Goal: Task Accomplishment & Management: Complete application form

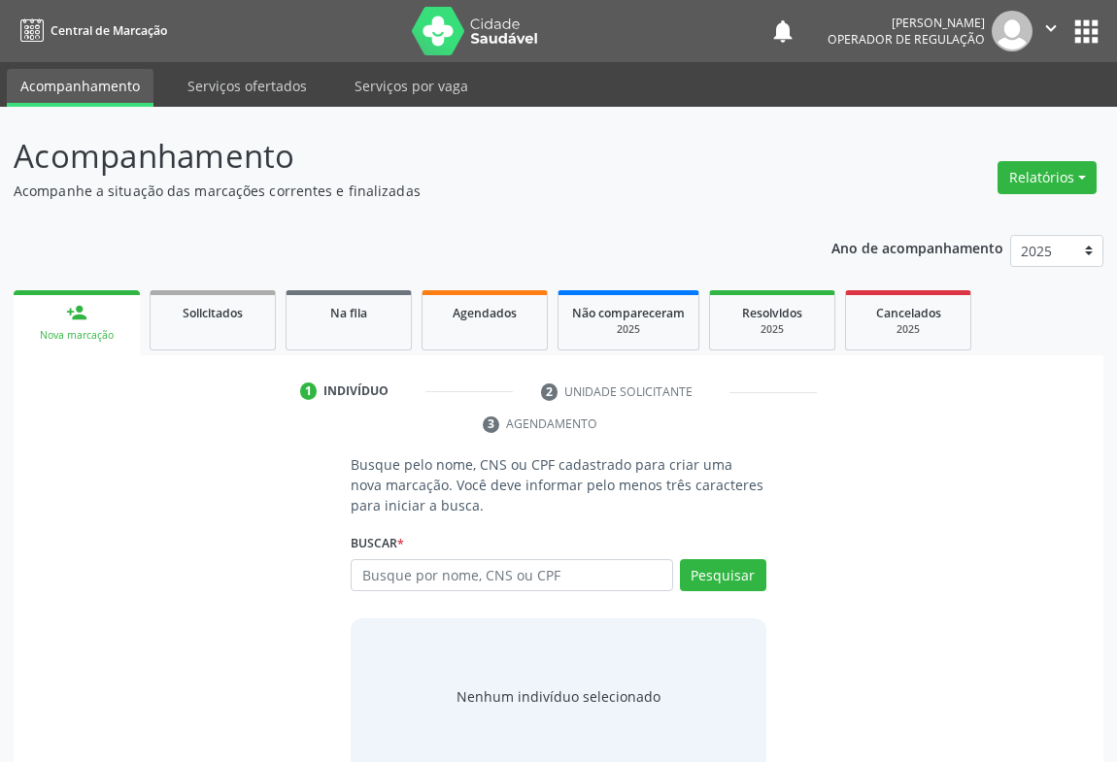
click at [401, 570] on input "text" at bounding box center [512, 575] width 322 height 33
type input "706203013852668"
click at [719, 567] on button "Pesquisar" at bounding box center [723, 575] width 86 height 33
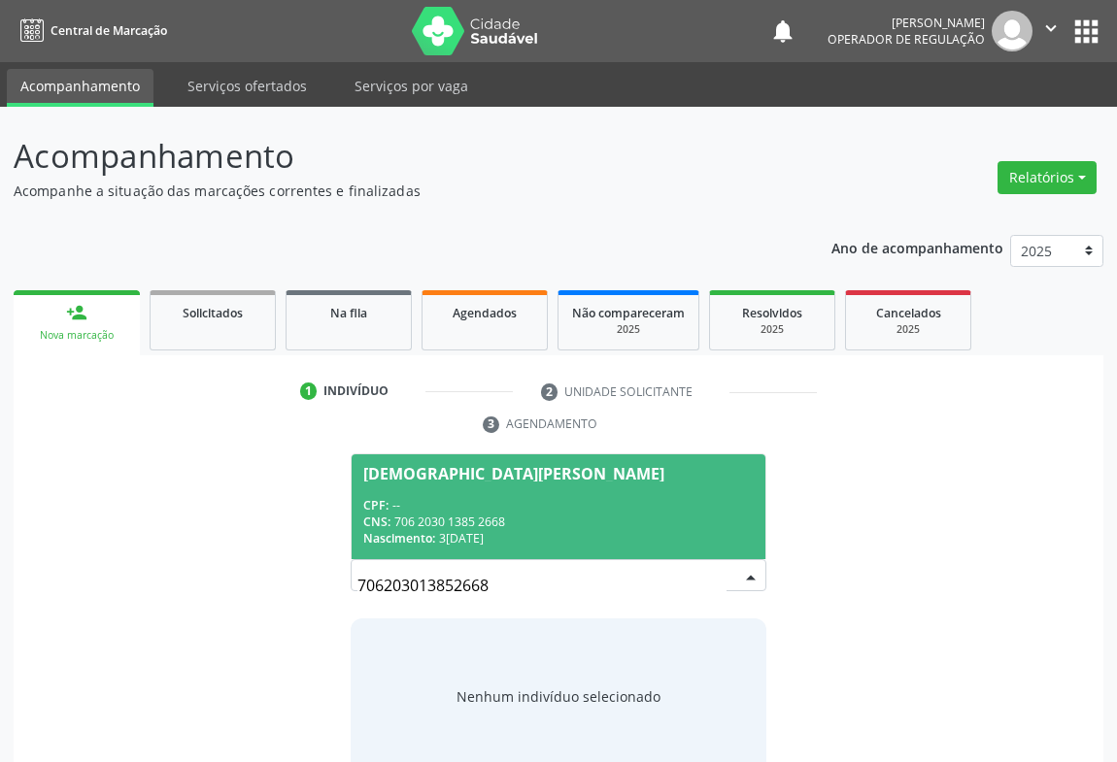
click at [606, 530] on div "Nascimento: 3[DATE]" at bounding box center [558, 538] width 390 height 17
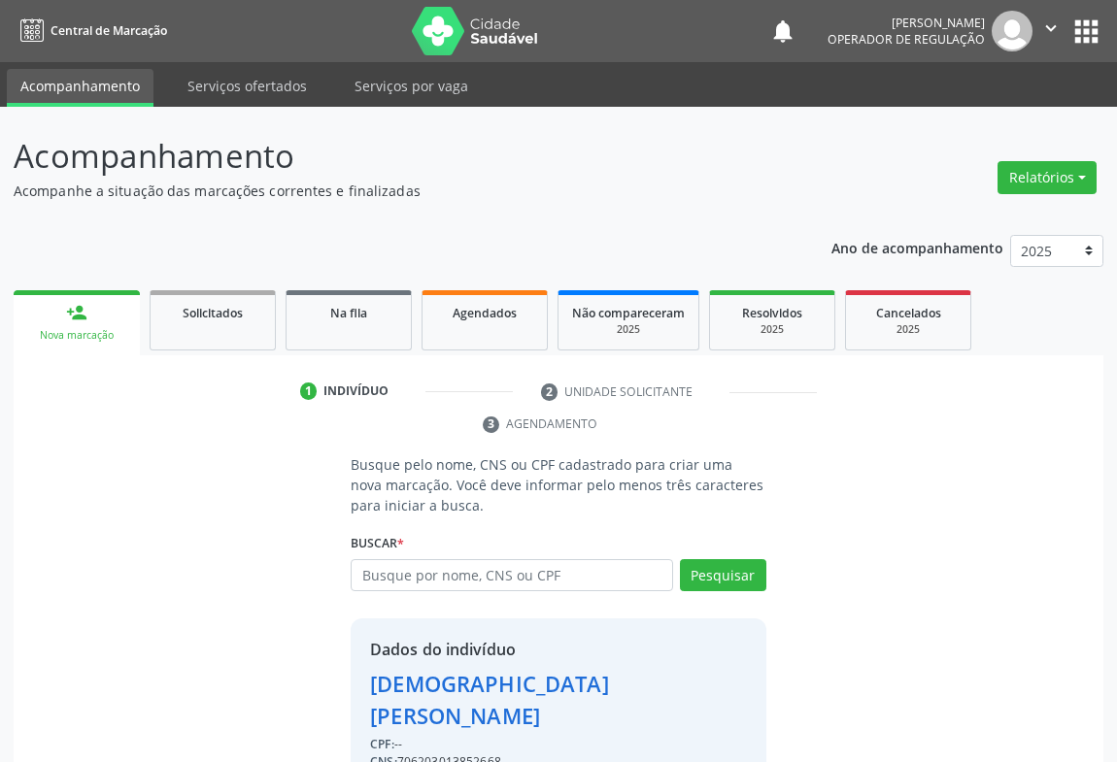
scroll to position [68, 0]
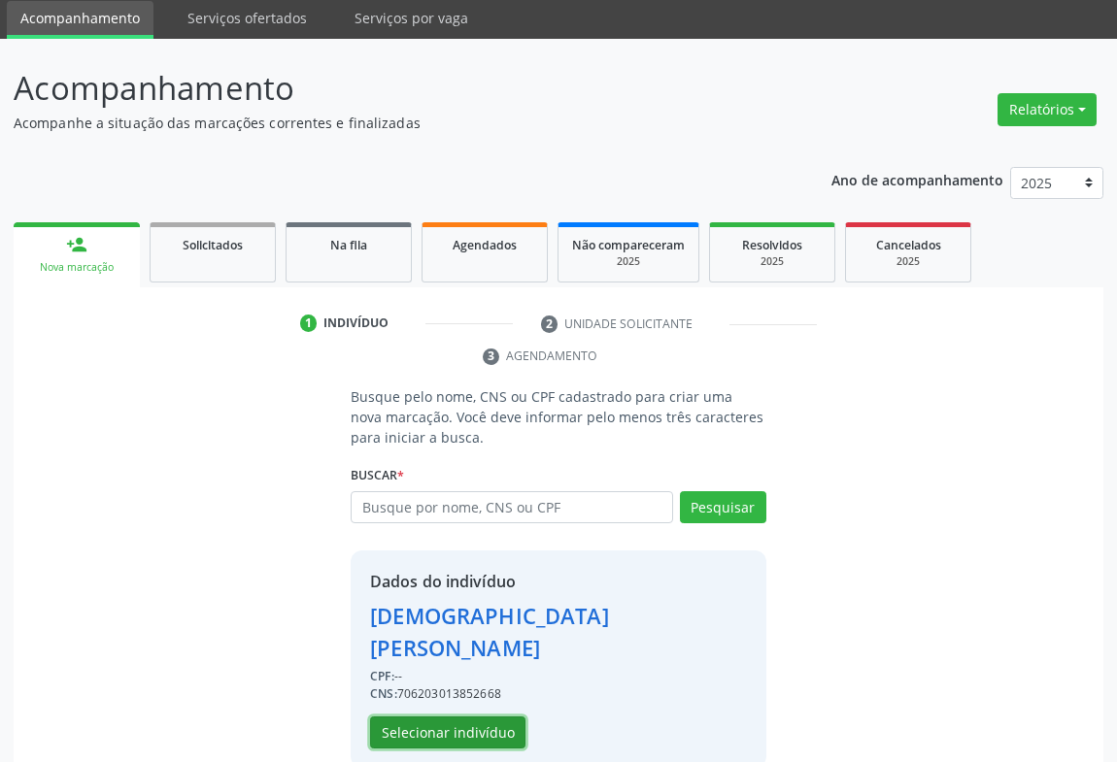
click at [447, 717] on button "Selecionar indivíduo" at bounding box center [447, 733] width 155 height 33
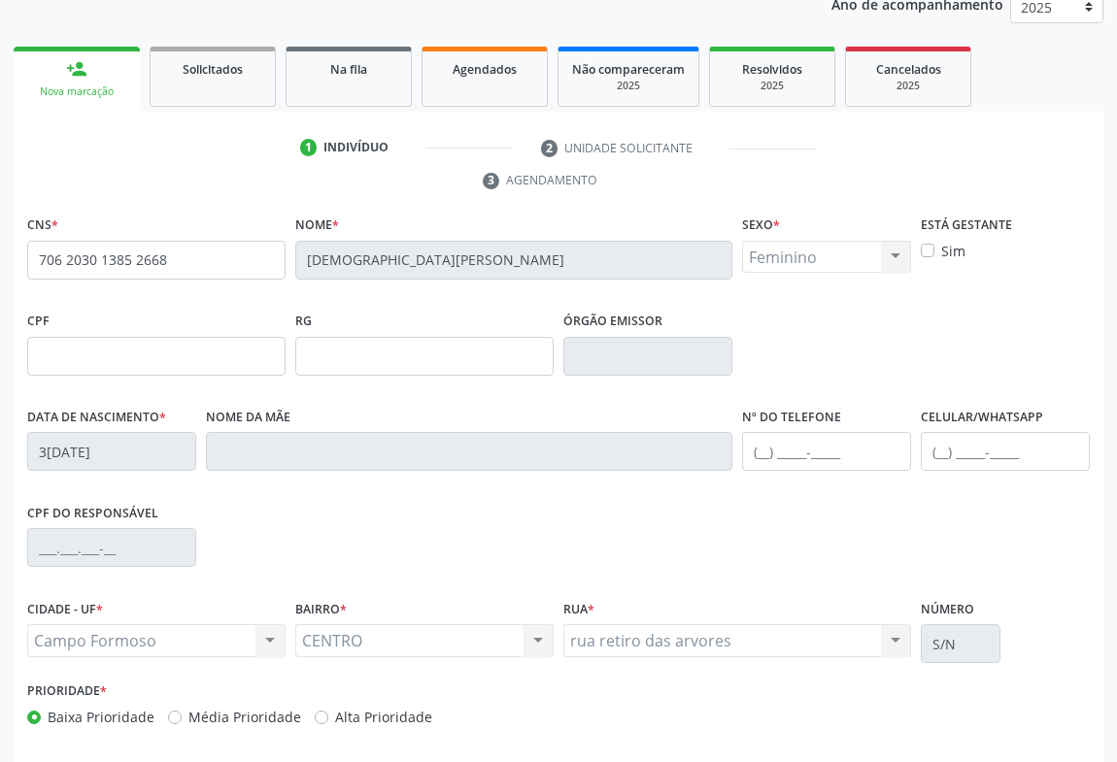
scroll to position [321, 0]
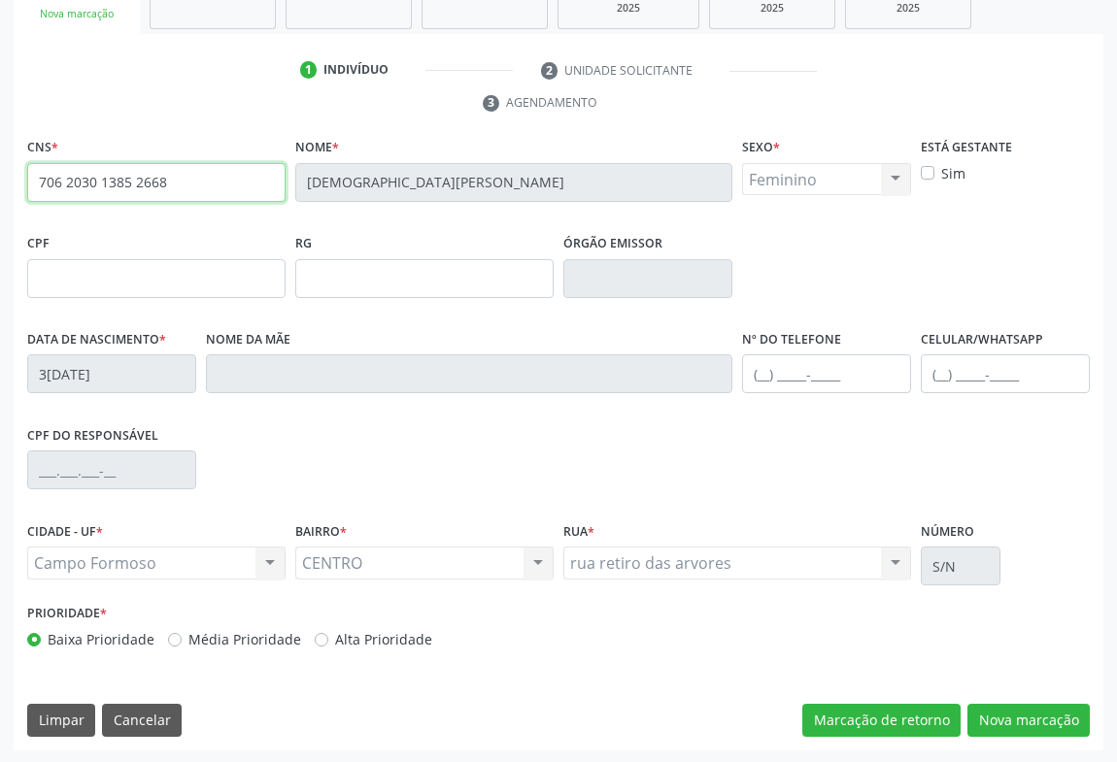
drag, startPoint x: 179, startPoint y: 186, endPoint x: 0, endPoint y: 177, distance: 178.9
click at [0, 177] on div "Acompanhamento Acompanhe a situação das marcações correntes e finalizadas Relat…" at bounding box center [558, 274] width 1117 height 979
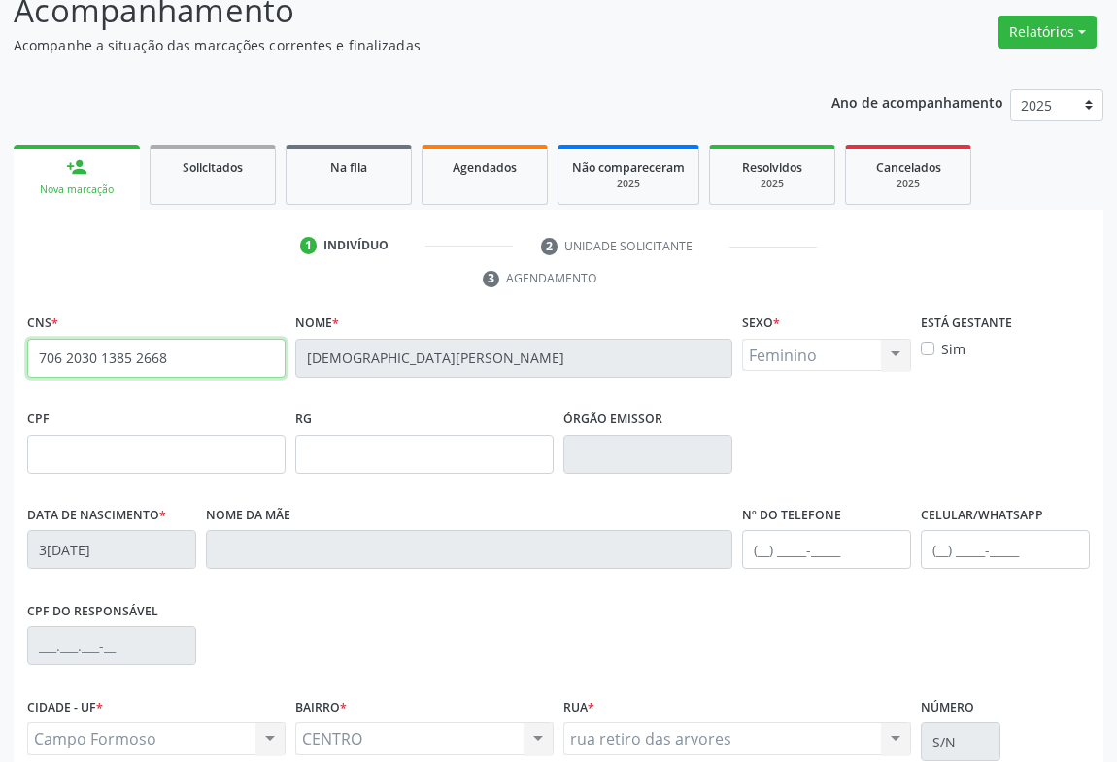
scroll to position [57, 0]
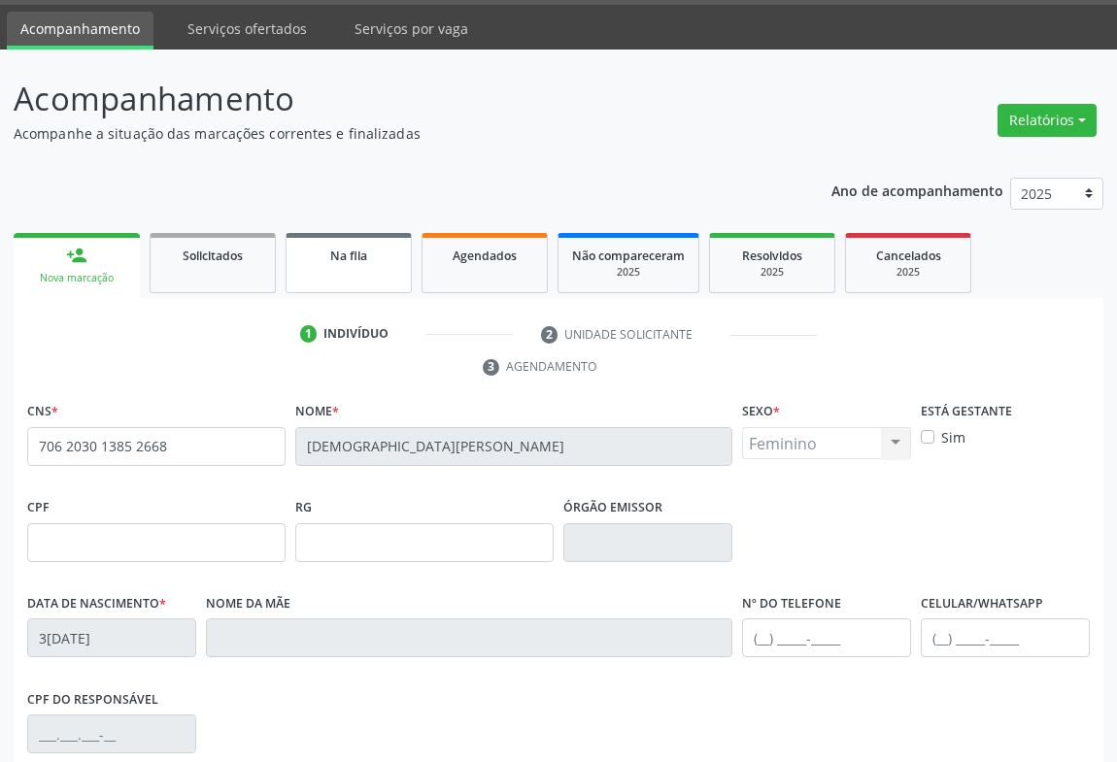
click at [361, 257] on span "Na fila" at bounding box center [348, 256] width 37 height 17
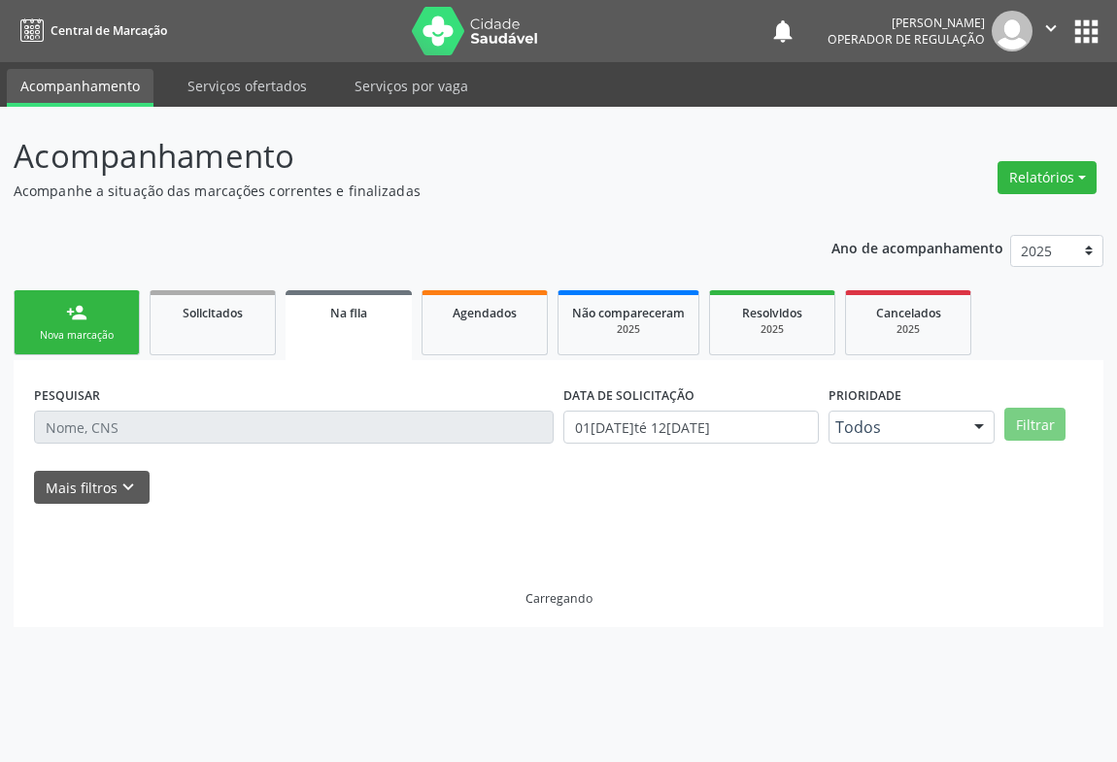
scroll to position [0, 0]
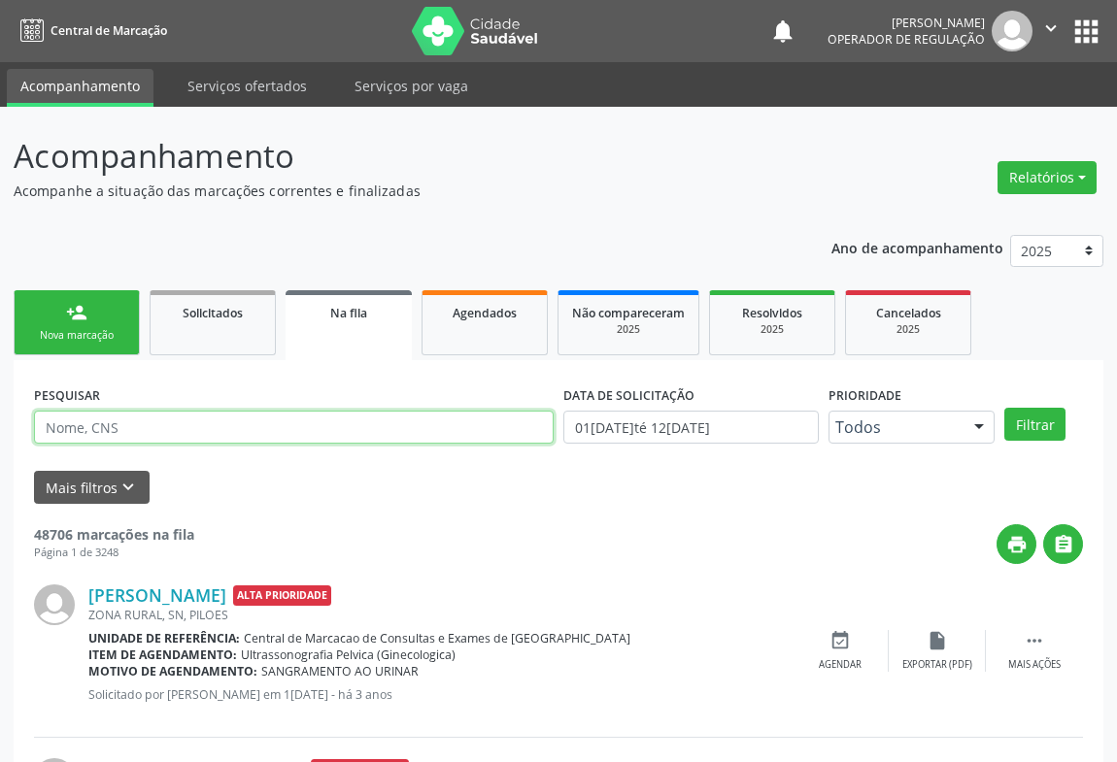
click at [353, 427] on input "text" at bounding box center [293, 427] width 519 height 33
paste input "706 2030 1385 2668"
type input "706 2030 1385 2668"
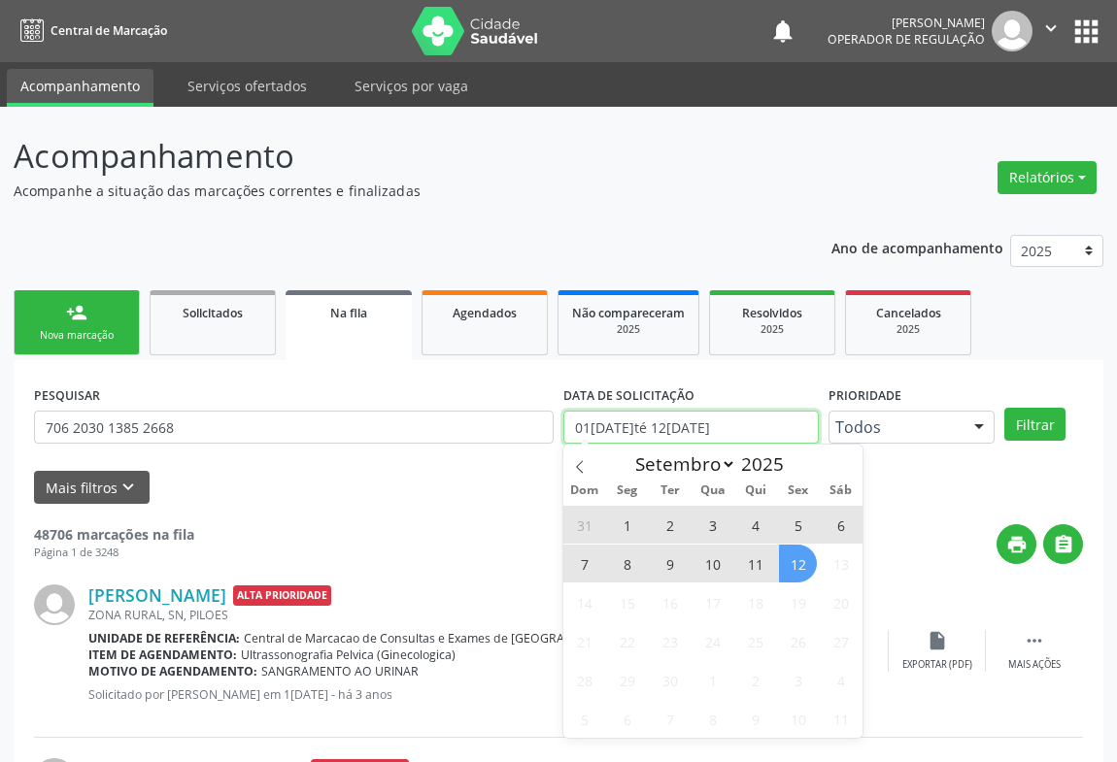
click at [749, 423] on input "01[DATE]té 12[DATE]" at bounding box center [690, 427] width 255 height 33
type input "2023"
select select "0"
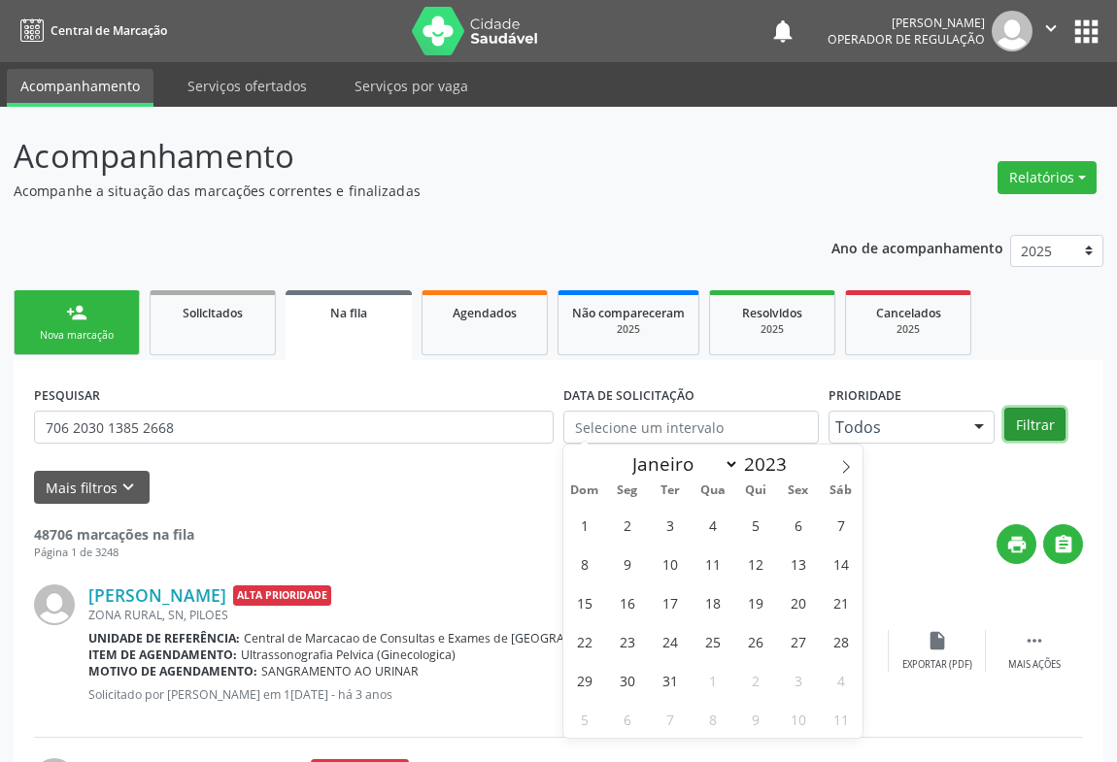
click at [1040, 429] on button "Filtrar" at bounding box center [1034, 424] width 61 height 33
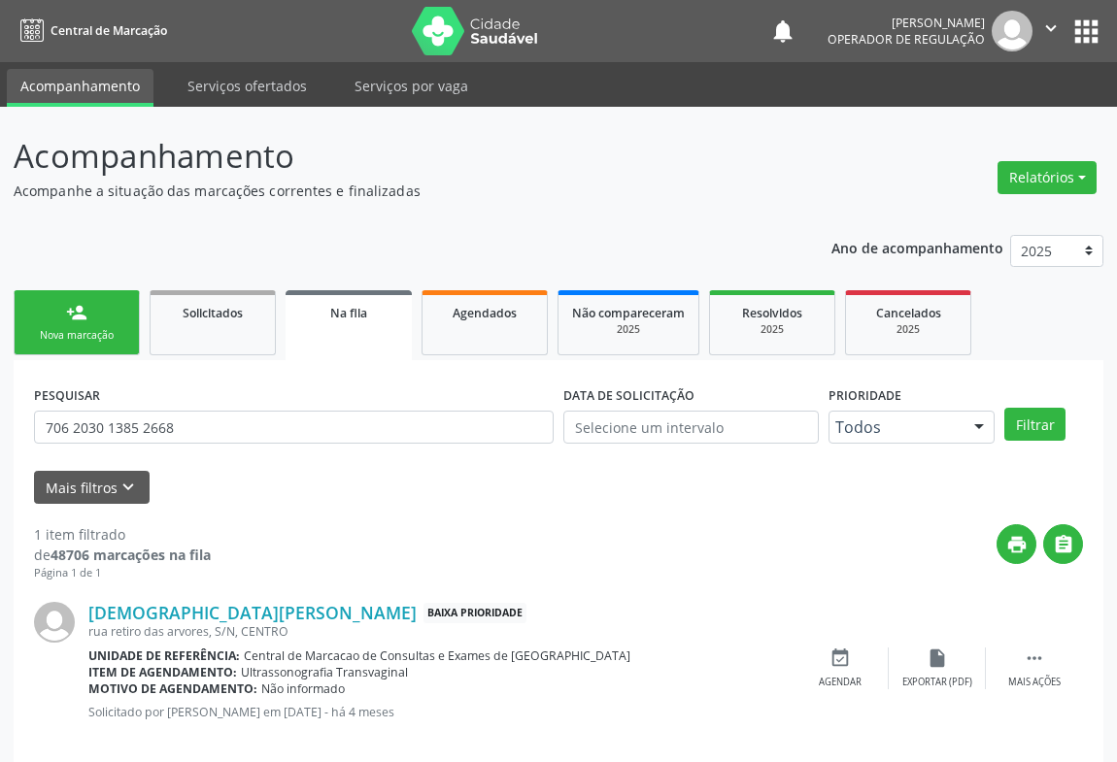
scroll to position [25, 0]
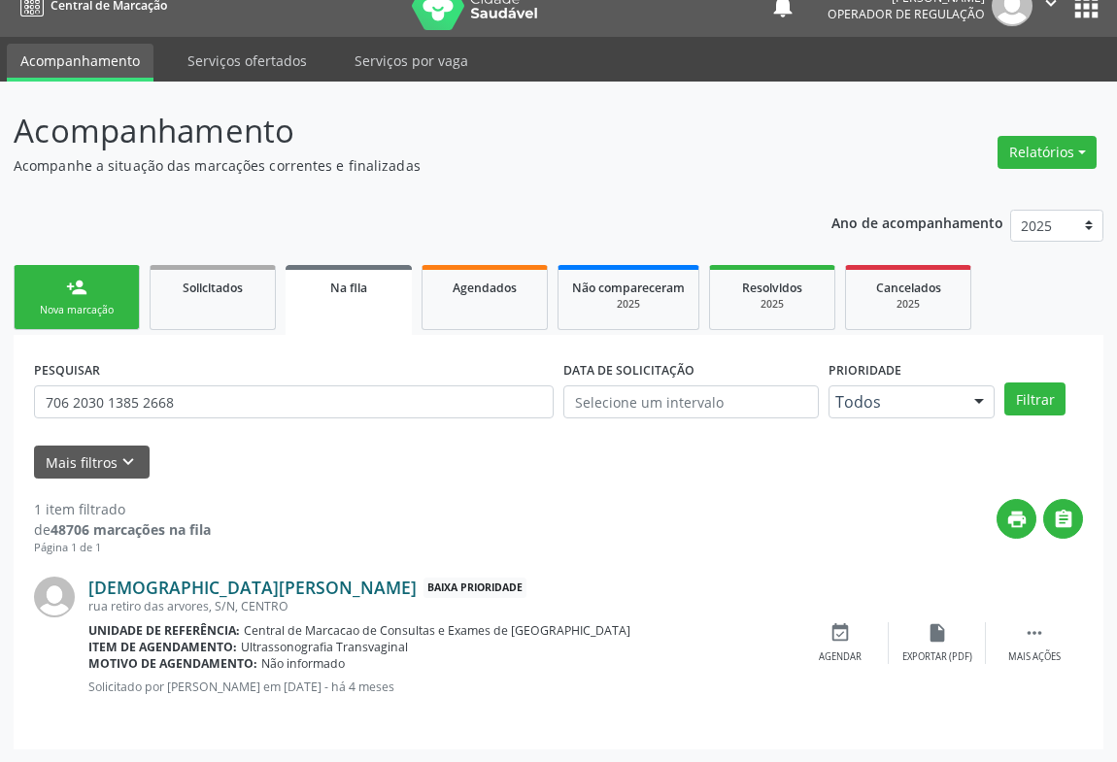
click at [225, 590] on link "[DEMOGRAPHIC_DATA][PERSON_NAME]" at bounding box center [252, 587] width 328 height 21
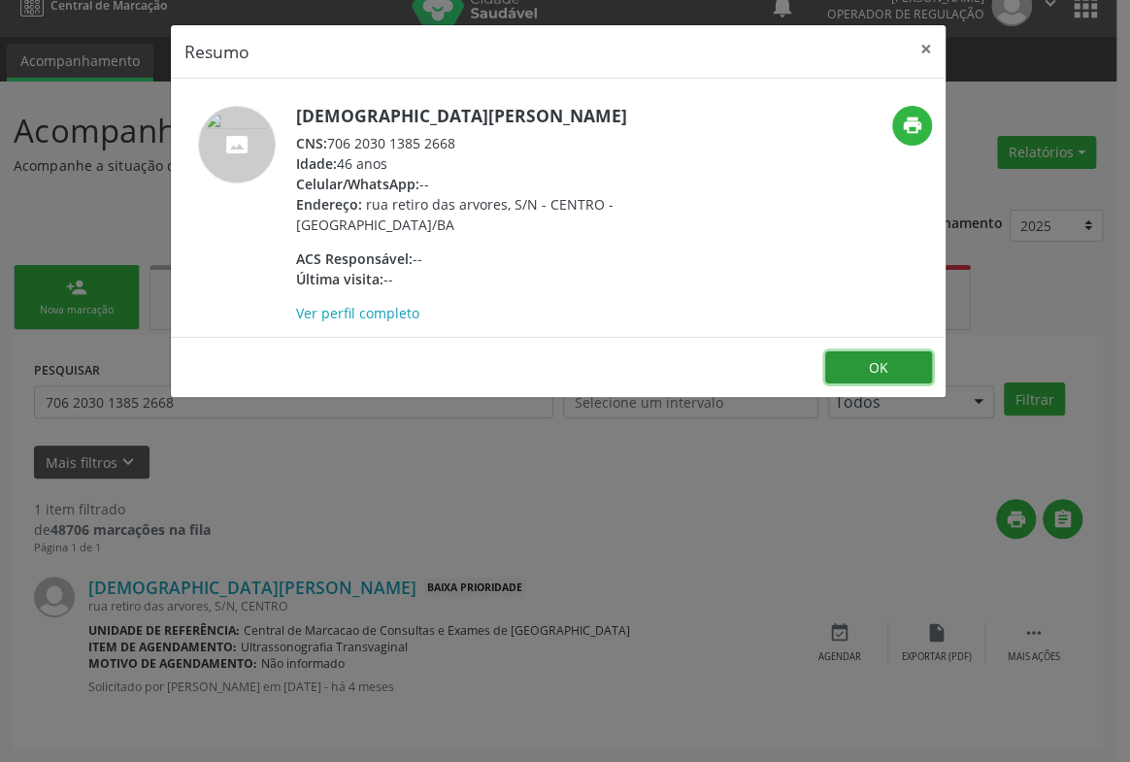
click at [902, 360] on button "OK" at bounding box center [878, 368] width 107 height 33
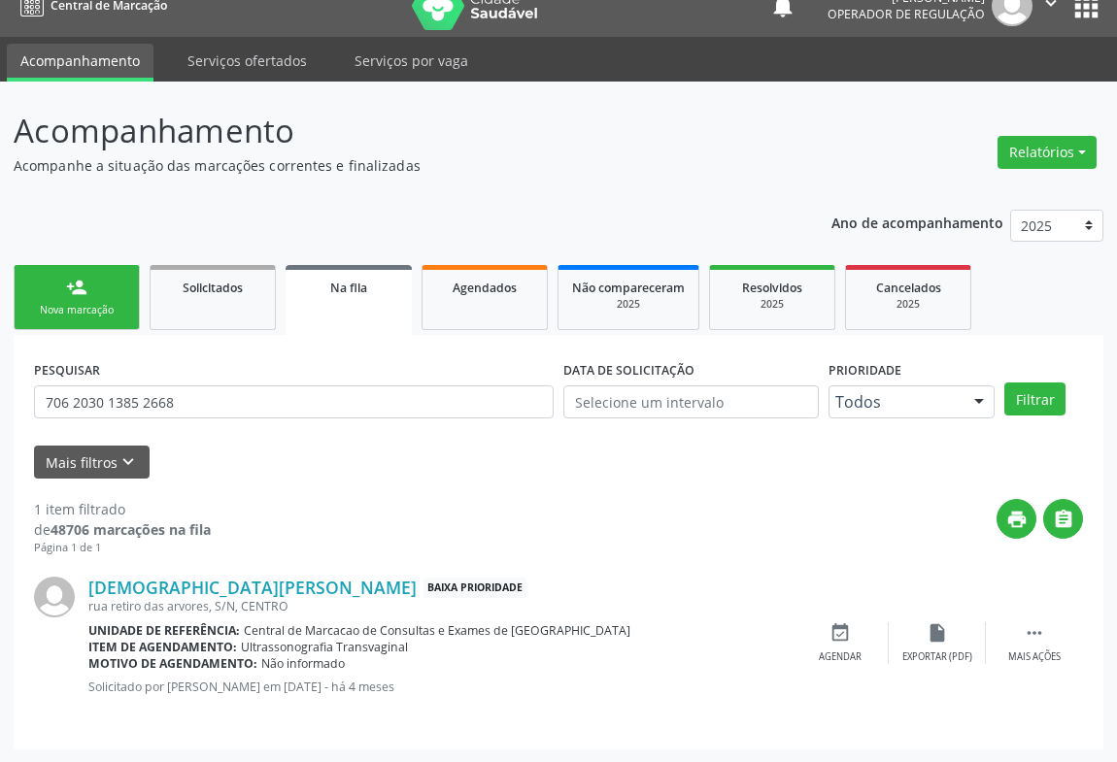
click at [54, 299] on link "person_add Nova marcação" at bounding box center [77, 297] width 126 height 65
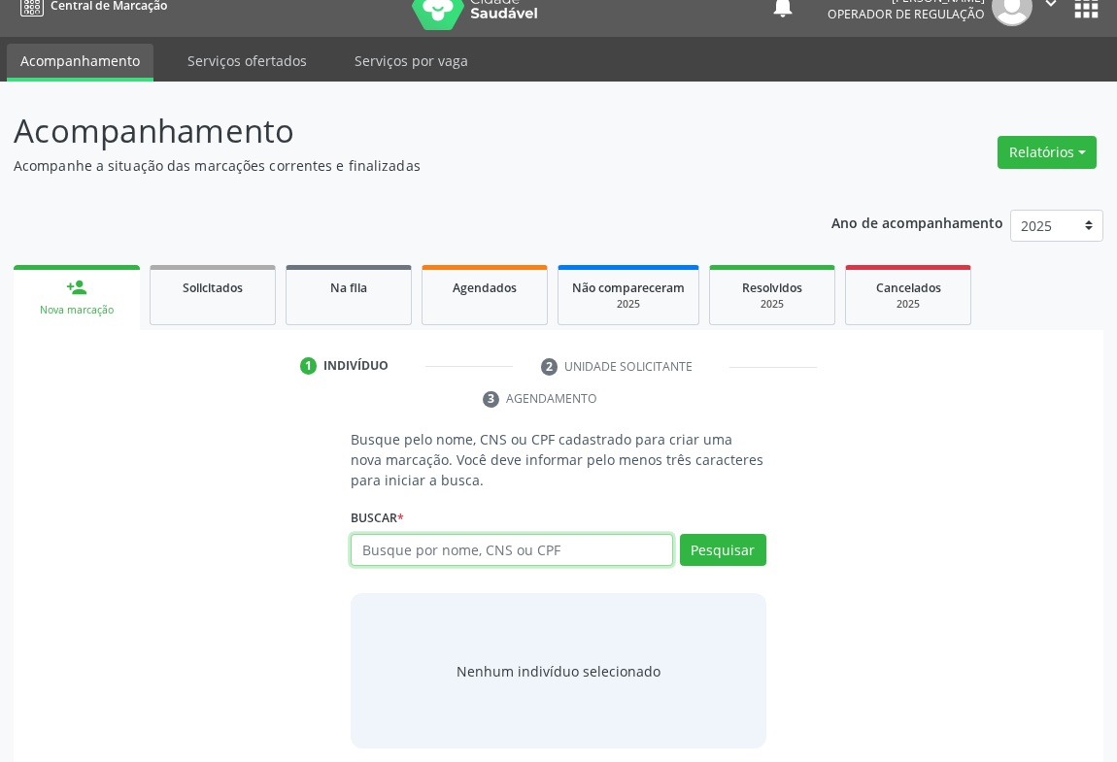
click at [395, 539] on input "text" at bounding box center [512, 550] width 322 height 33
click at [440, 544] on input "text" at bounding box center [512, 550] width 322 height 33
type input "704300558722894"
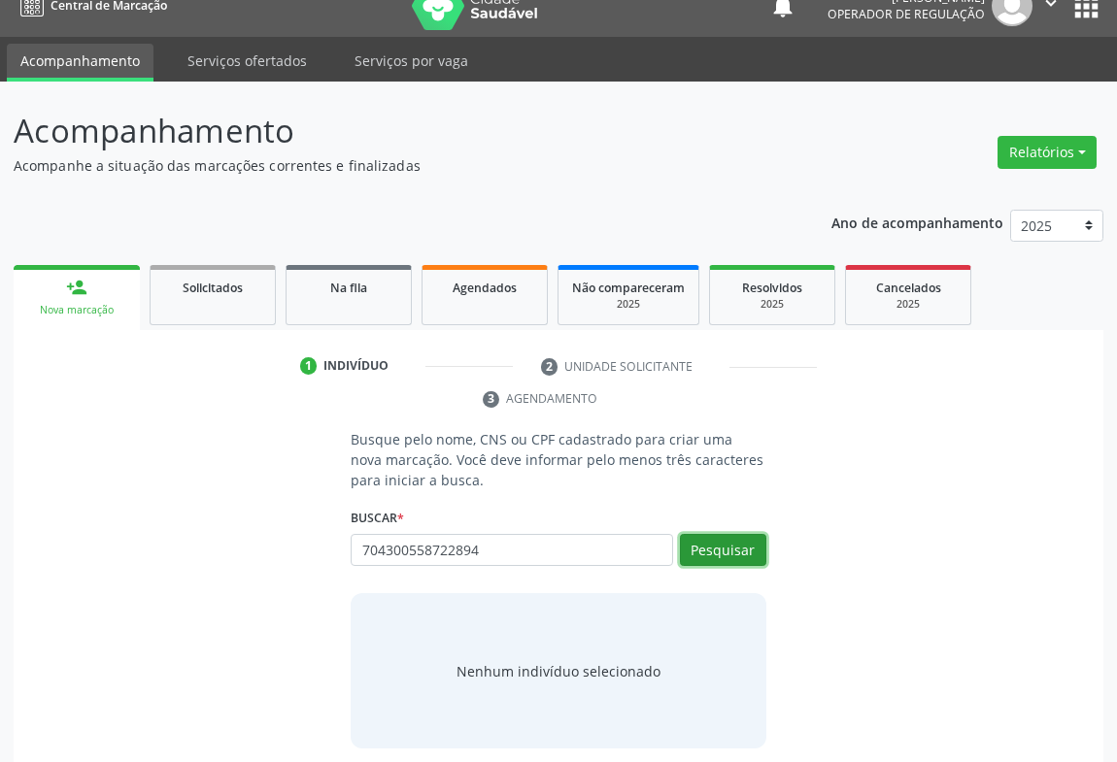
click at [743, 552] on button "Pesquisar" at bounding box center [723, 550] width 86 height 33
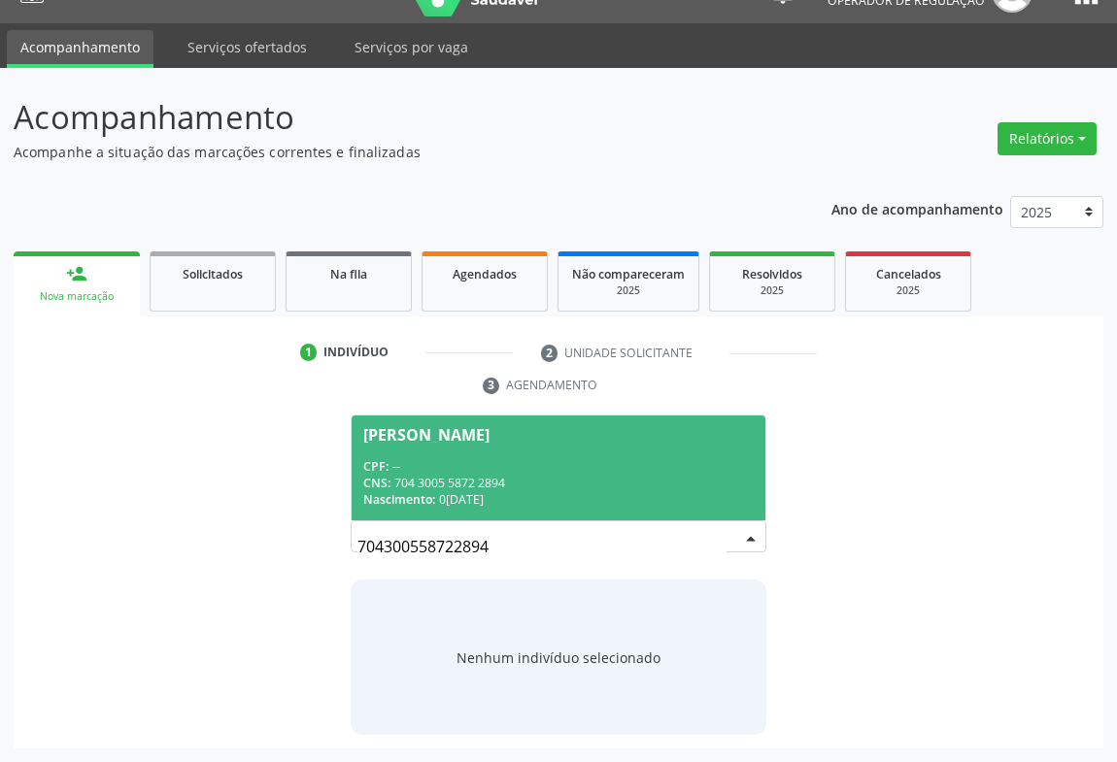
click at [492, 454] on span "[PERSON_NAME] CPF: -- CNS: 704 3005 5872 2894 Nascimento: 0[DATE]" at bounding box center [559, 468] width 414 height 104
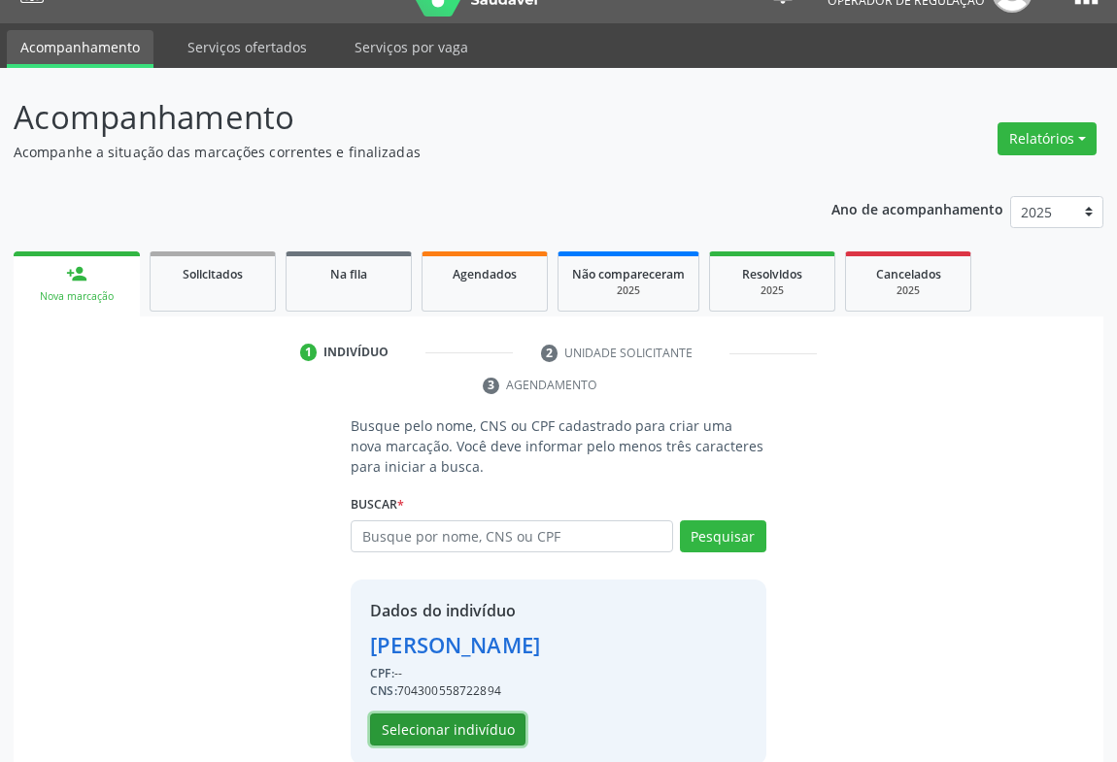
click at [402, 728] on button "Selecionar indivíduo" at bounding box center [447, 730] width 155 height 33
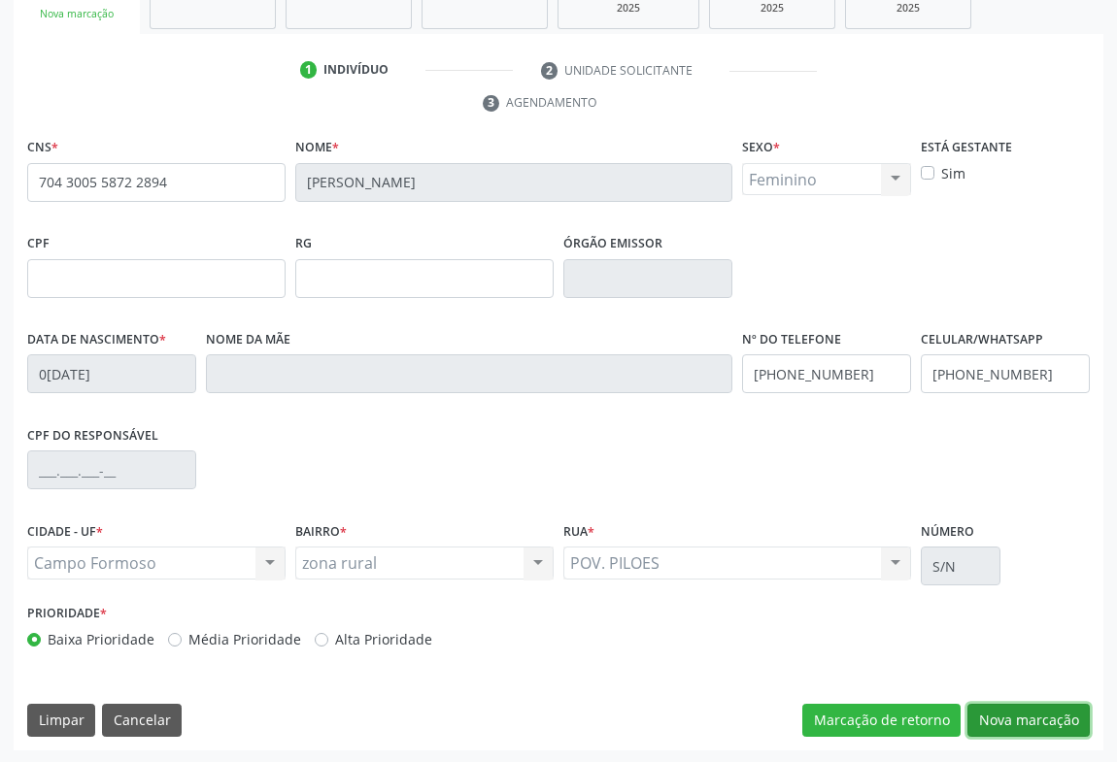
click at [1008, 706] on button "Nova marcação" at bounding box center [1028, 720] width 122 height 33
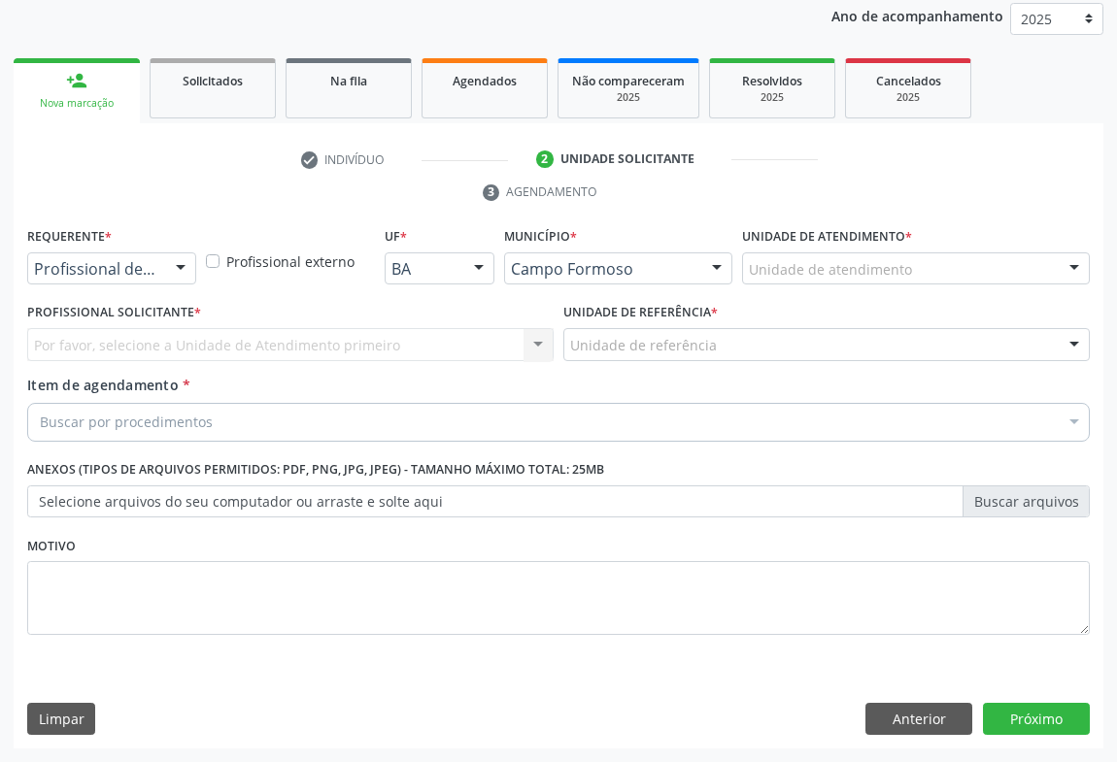
scroll to position [231, 0]
drag, startPoint x: 78, startPoint y: 271, endPoint x: 80, endPoint y: 303, distance: 32.1
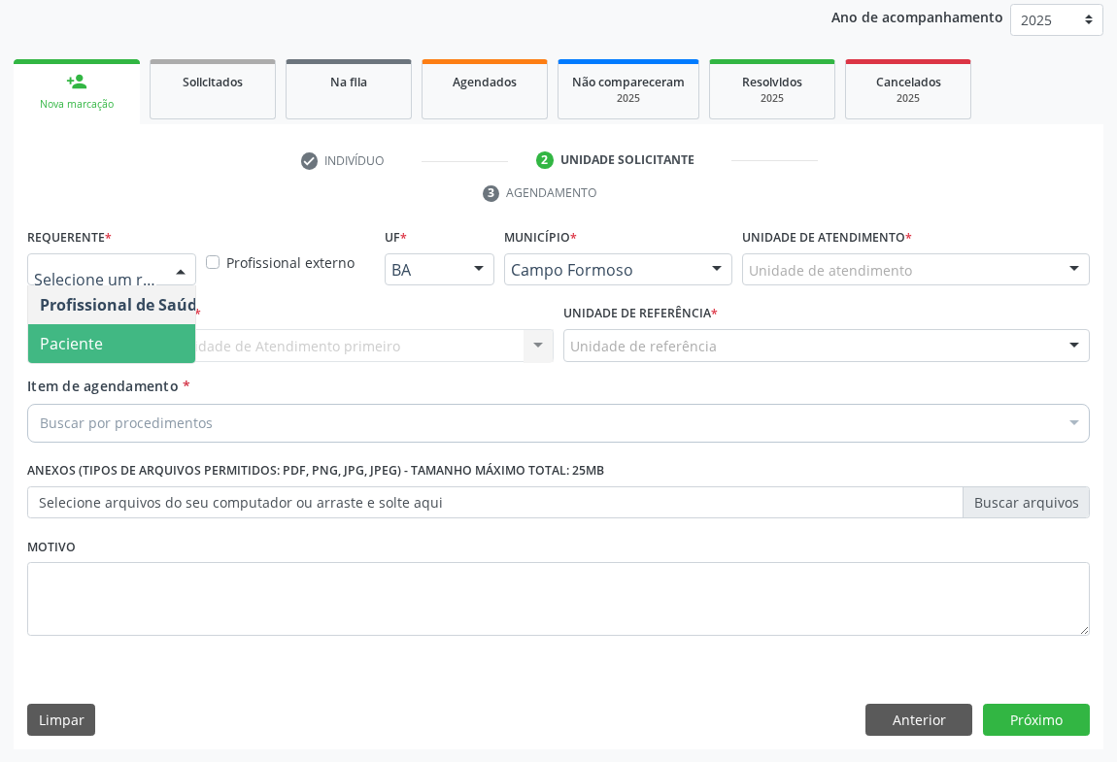
click at [106, 352] on span "Paciente" at bounding box center [122, 343] width 189 height 39
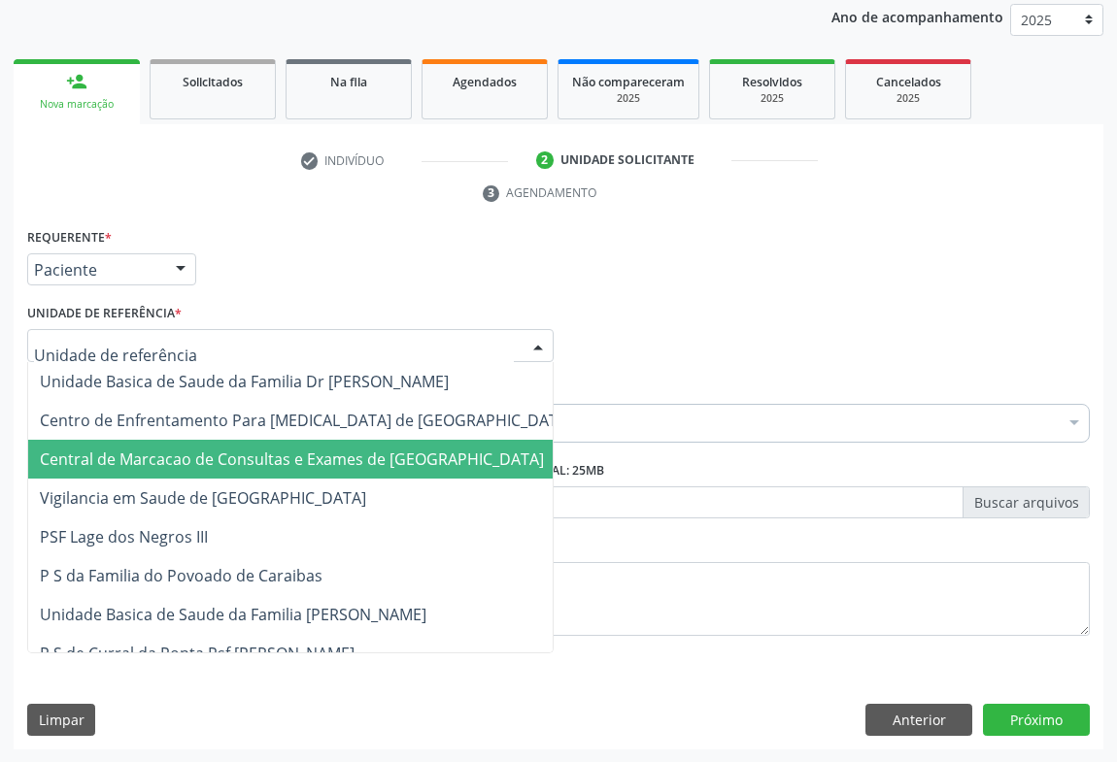
click at [172, 454] on span "Central de Marcacao de Consultas e Exames de [GEOGRAPHIC_DATA]" at bounding box center [292, 459] width 504 height 21
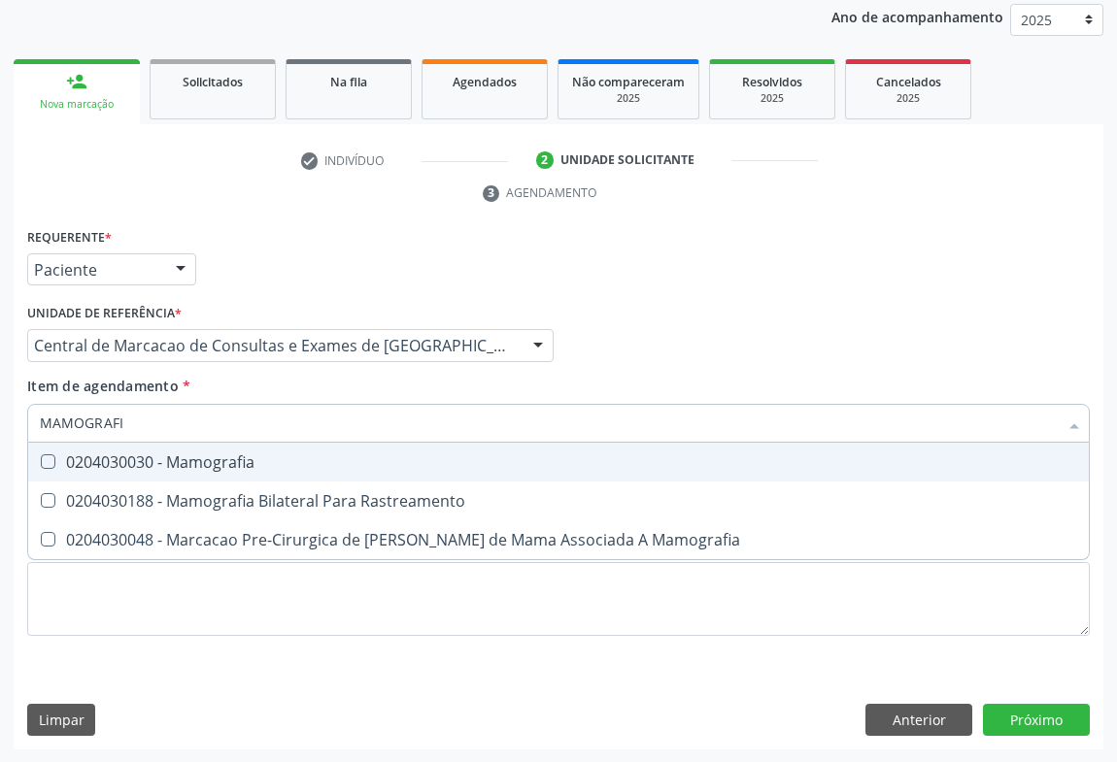
type input "MAMOGRAFIA"
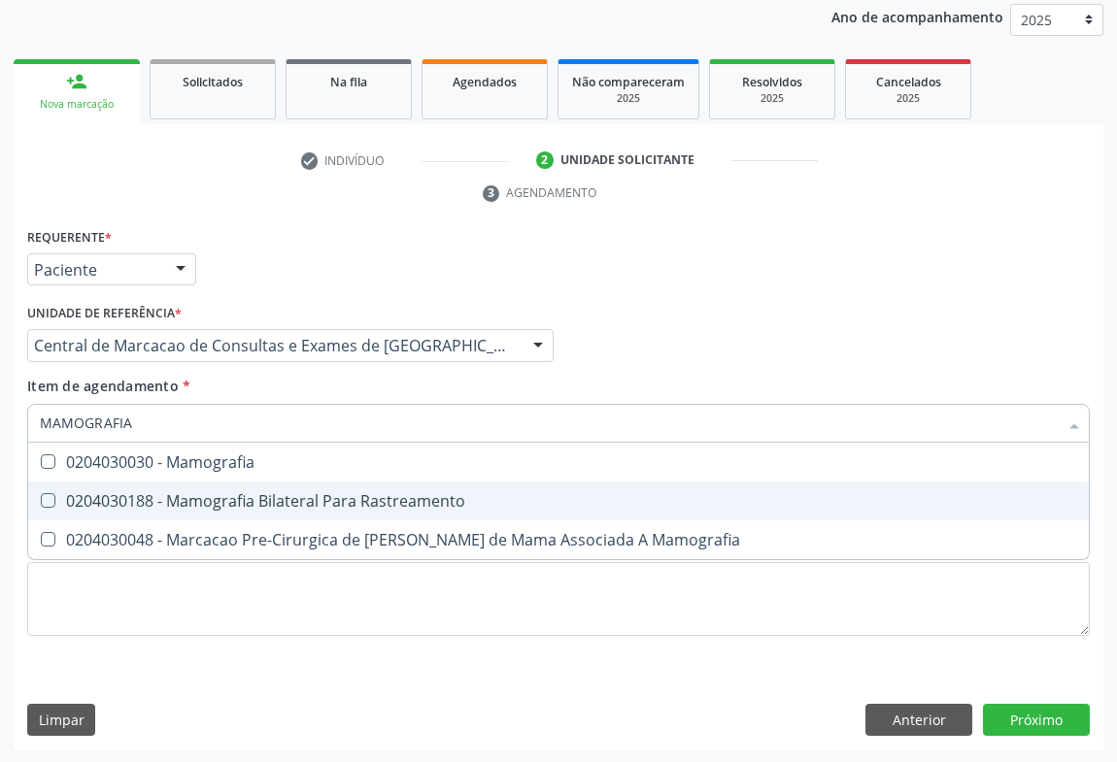
click at [191, 493] on div "0204030188 - Mamografia Bilateral Para Rastreamento" at bounding box center [558, 501] width 1037 height 16
checkbox Rastreamento "true"
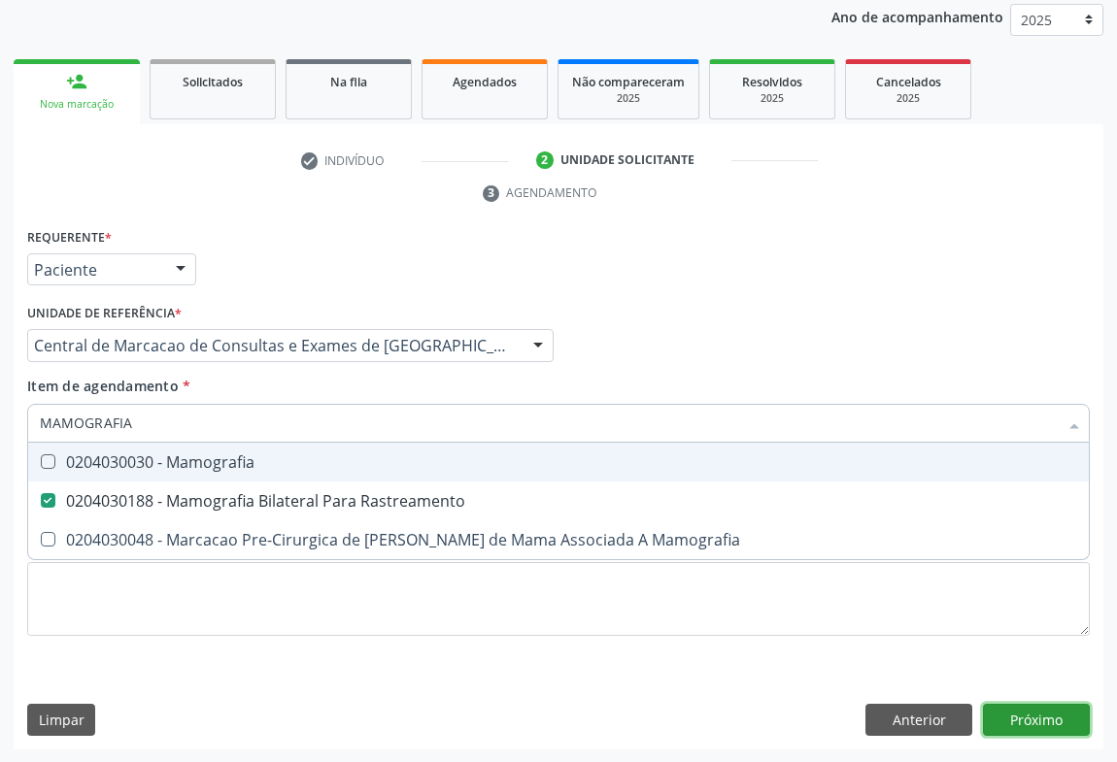
click at [1020, 709] on div "Requerente * Paciente Profissional de Saúde Paciente Nenhum resultado encontrad…" at bounding box center [558, 486] width 1089 height 527
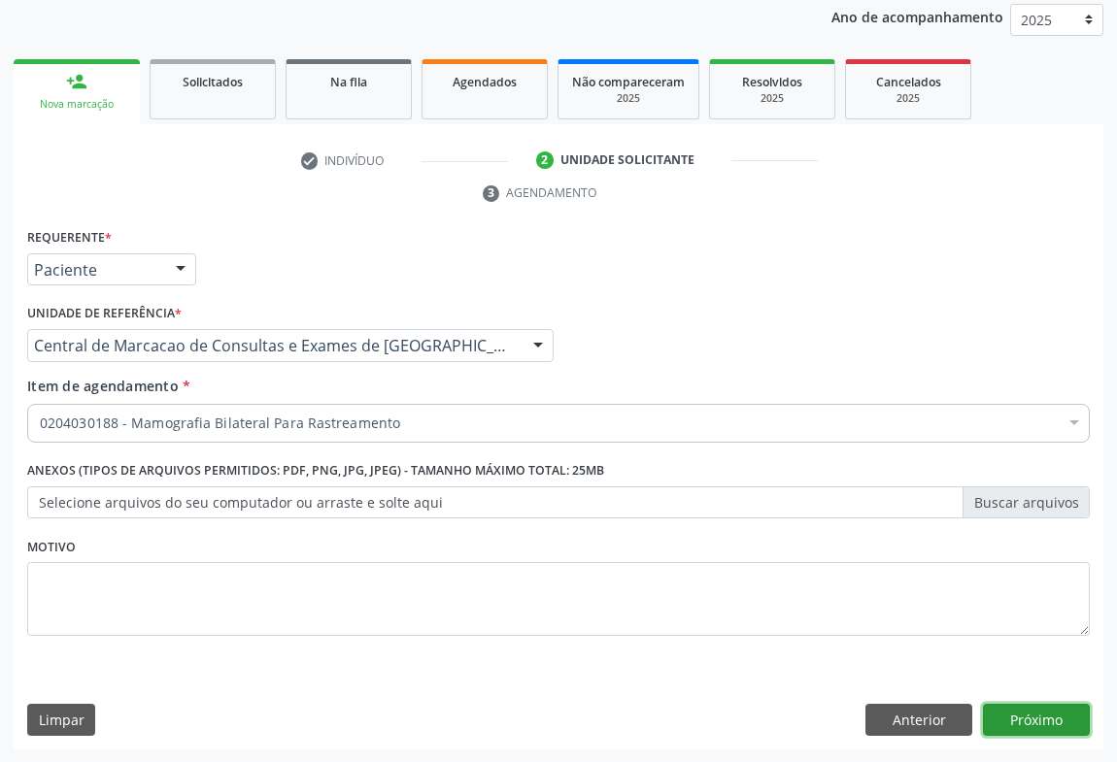
click at [1011, 708] on button "Próximo" at bounding box center [1036, 720] width 107 height 33
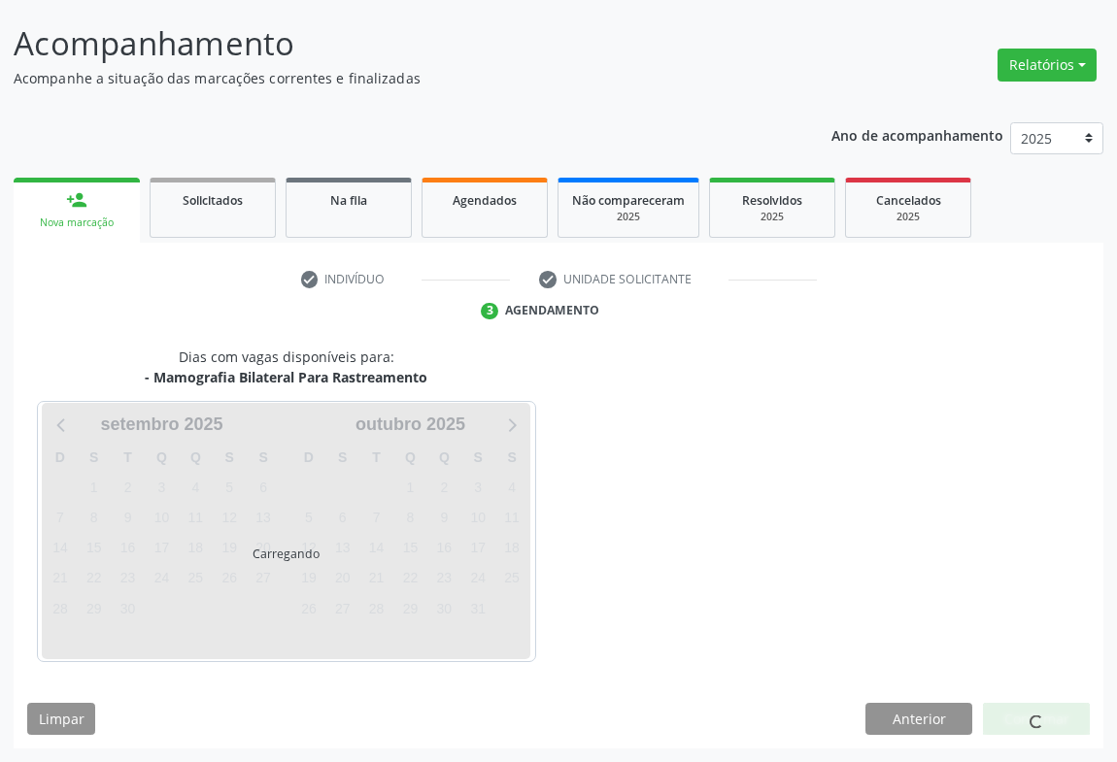
scroll to position [112, 0]
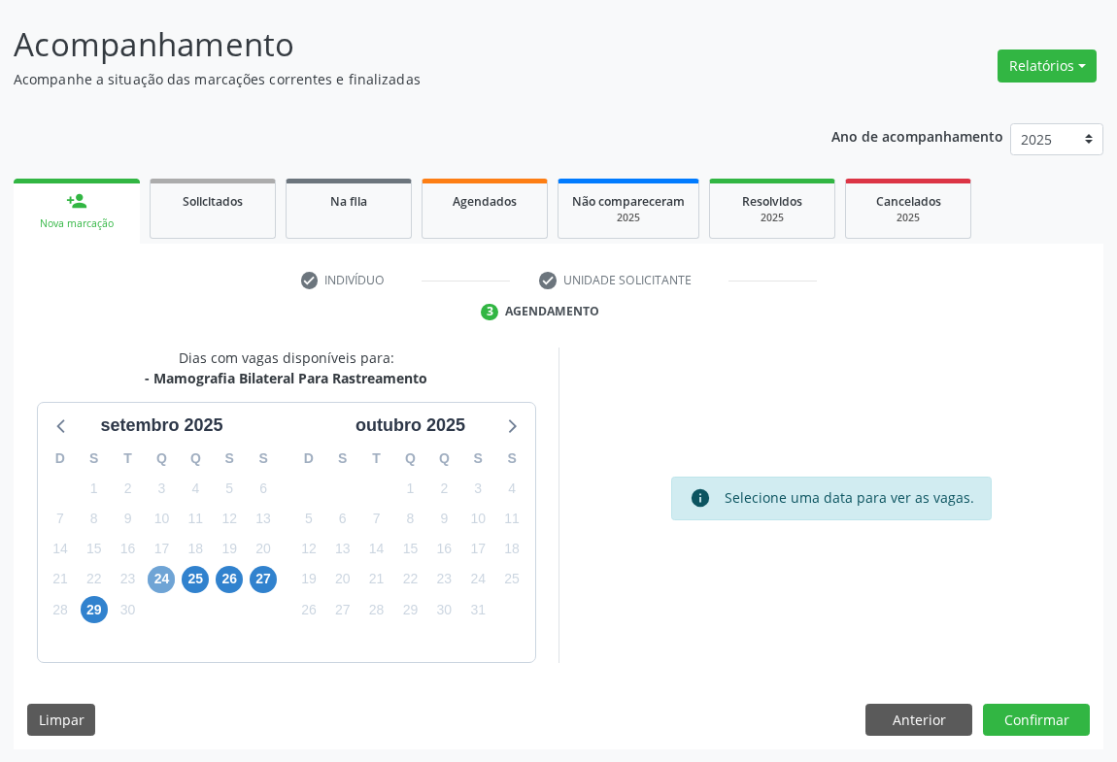
click at [163, 577] on span "24" at bounding box center [161, 579] width 27 height 27
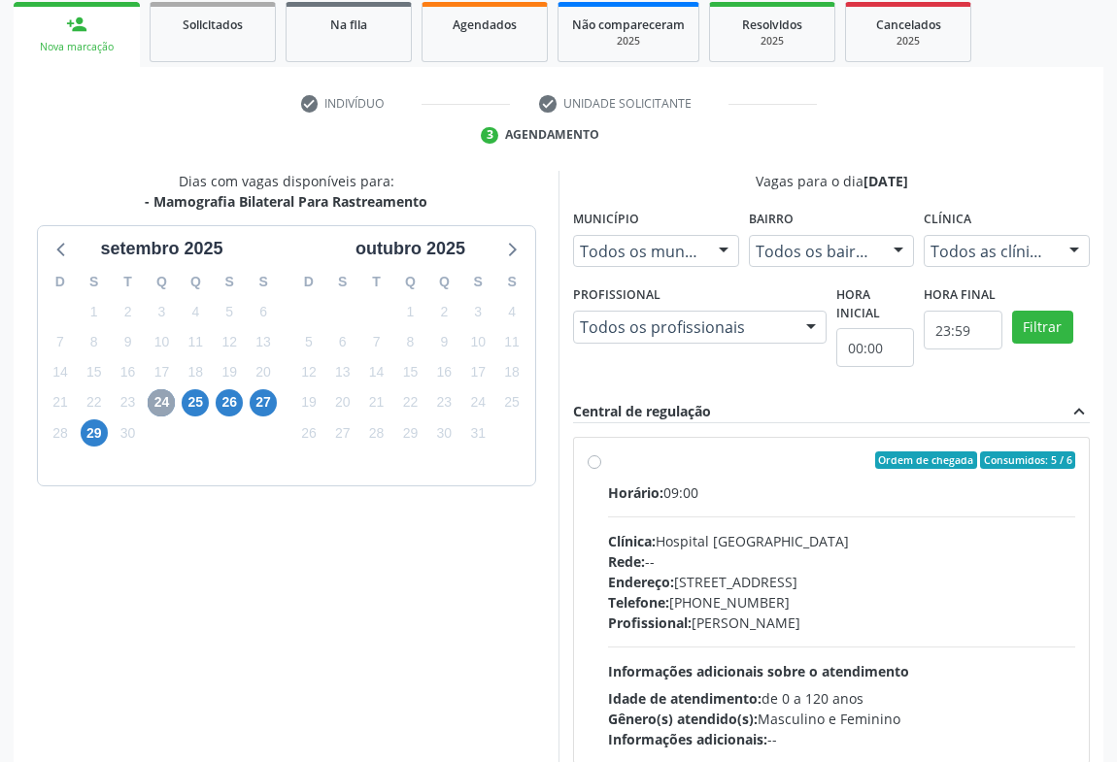
scroll to position [377, 0]
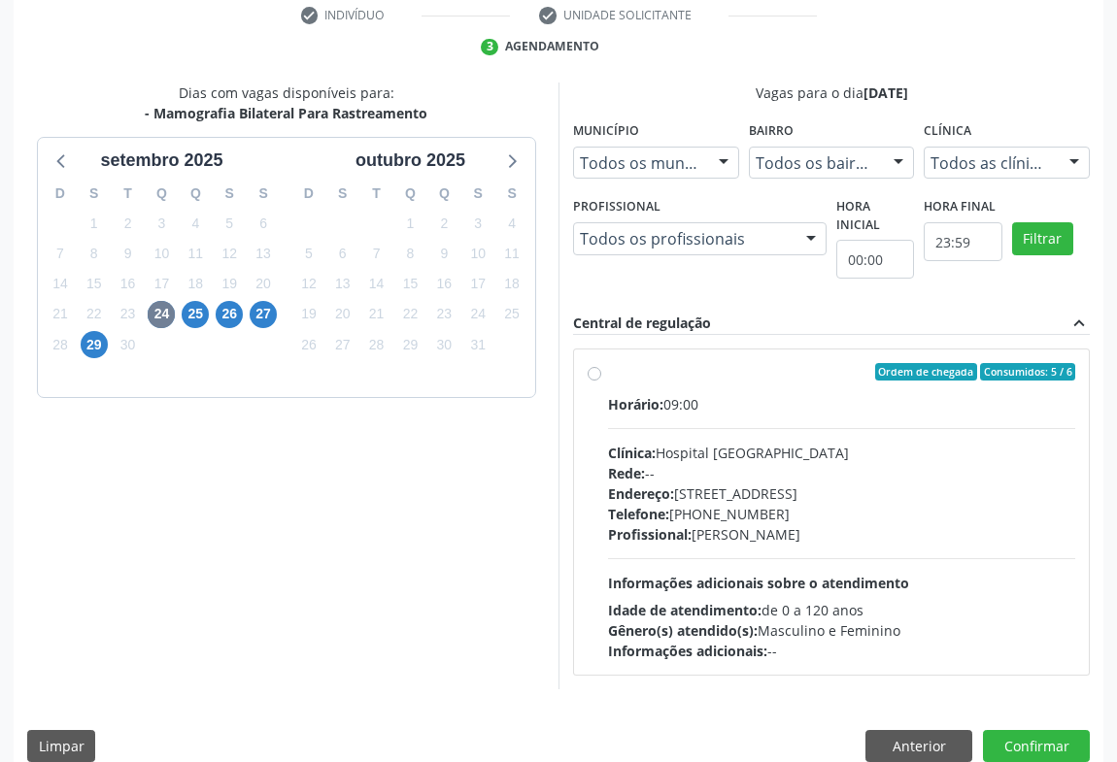
click at [800, 548] on div "Horário: 09:00 Clínica: Hospital [GEOGRAPHIC_DATA] Rede: -- Endereço: [STREET_A…" at bounding box center [841, 527] width 467 height 267
click at [601, 381] on input "Ordem de chegada Consumidos: 5 / 6 Horário: 09:00 Clínica: Hospital [GEOGRAPHIC…" at bounding box center [594, 371] width 14 height 17
radio input "true"
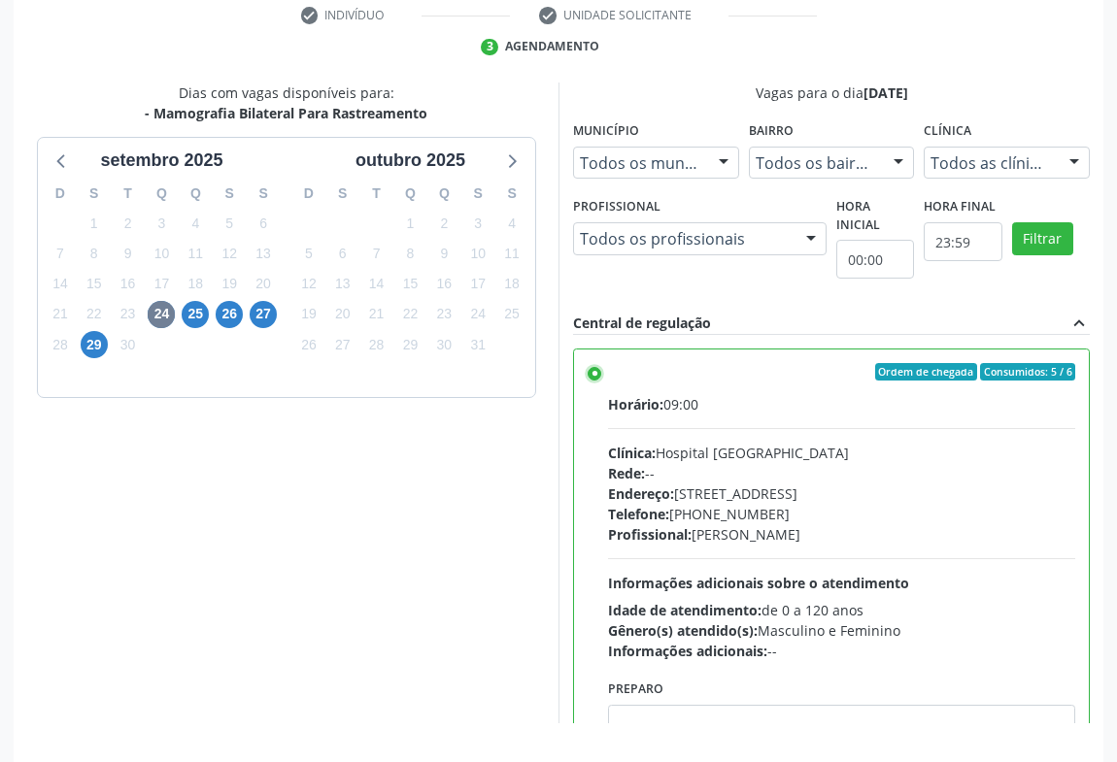
scroll to position [438, 0]
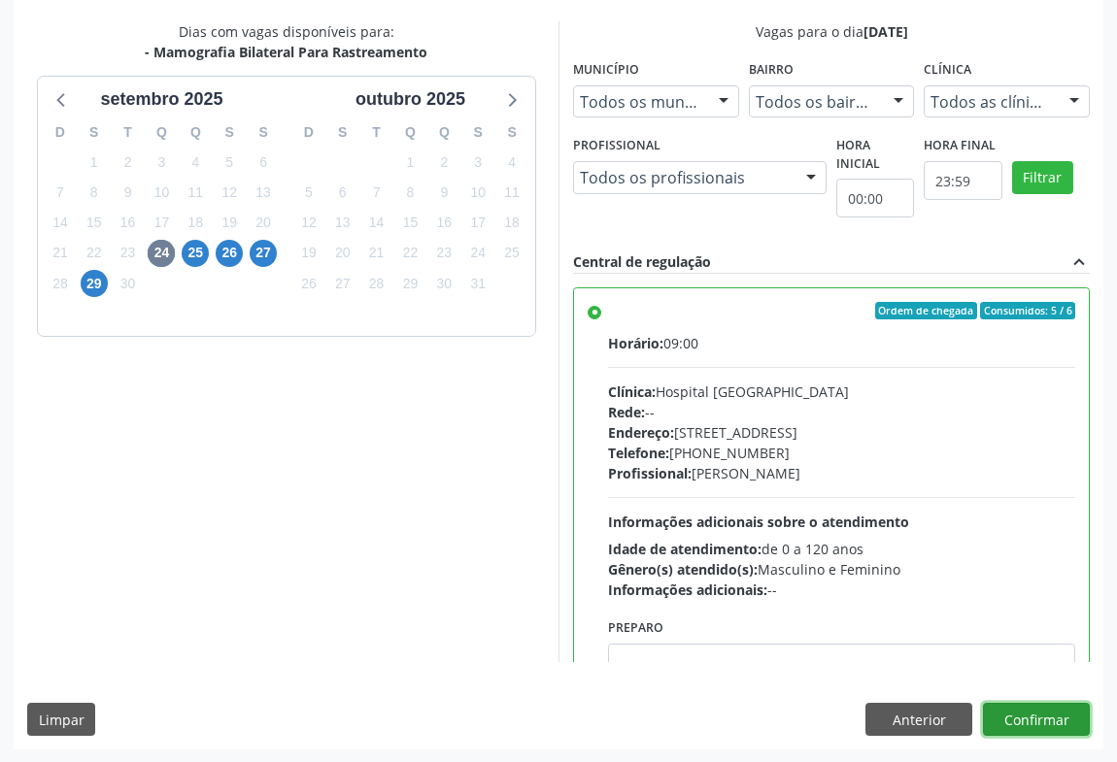
click at [1024, 711] on button "Confirmar" at bounding box center [1036, 719] width 107 height 33
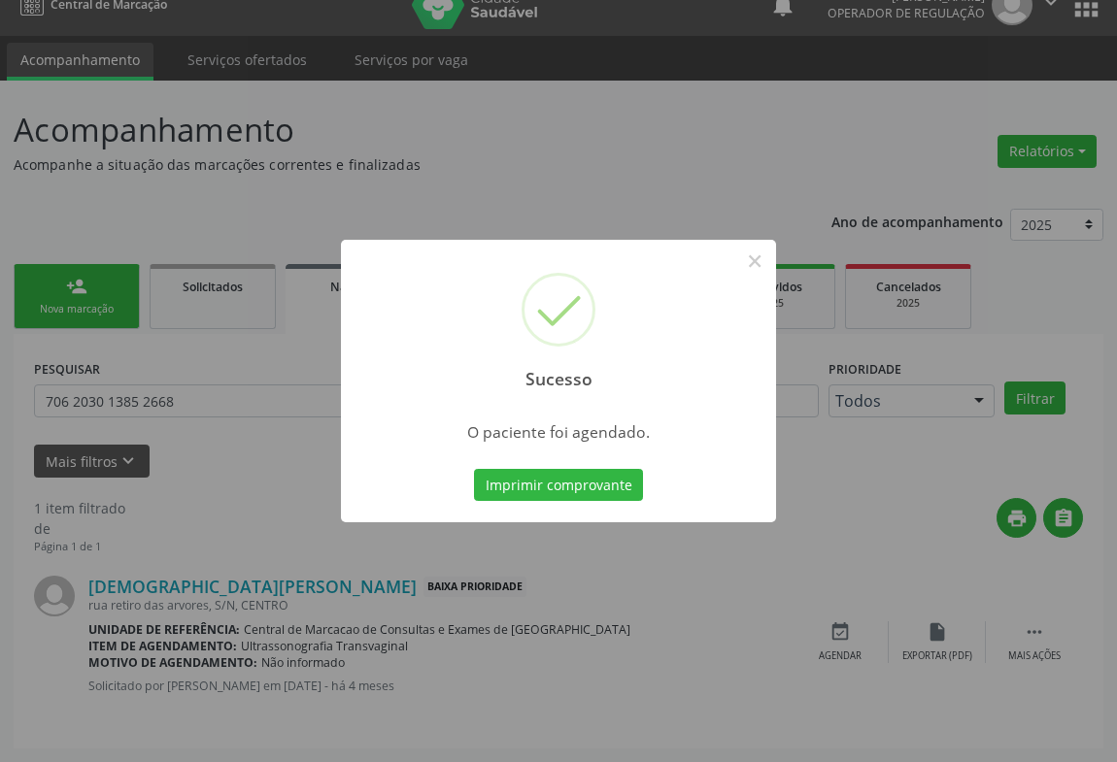
scroll to position [0, 0]
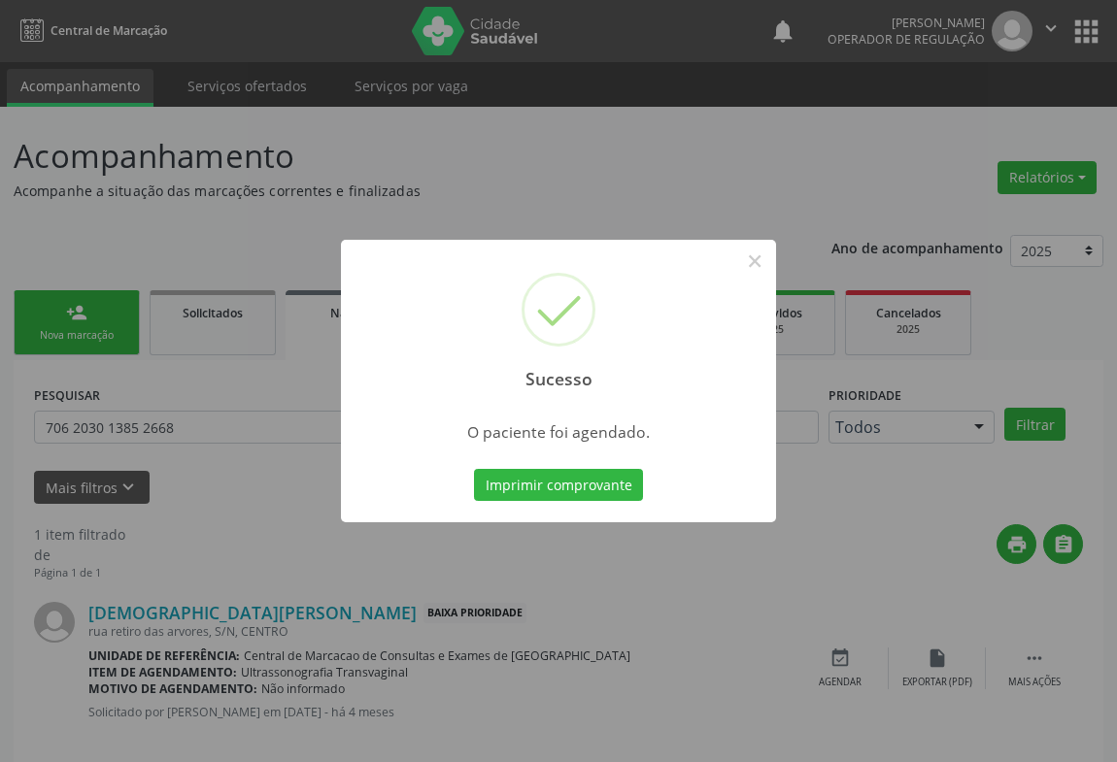
click at [474, 469] on button "Imprimir comprovante" at bounding box center [558, 485] width 169 height 33
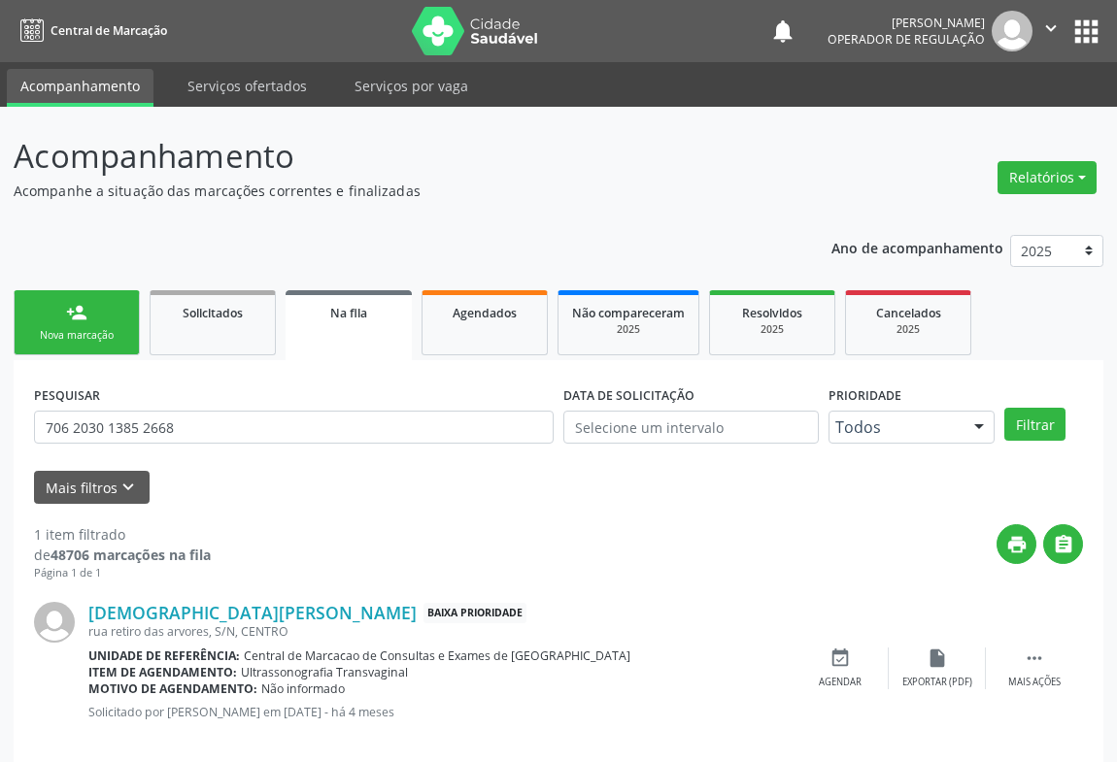
click at [73, 310] on div "person_add" at bounding box center [76, 312] width 21 height 21
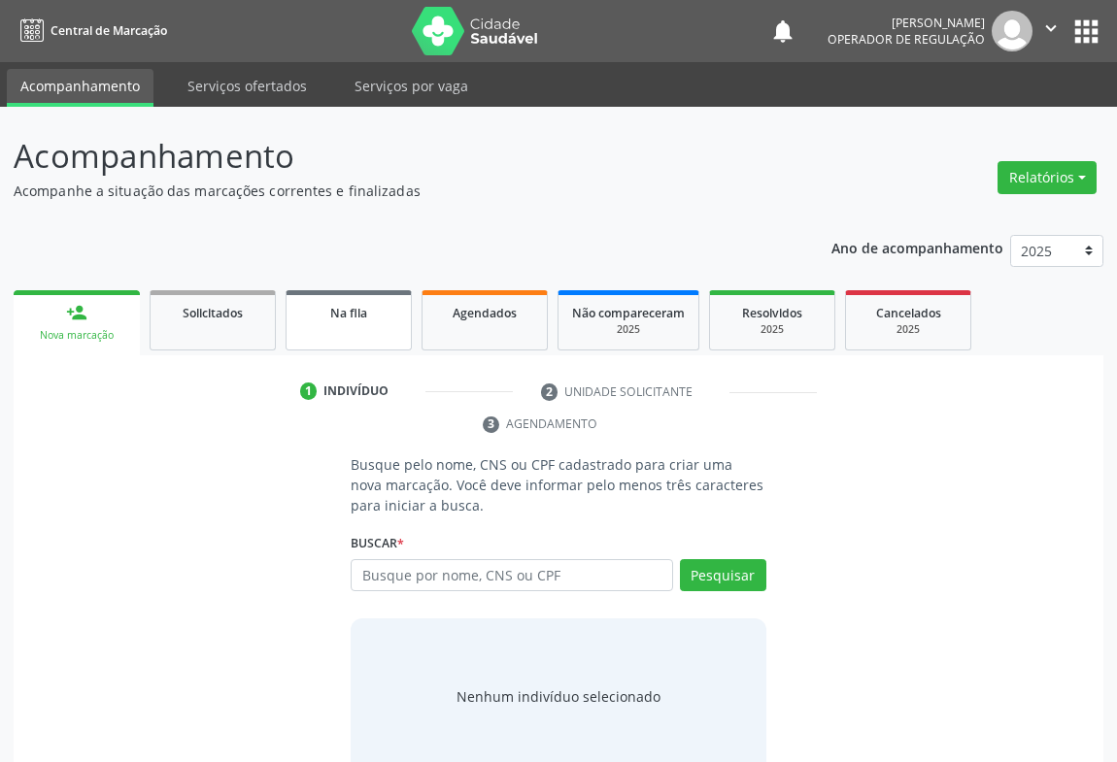
click at [347, 311] on span "Na fila" at bounding box center [348, 313] width 37 height 17
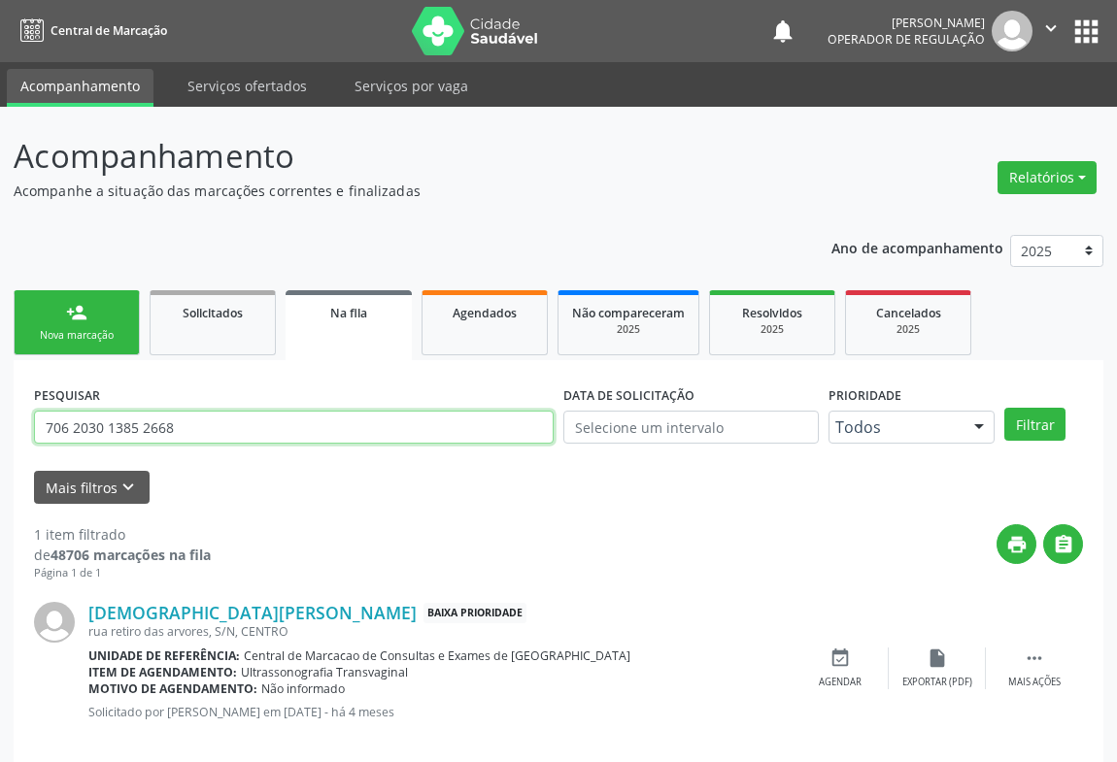
click at [314, 435] on input "706 2030 1385 2668" at bounding box center [293, 427] width 519 height 33
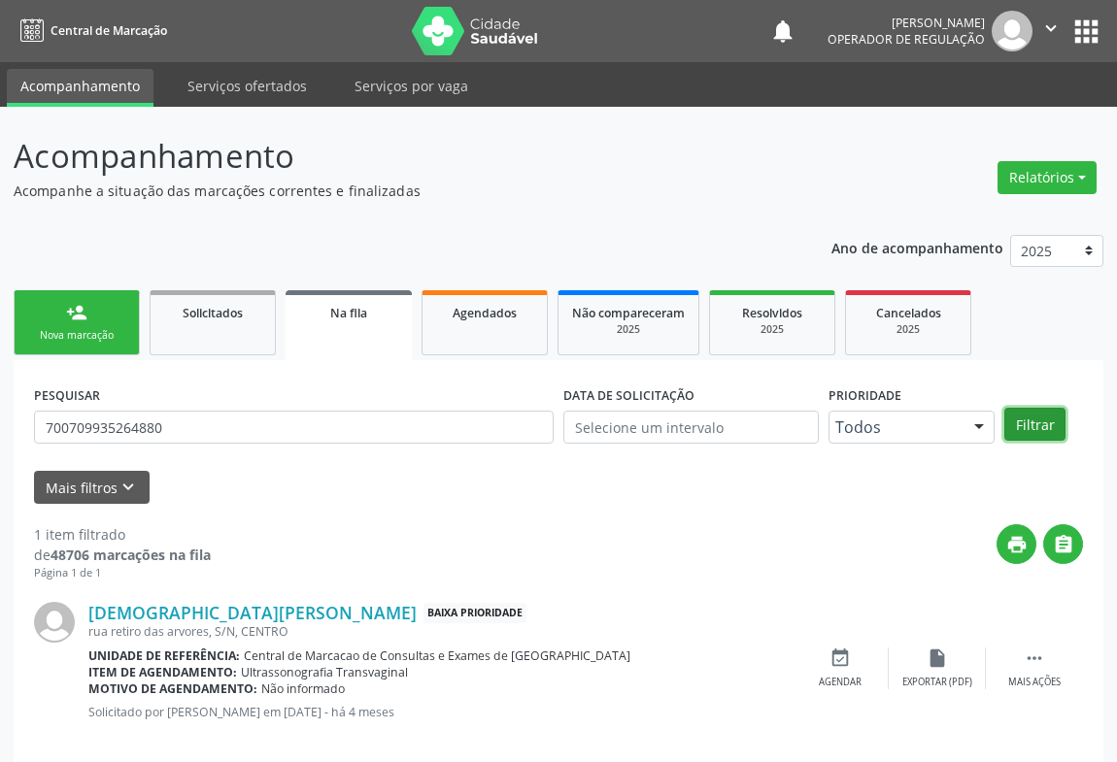
click at [1056, 426] on button "Filtrar" at bounding box center [1034, 424] width 61 height 33
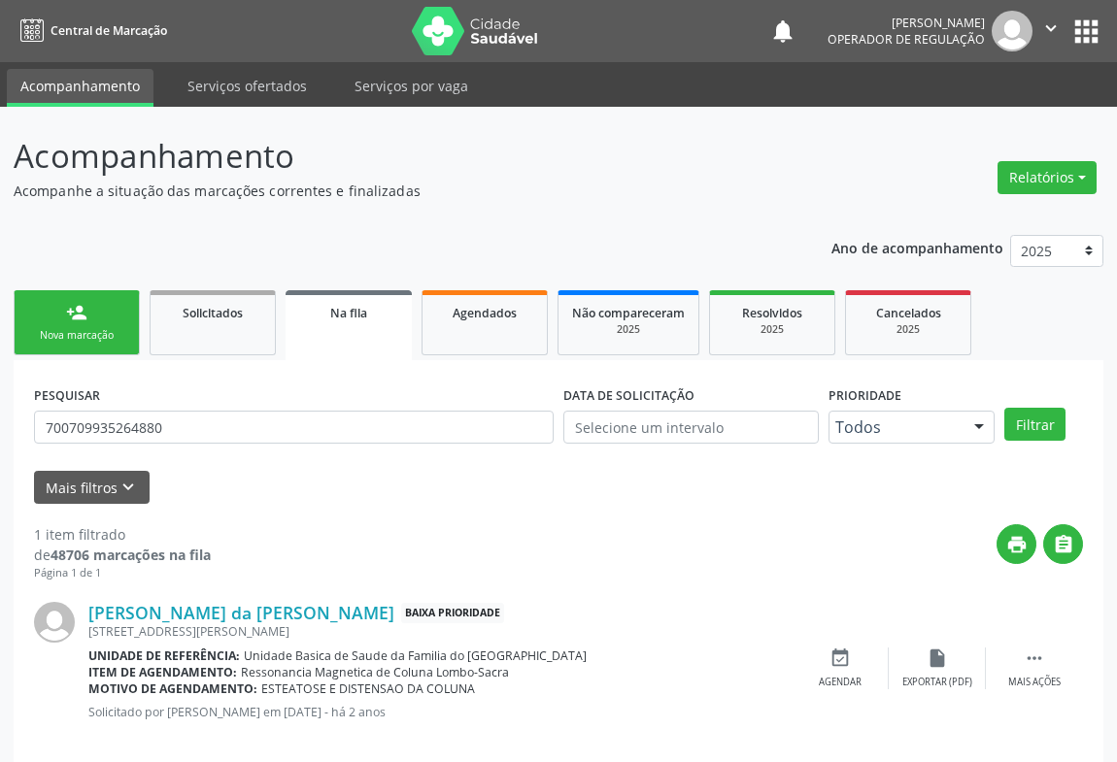
scroll to position [25, 0]
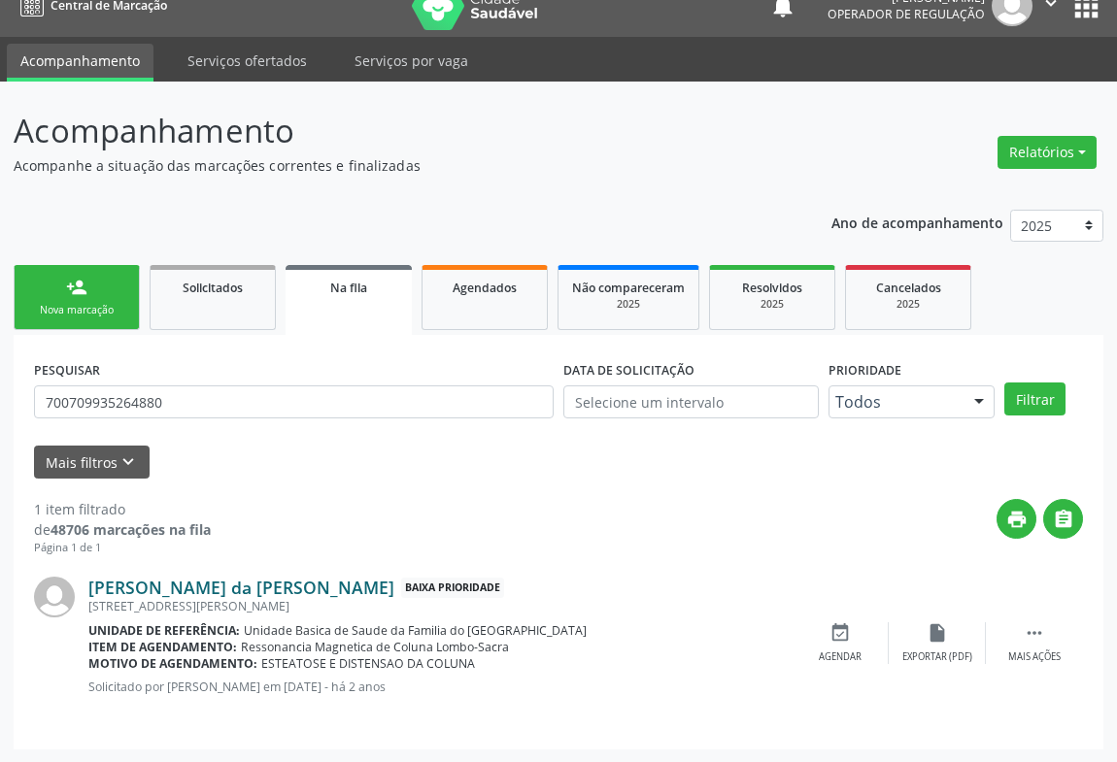
click at [311, 587] on link "[PERSON_NAME] da [PERSON_NAME]" at bounding box center [241, 587] width 306 height 21
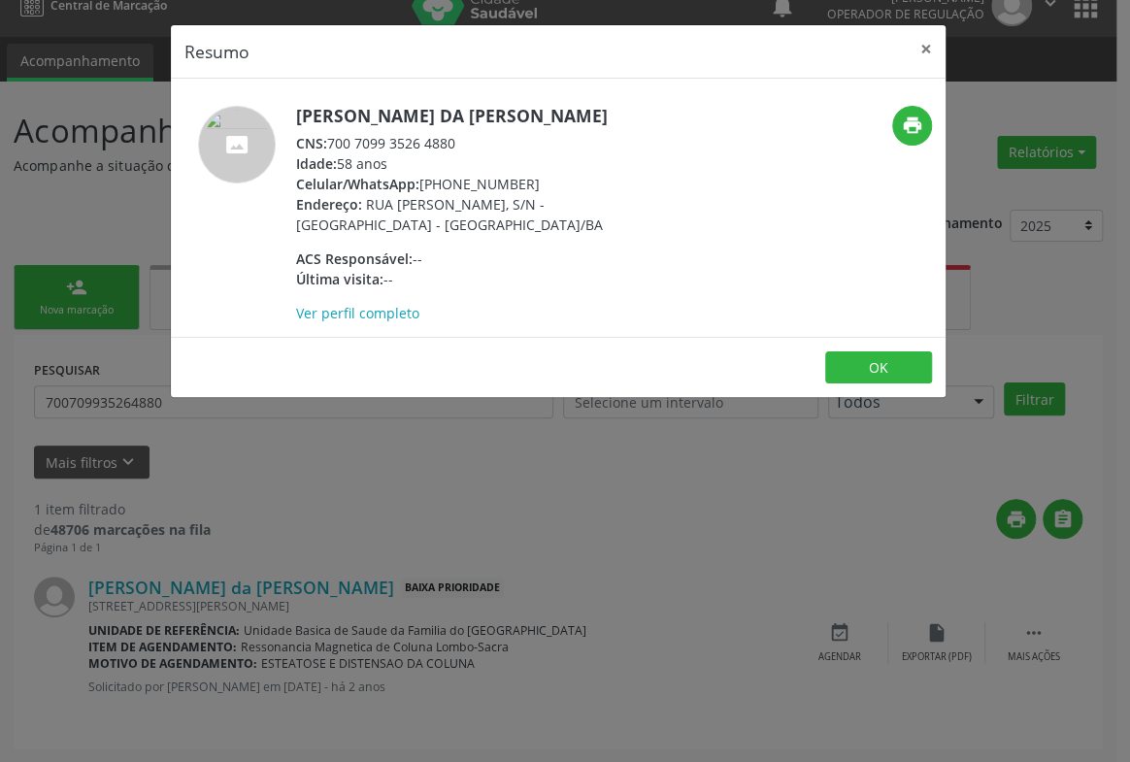
click at [610, 557] on div "Resumo × Maria da [PERSON_NAME] CNS: 700 7099 3526 4880 Idade: 58 anos Celular/…" at bounding box center [565, 381] width 1130 height 762
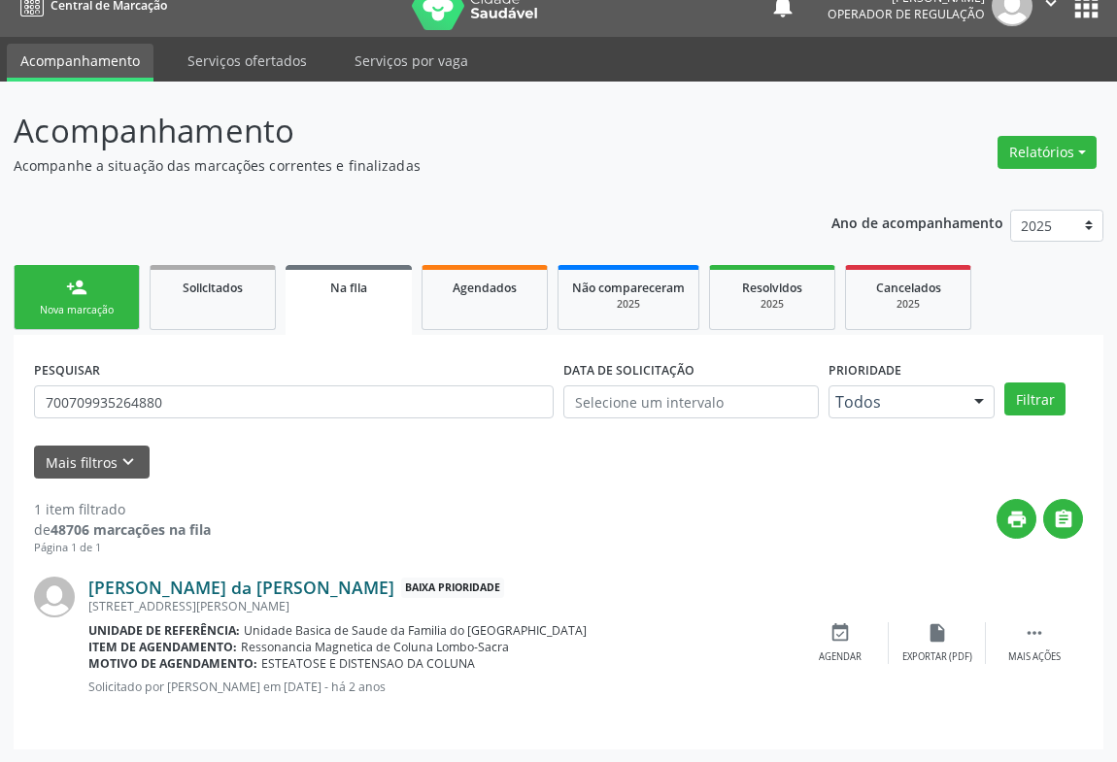
click at [282, 577] on link "[PERSON_NAME] da [PERSON_NAME]" at bounding box center [241, 587] width 306 height 21
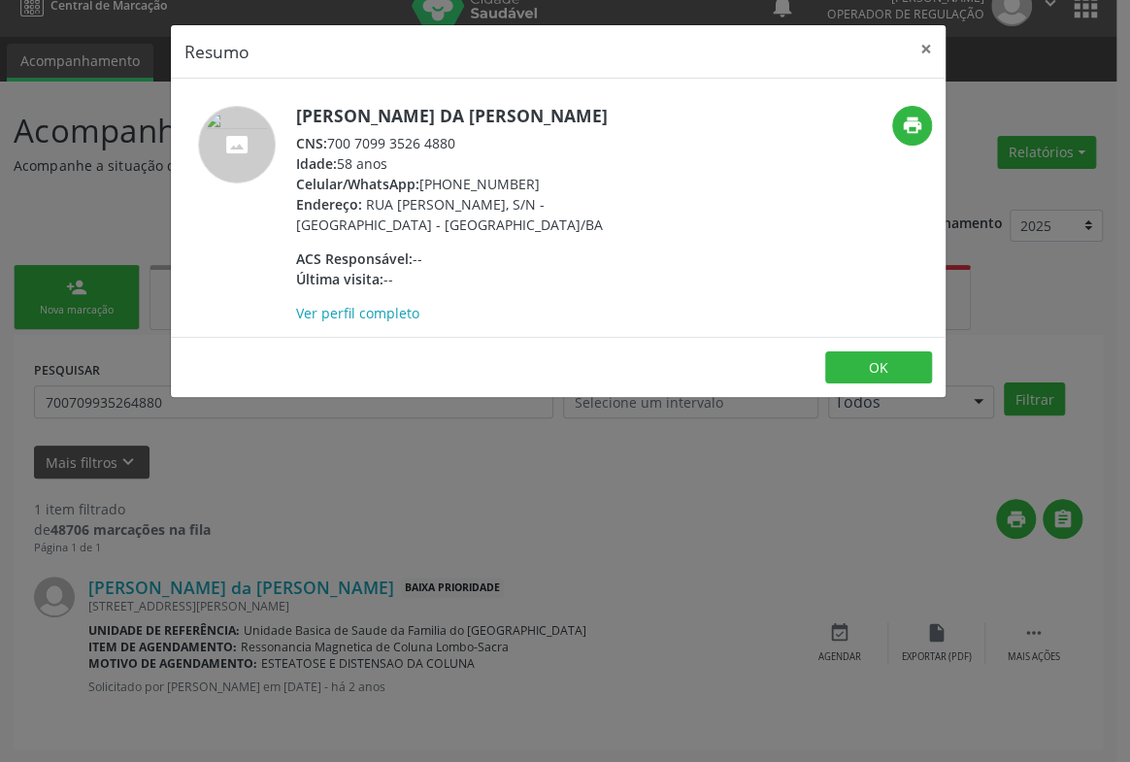
click at [311, 451] on div "Resumo × Maria da [PERSON_NAME] CNS: 700 7099 3526 4880 Idade: 58 anos Celular/…" at bounding box center [565, 381] width 1130 height 762
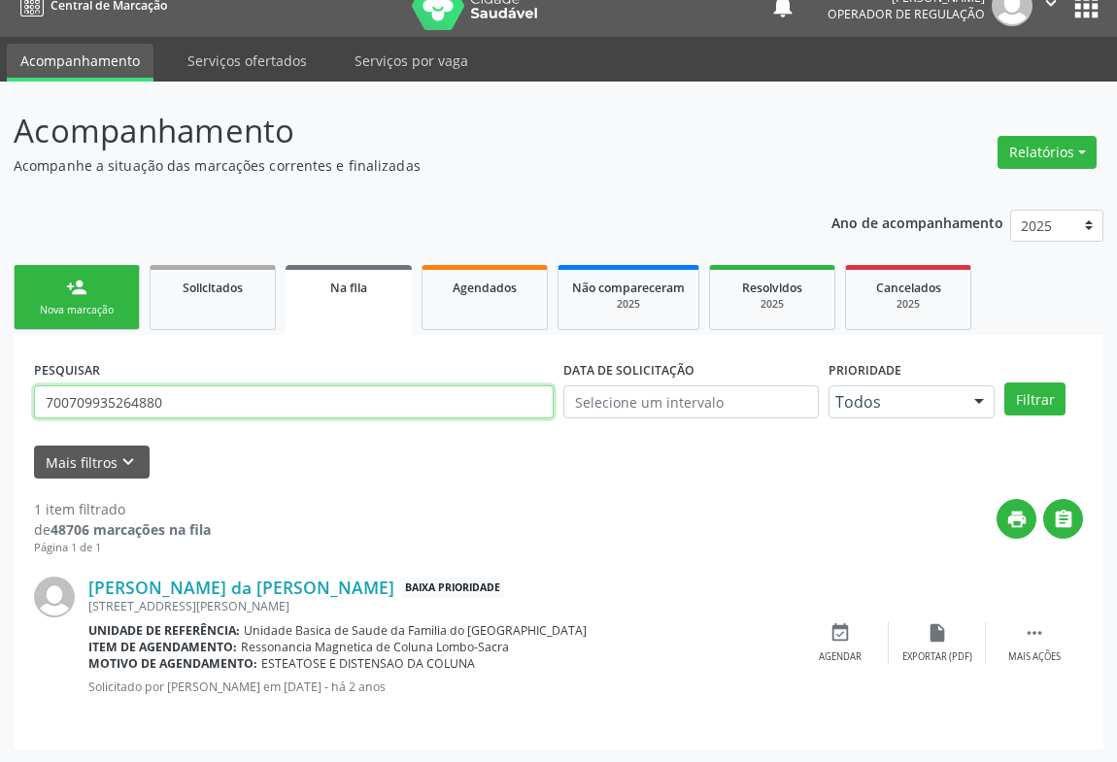
click at [450, 401] on input "700709935264880" at bounding box center [293, 401] width 519 height 33
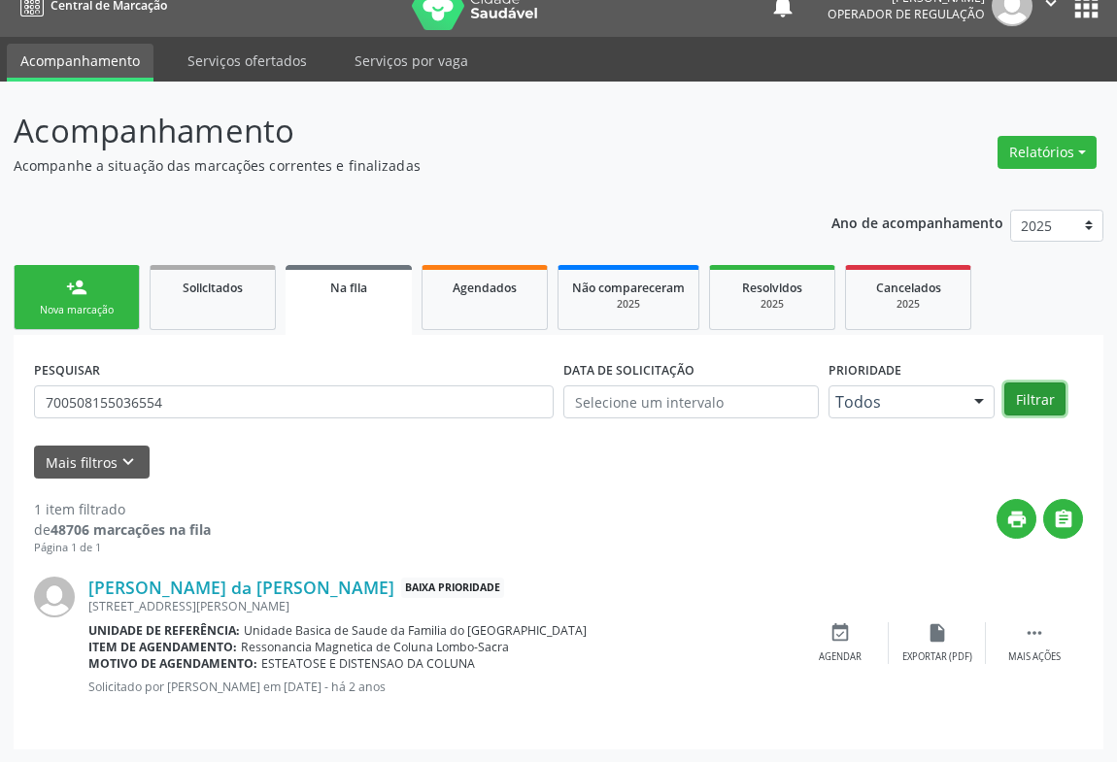
click at [1024, 392] on button "Filtrar" at bounding box center [1034, 399] width 61 height 33
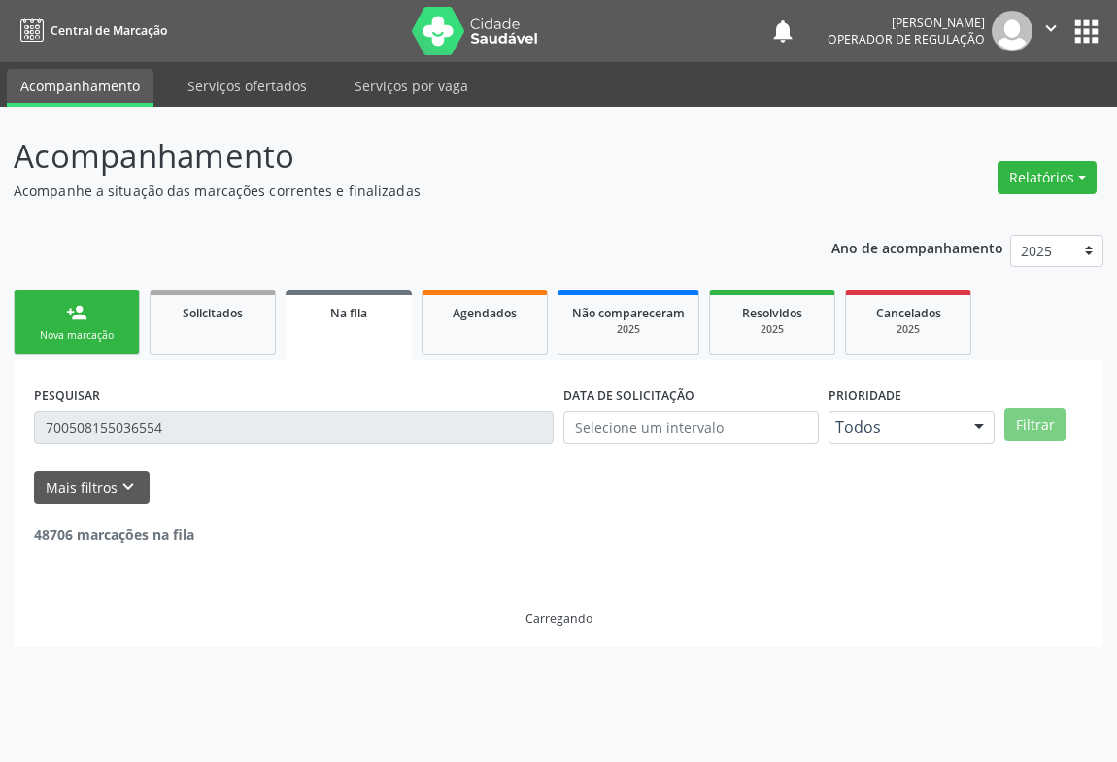
scroll to position [0, 0]
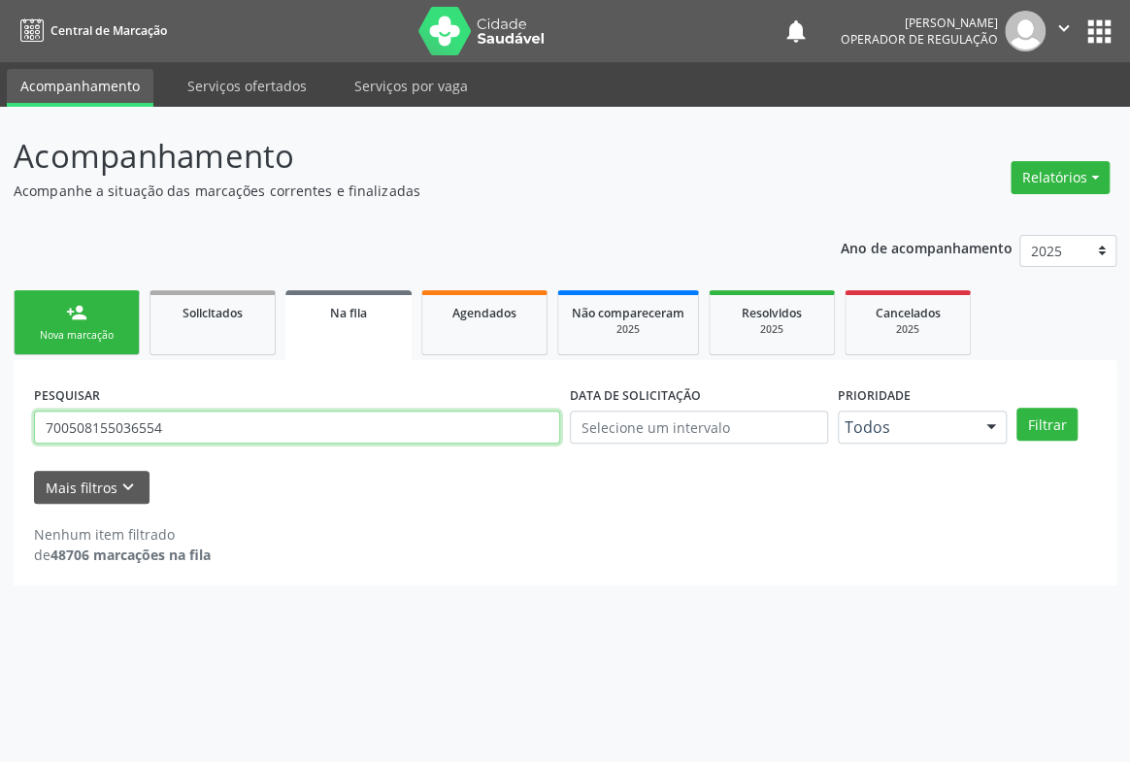
click at [207, 428] on input "700508155036554" at bounding box center [297, 427] width 526 height 33
type input "700508155035654"
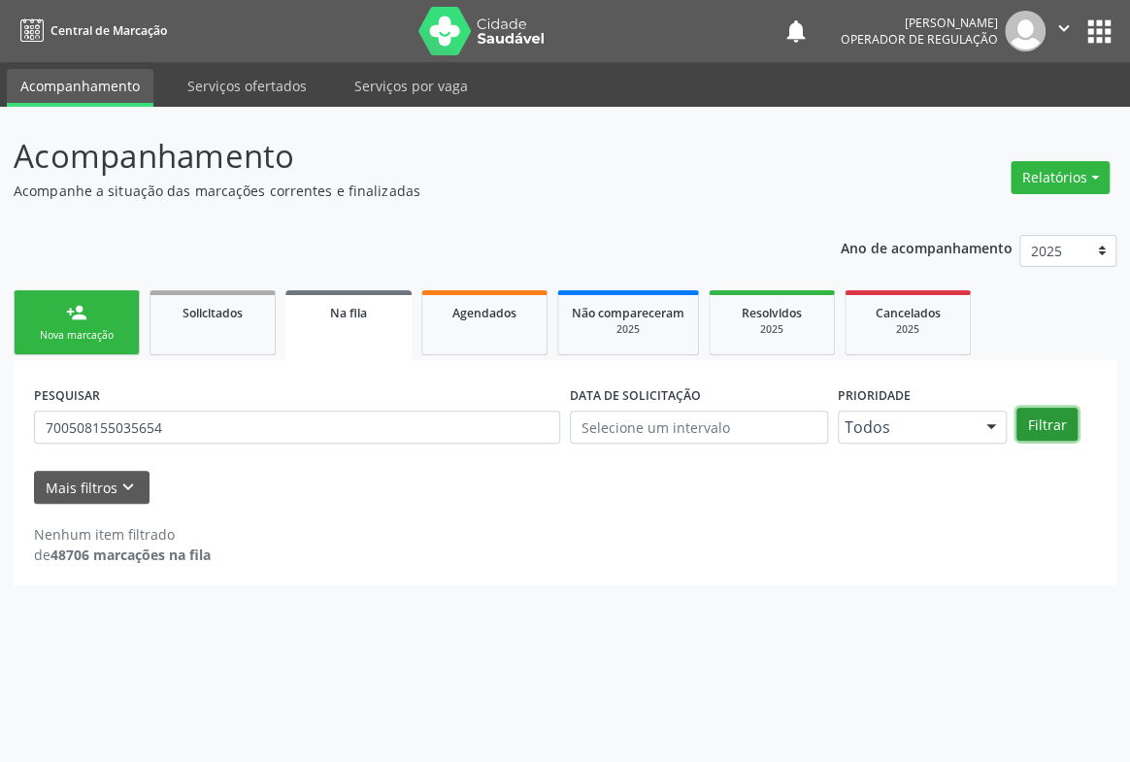
click at [1046, 425] on button "Filtrar" at bounding box center [1047, 424] width 61 height 33
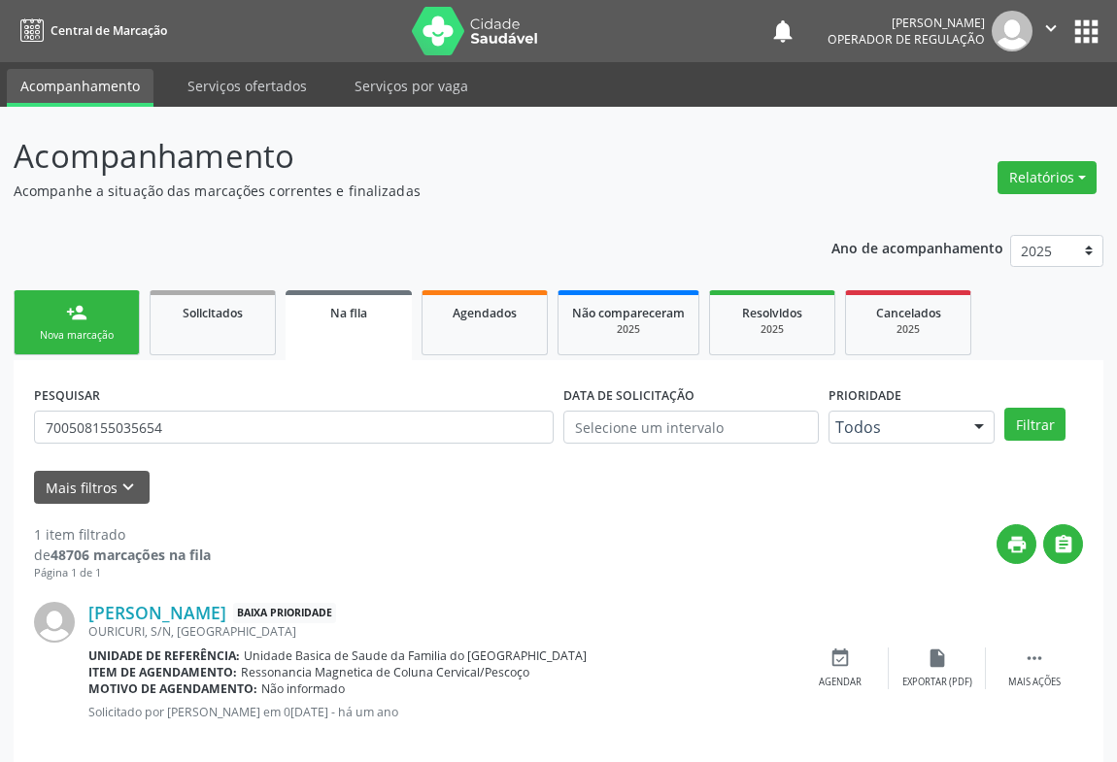
scroll to position [25, 0]
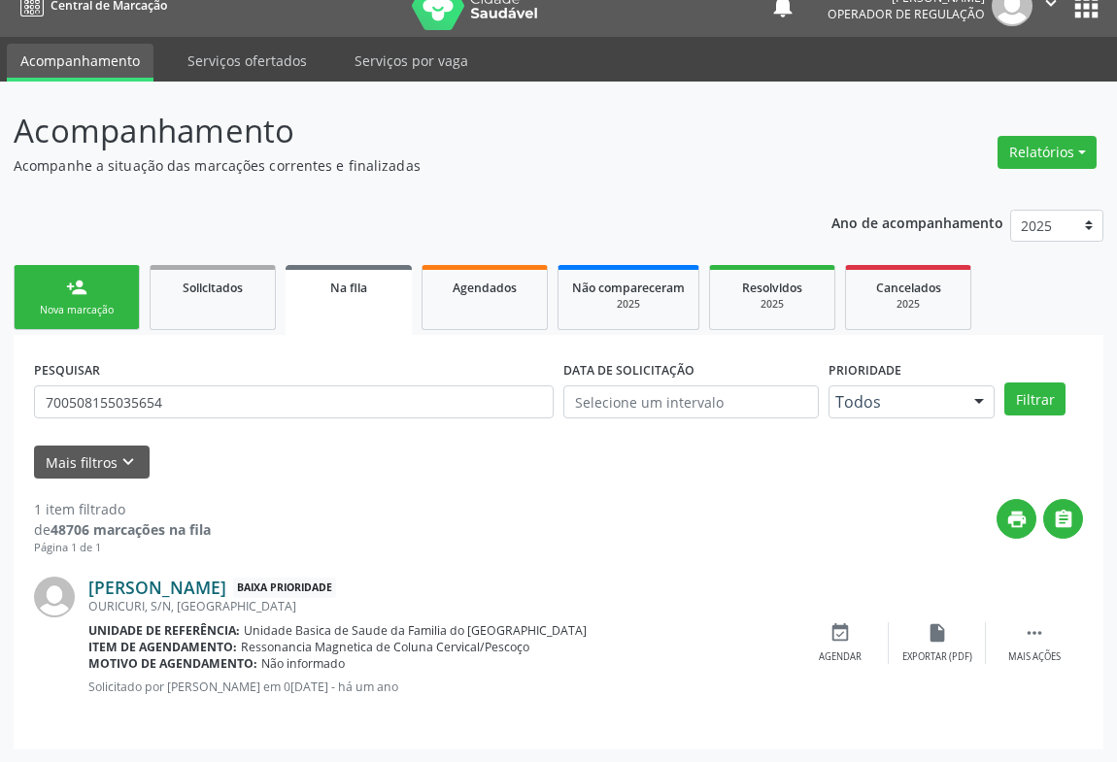
click at [182, 593] on link "[PERSON_NAME]" at bounding box center [157, 587] width 138 height 21
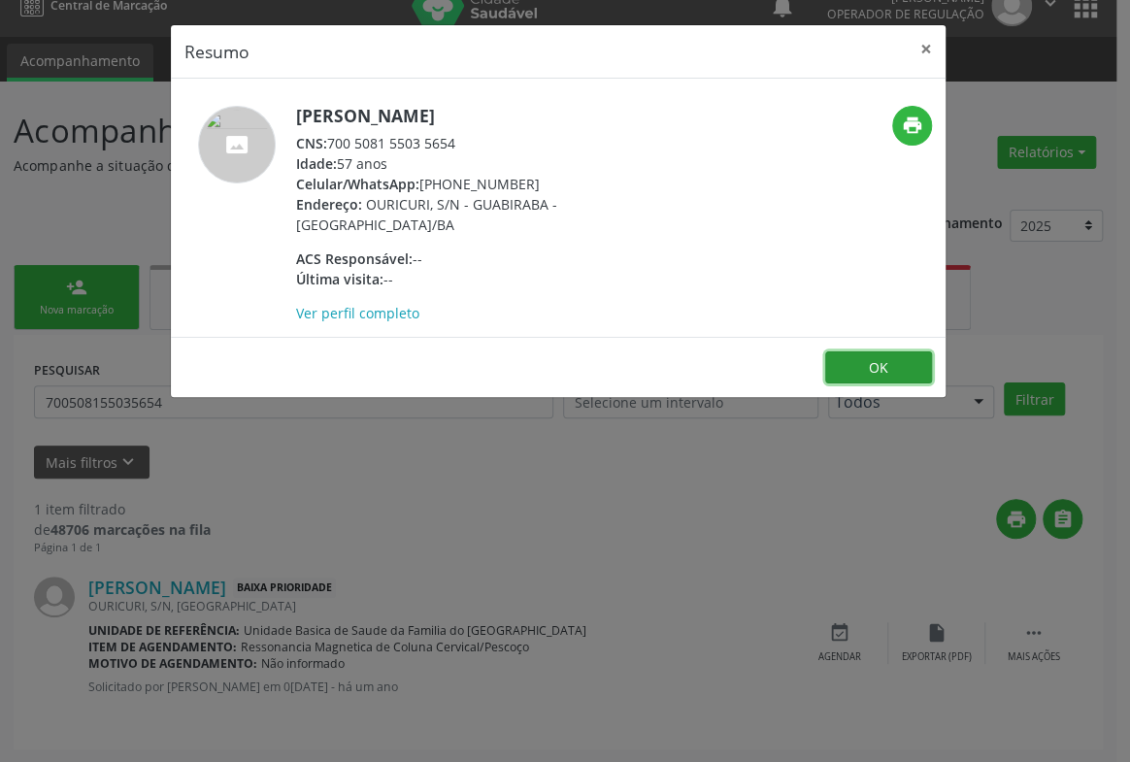
click at [844, 366] on button "OK" at bounding box center [878, 368] width 107 height 33
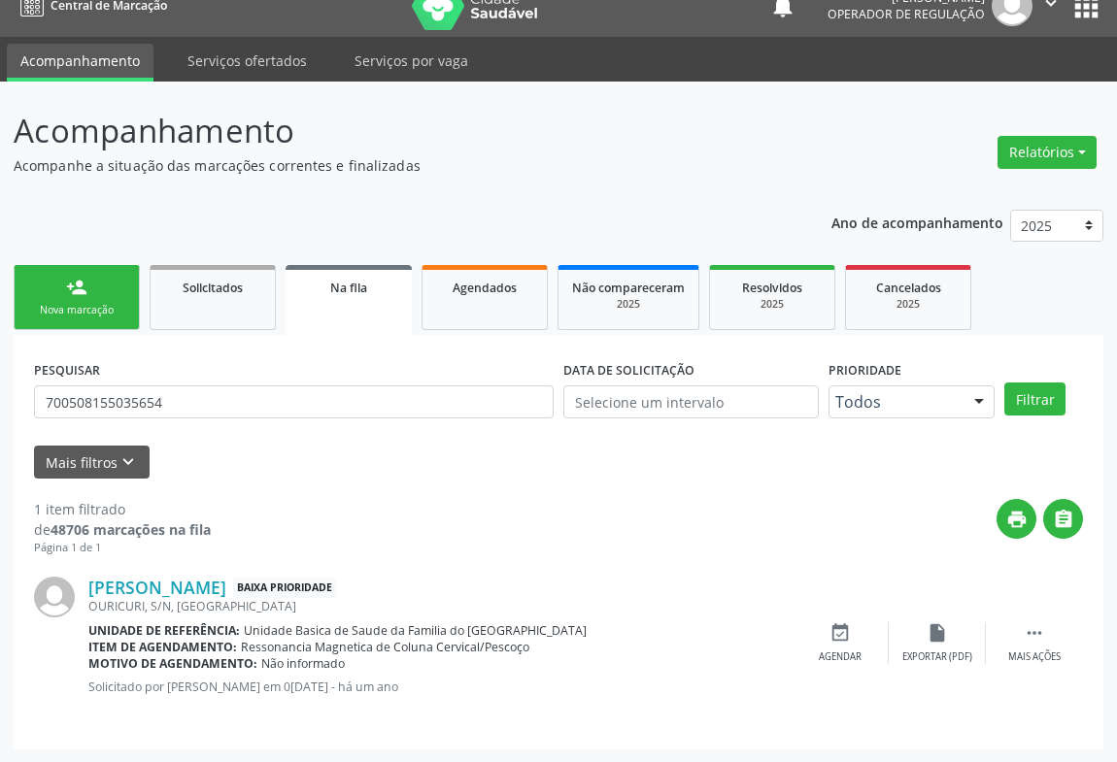
click at [91, 291] on link "person_add Nova marcação" at bounding box center [77, 297] width 126 height 65
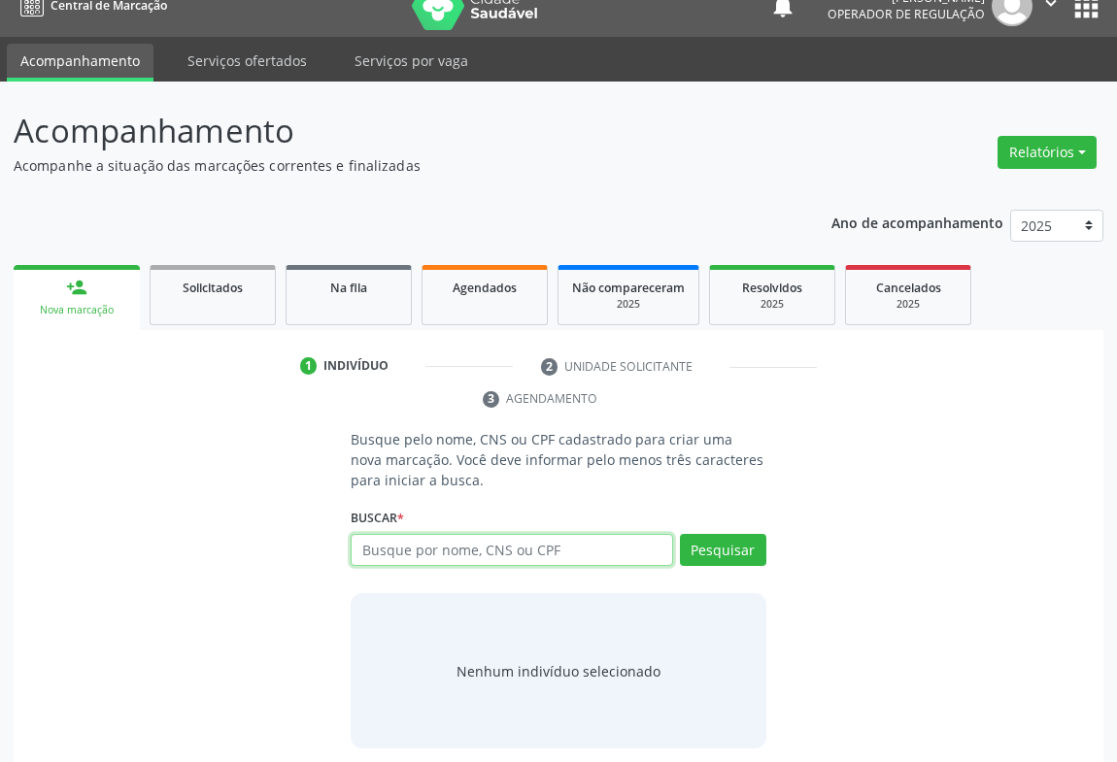
click at [408, 548] on input "text" at bounding box center [512, 550] width 322 height 33
type input "702004830526484"
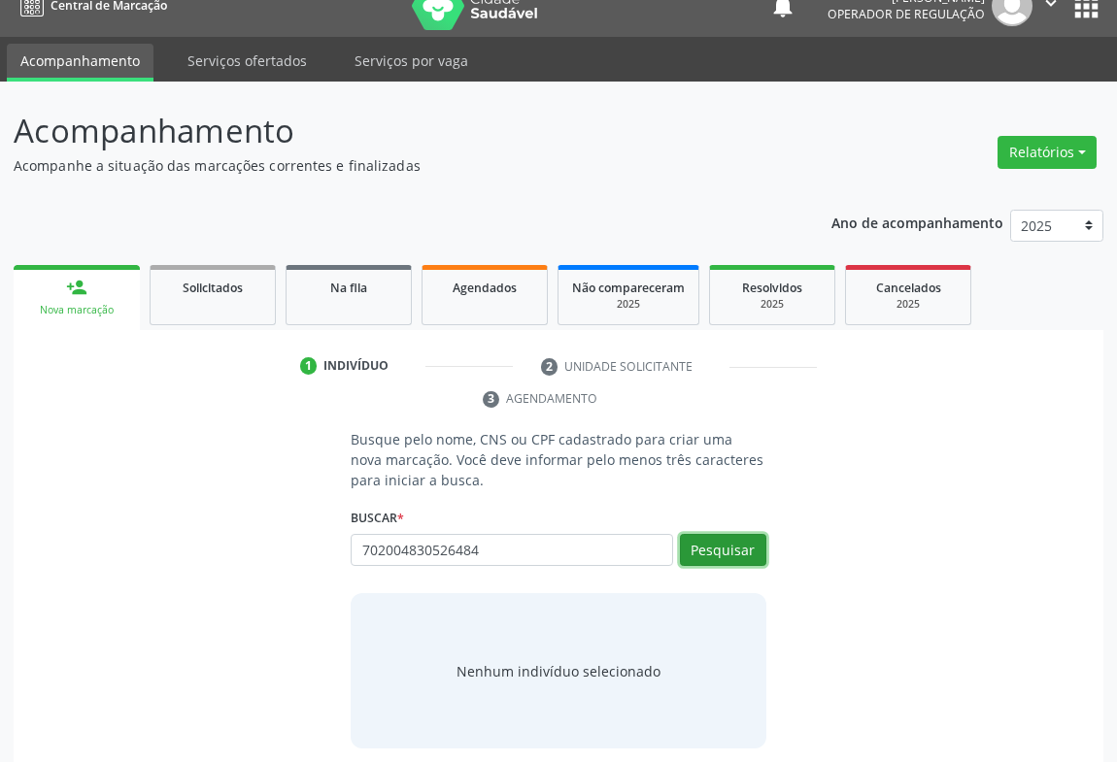
click at [703, 547] on button "Pesquisar" at bounding box center [723, 550] width 86 height 33
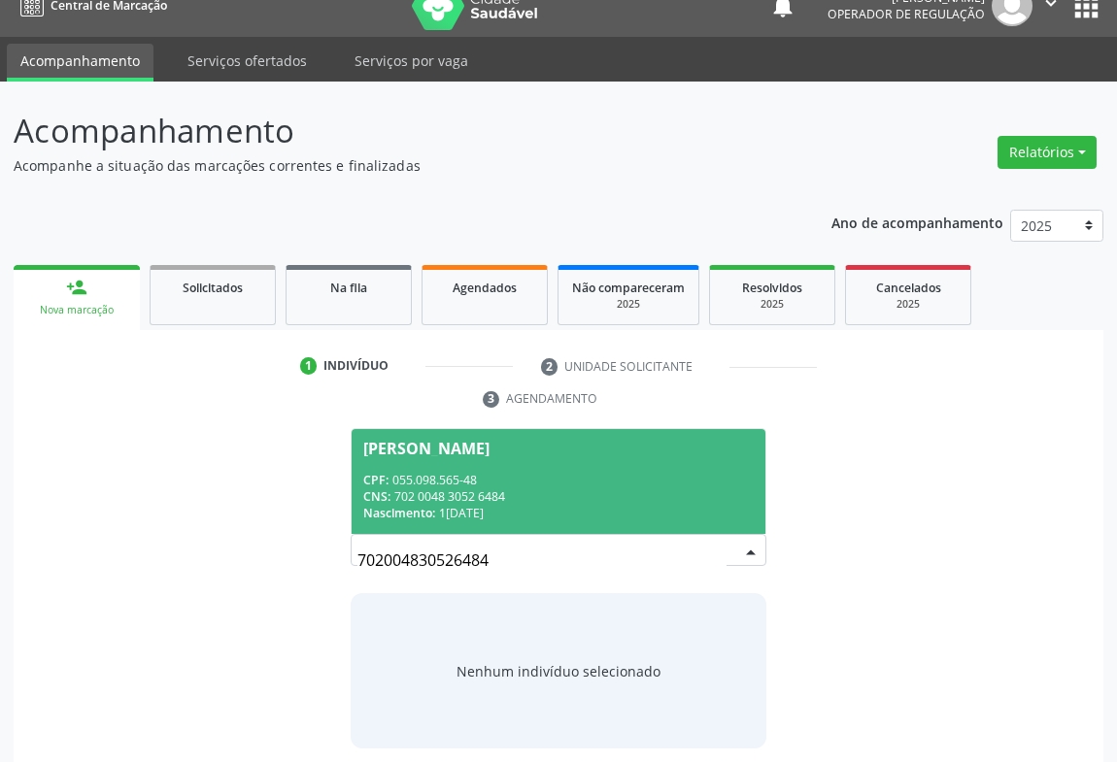
scroll to position [39, 0]
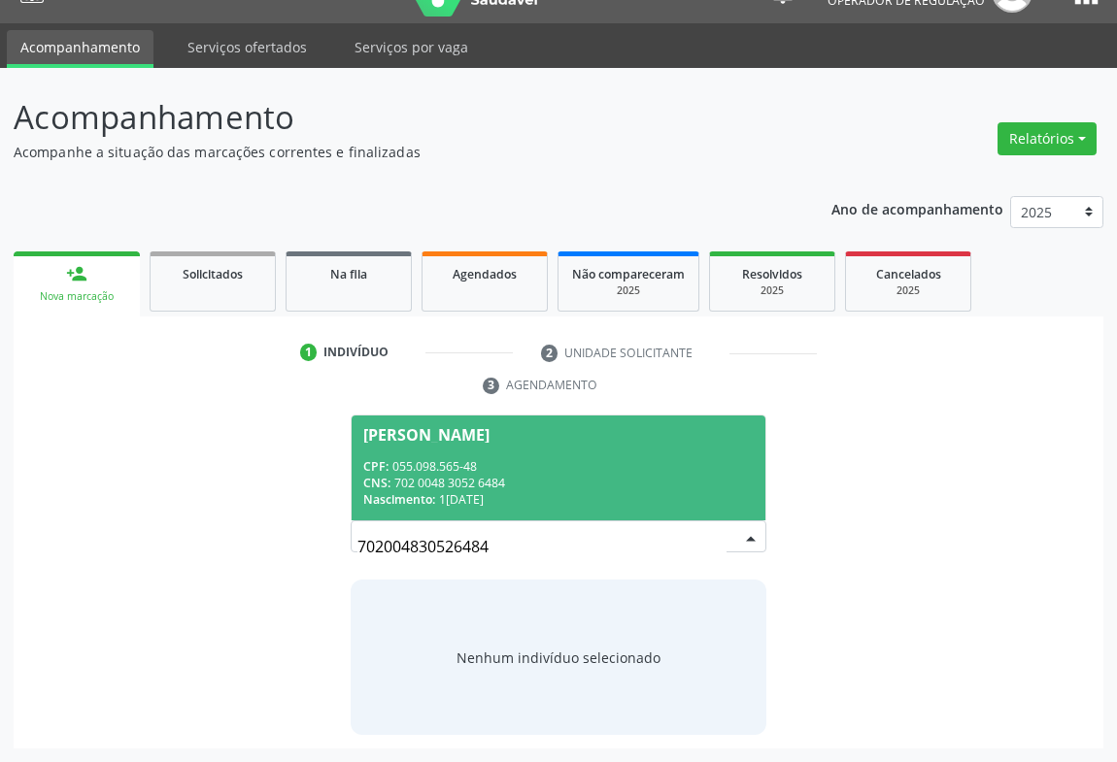
click at [597, 485] on div "CNS: 702 0048 3052 6484" at bounding box center [558, 483] width 390 height 17
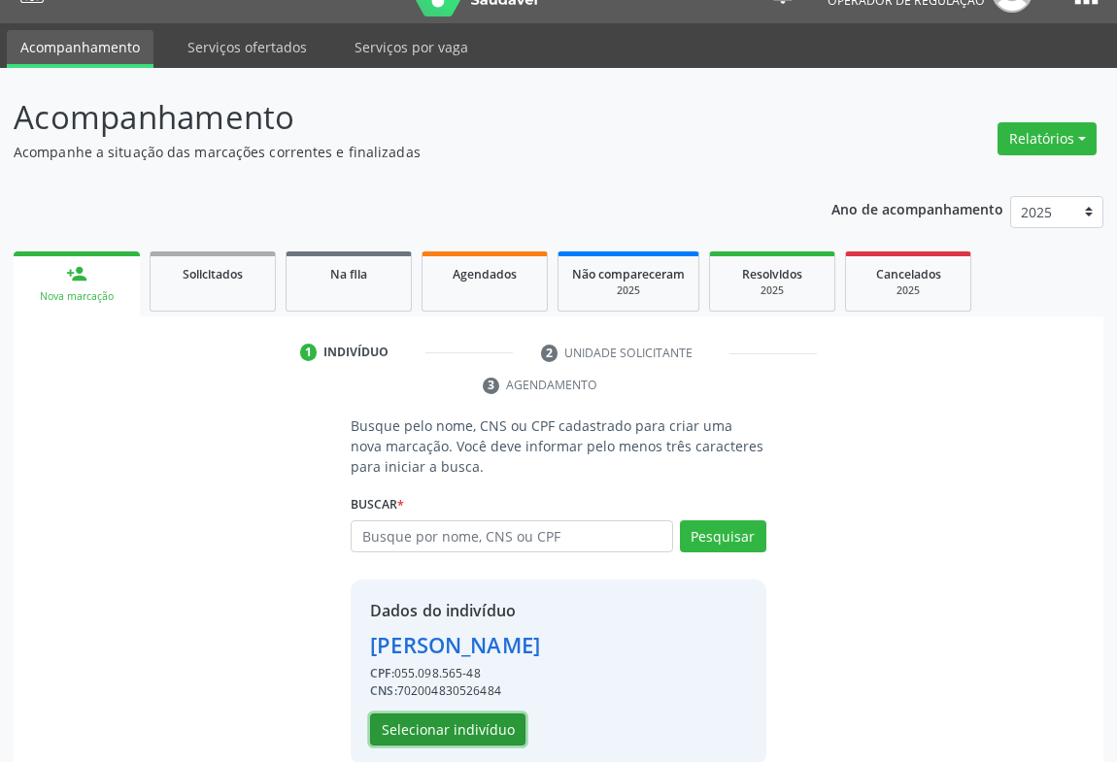
click at [412, 728] on button "Selecionar indivíduo" at bounding box center [447, 730] width 155 height 33
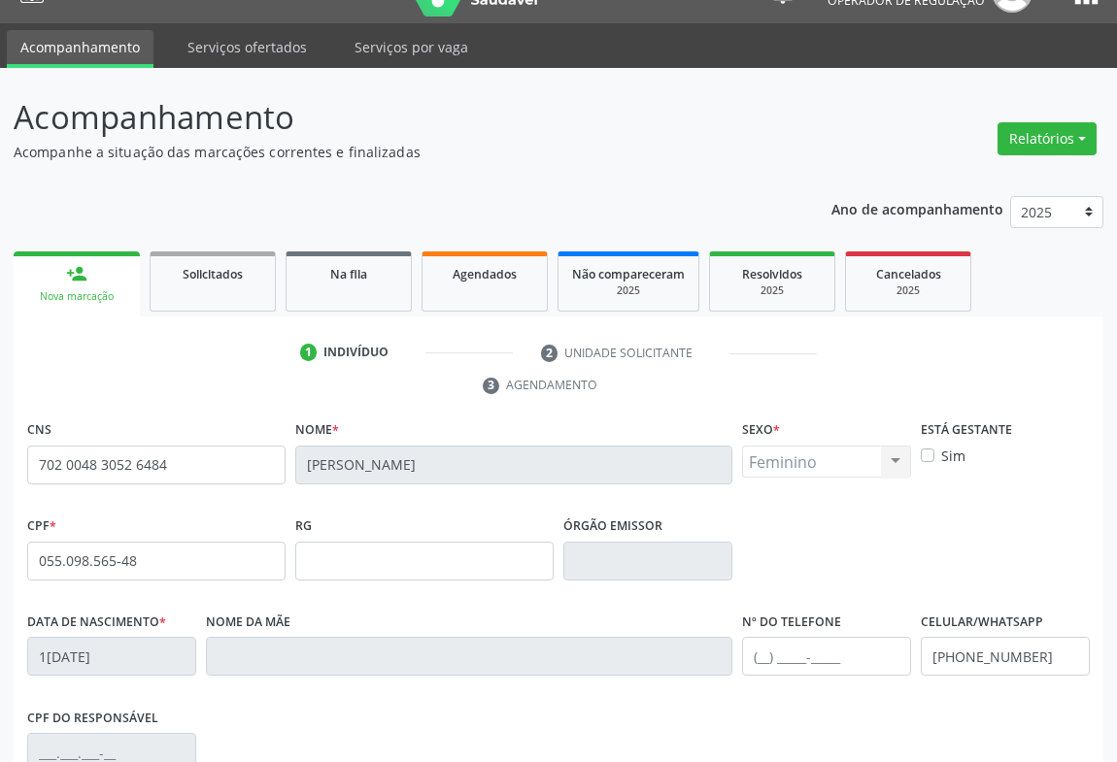
scroll to position [321, 0]
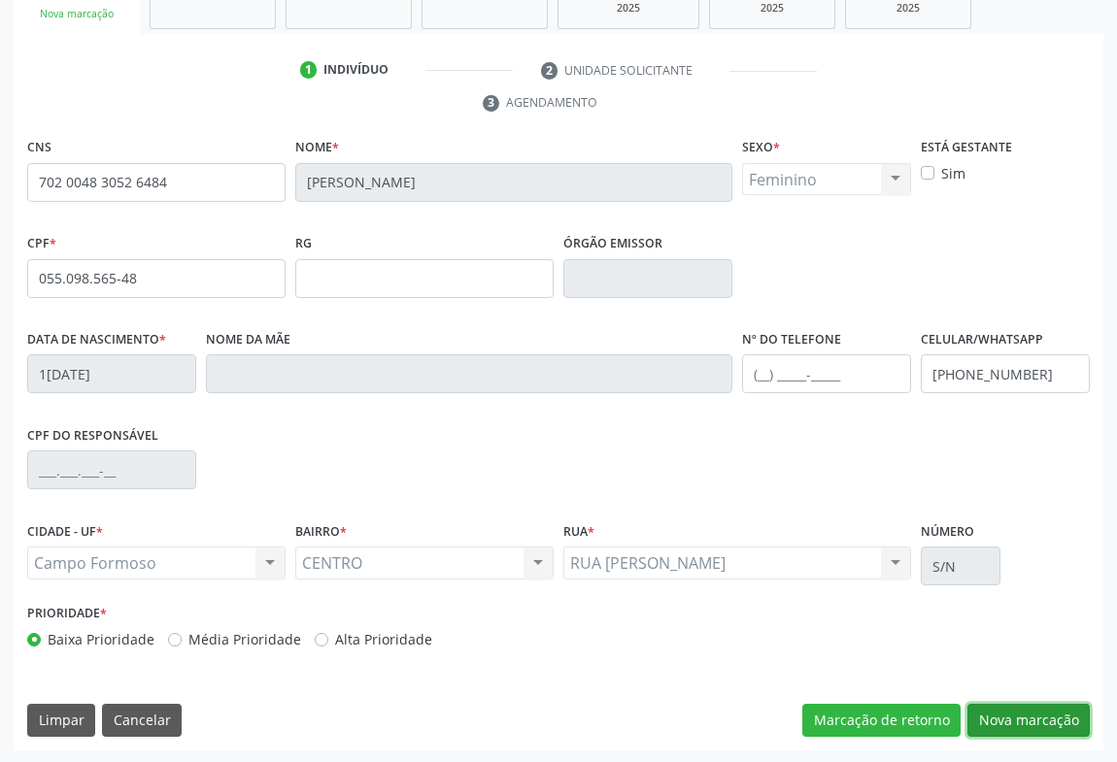
click at [1029, 715] on button "Nova marcação" at bounding box center [1028, 720] width 122 height 33
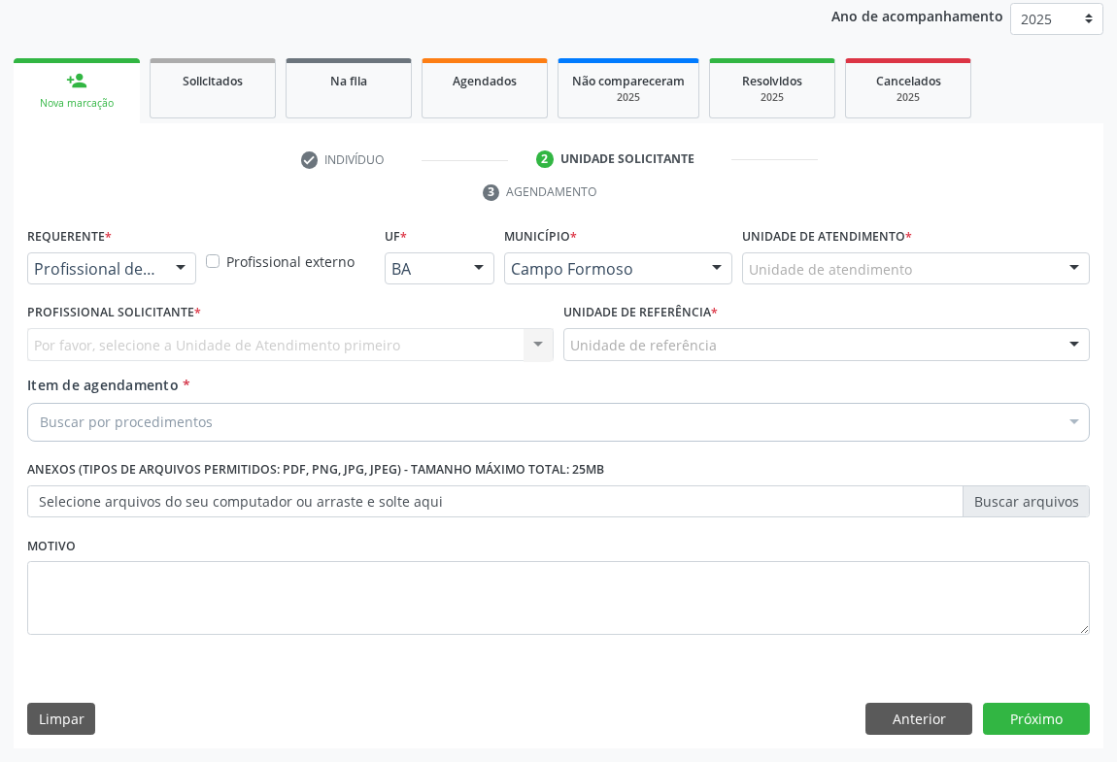
scroll to position [231, 0]
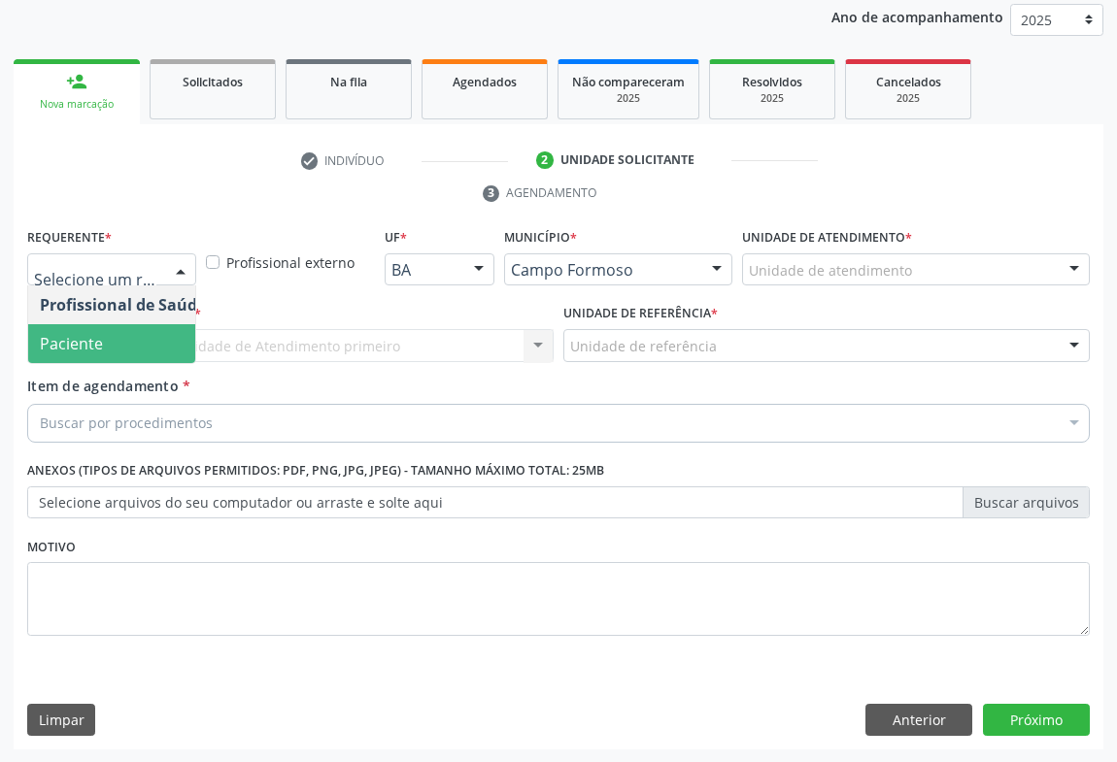
click at [84, 345] on span "Paciente" at bounding box center [71, 343] width 63 height 21
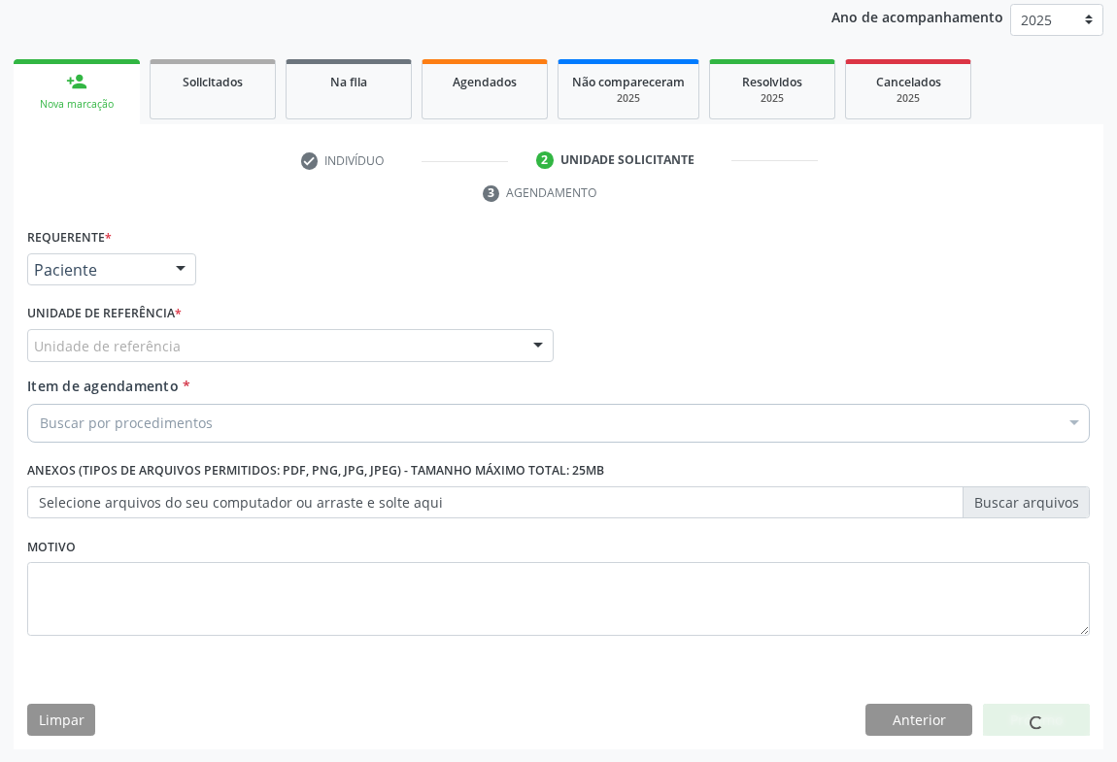
click at [125, 333] on div "Unidade de referência" at bounding box center [290, 345] width 526 height 33
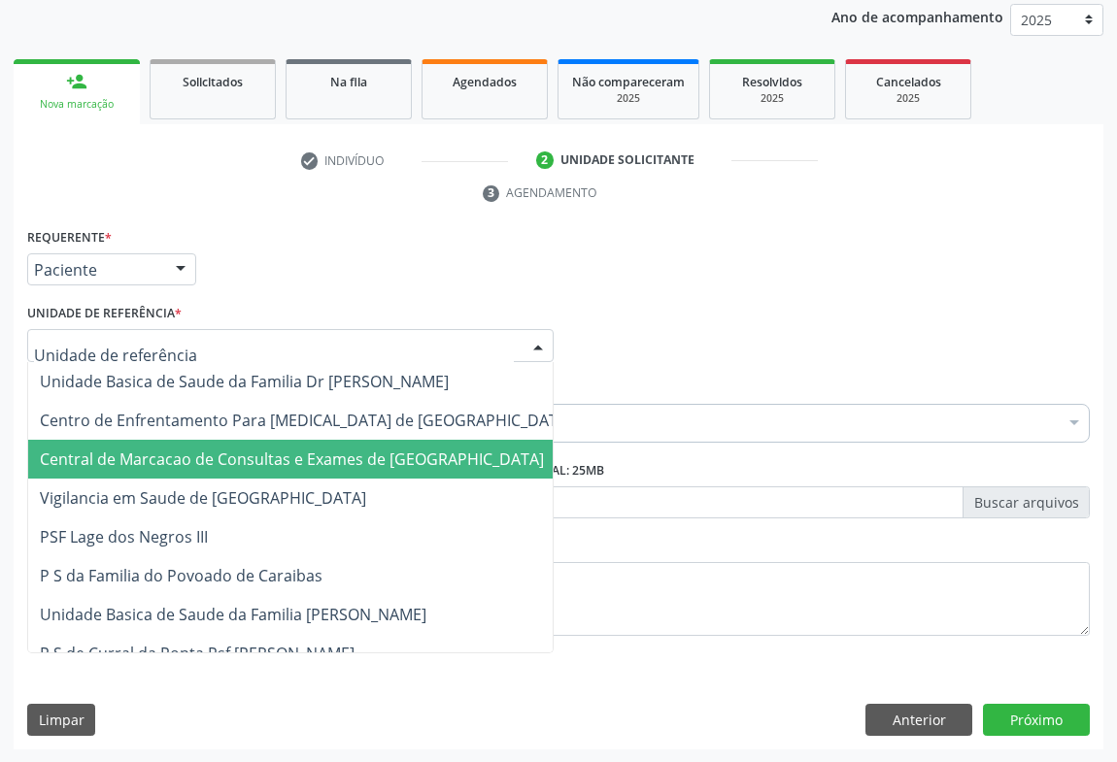
click at [138, 457] on span "Central de Marcacao de Consultas e Exames de [GEOGRAPHIC_DATA]" at bounding box center [292, 459] width 504 height 21
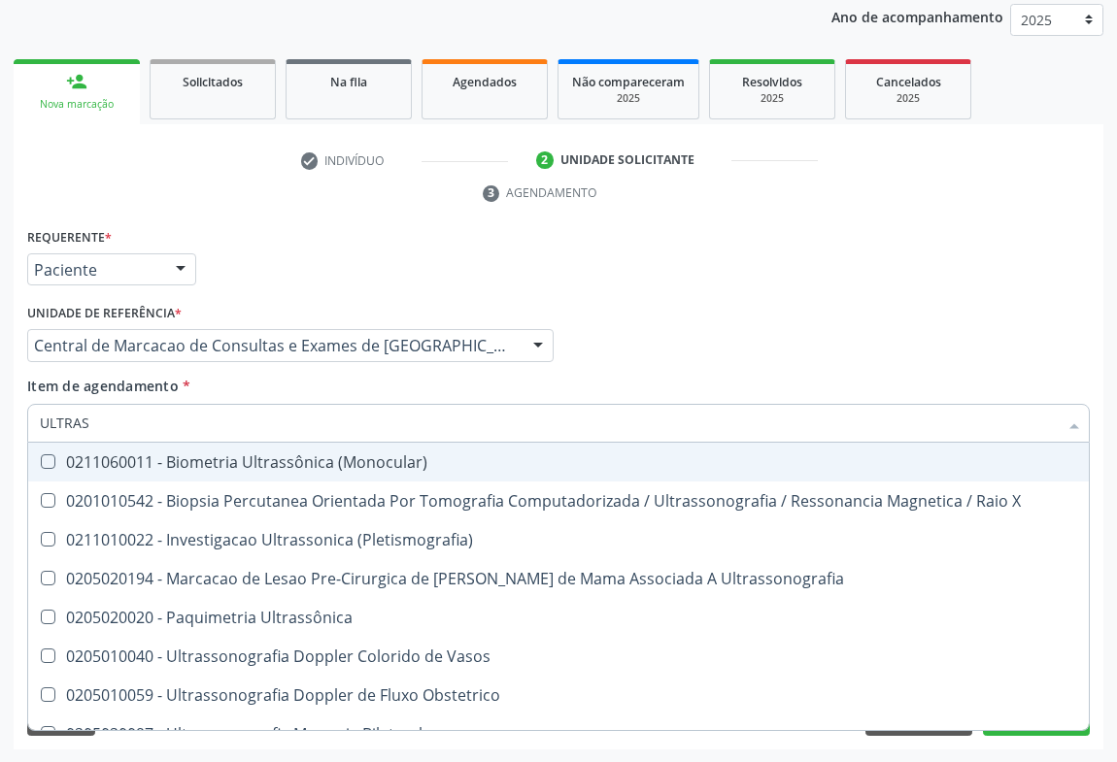
type input "ULTRASS"
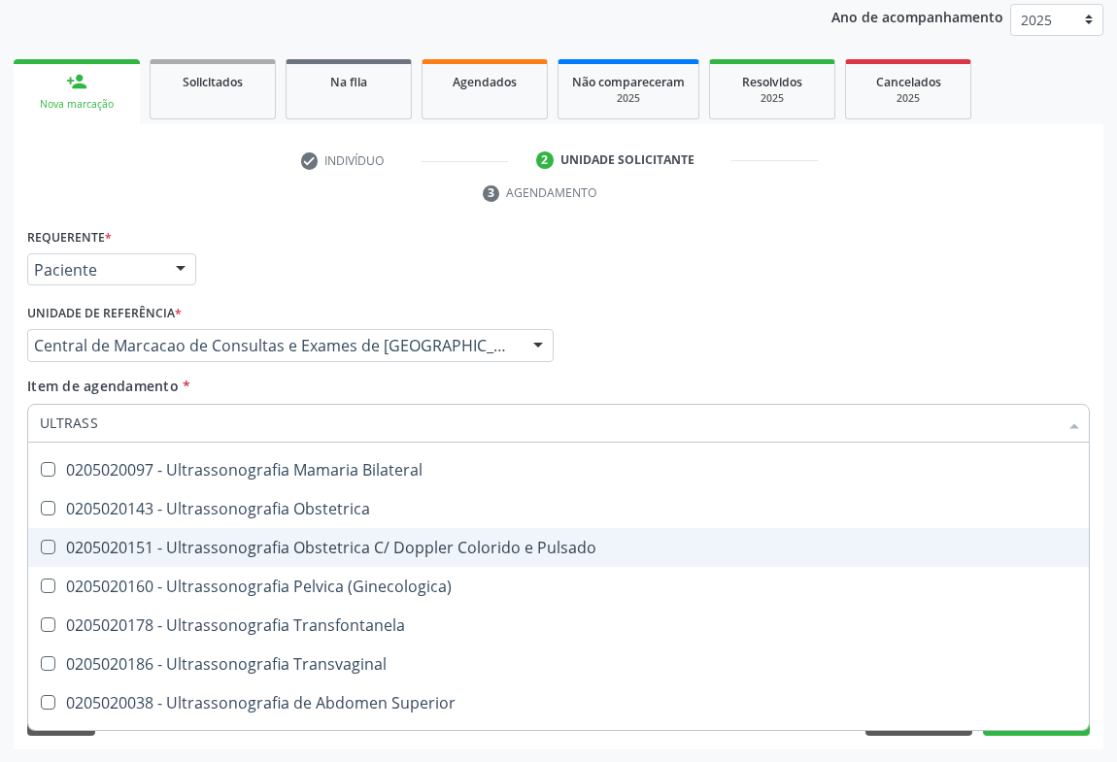
scroll to position [352, 0]
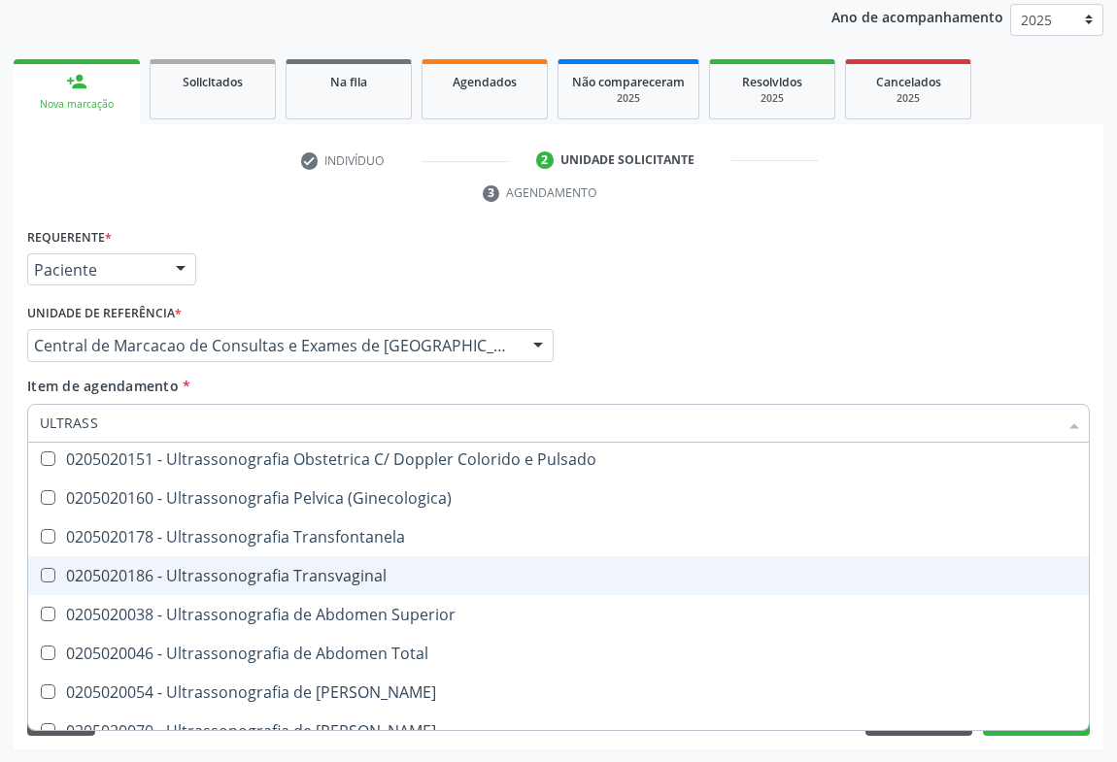
click at [340, 584] on span "0205020186 - Ultrassonografia Transvaginal" at bounding box center [558, 575] width 1060 height 39
checkbox Transvaginal "true"
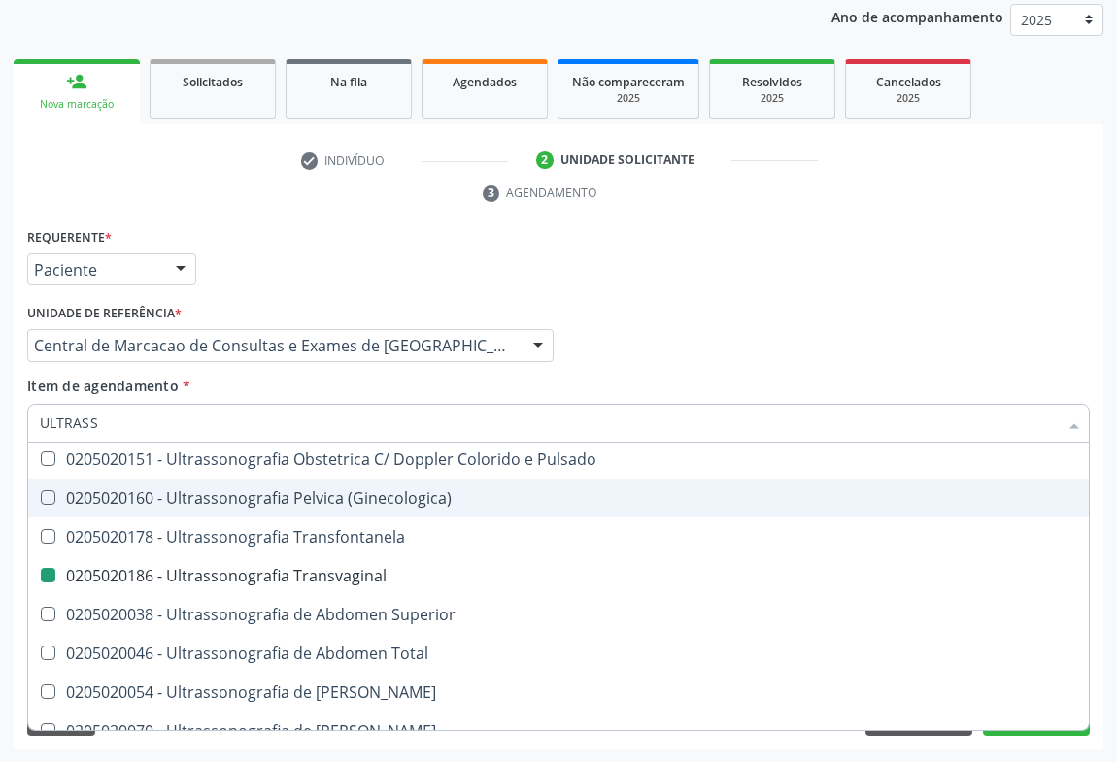
click at [932, 299] on div "Profissional Solicitante Por favor, selecione a Unidade de Atendimento primeiro…" at bounding box center [558, 337] width 1072 height 76
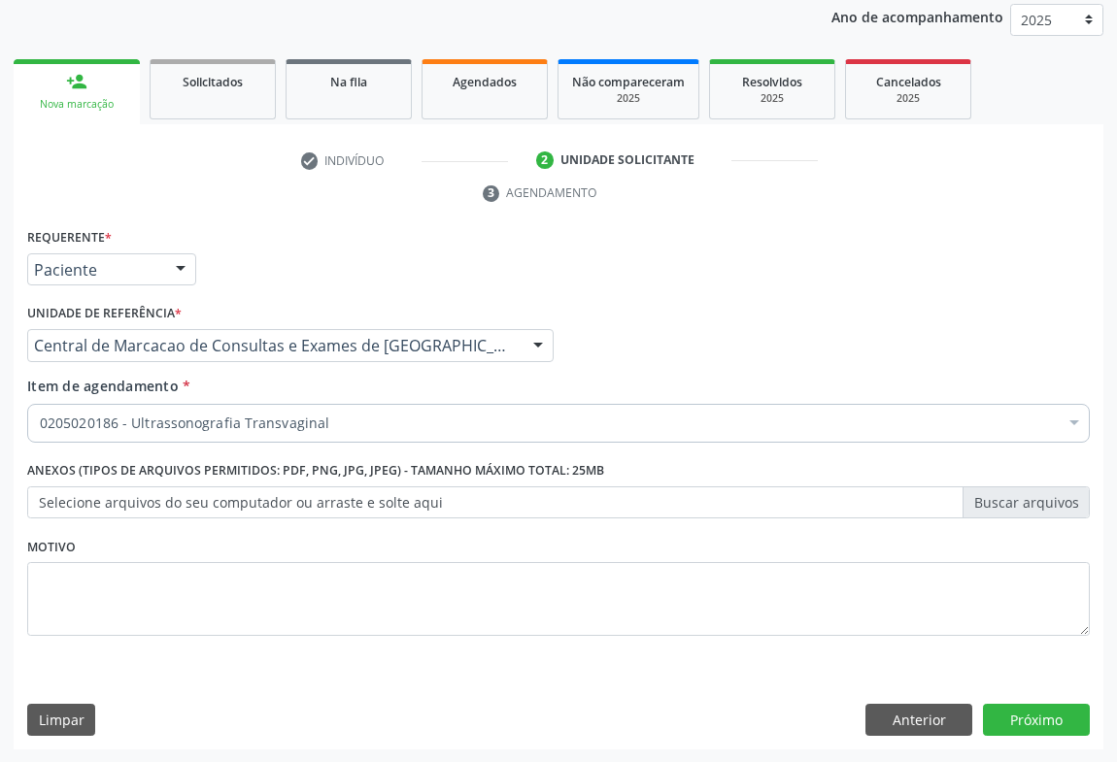
scroll to position [0, 0]
click at [991, 715] on button "Próximo" at bounding box center [1036, 720] width 107 height 33
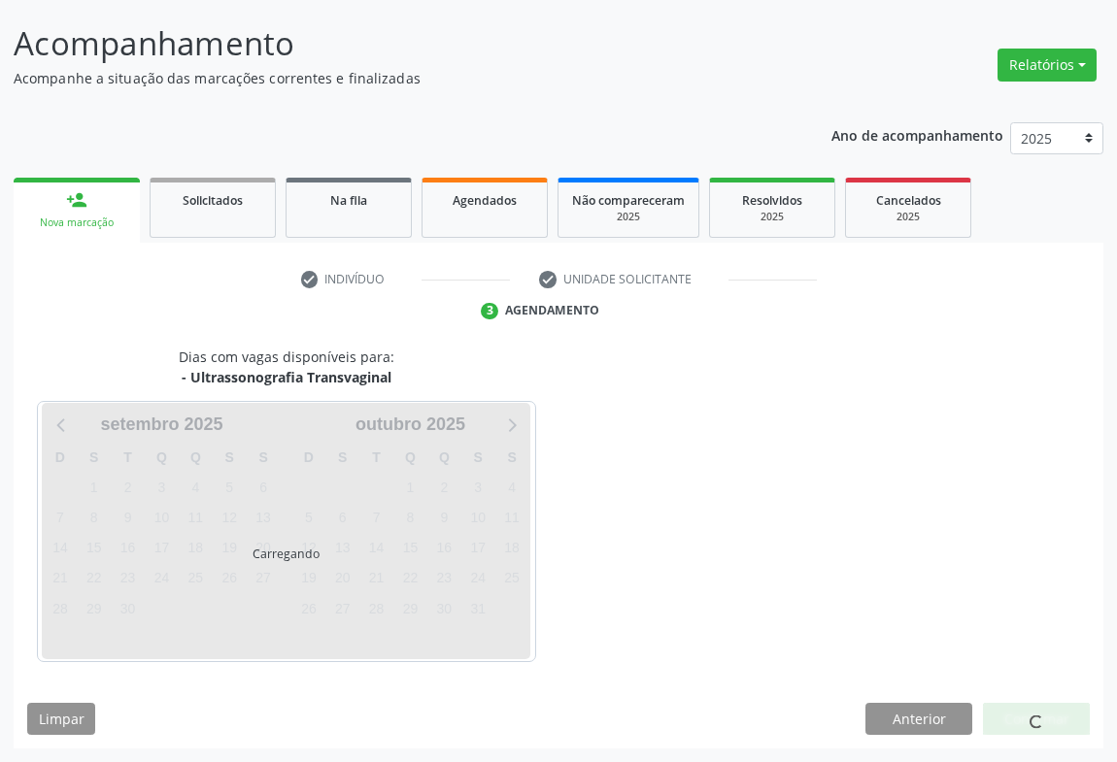
scroll to position [112, 0]
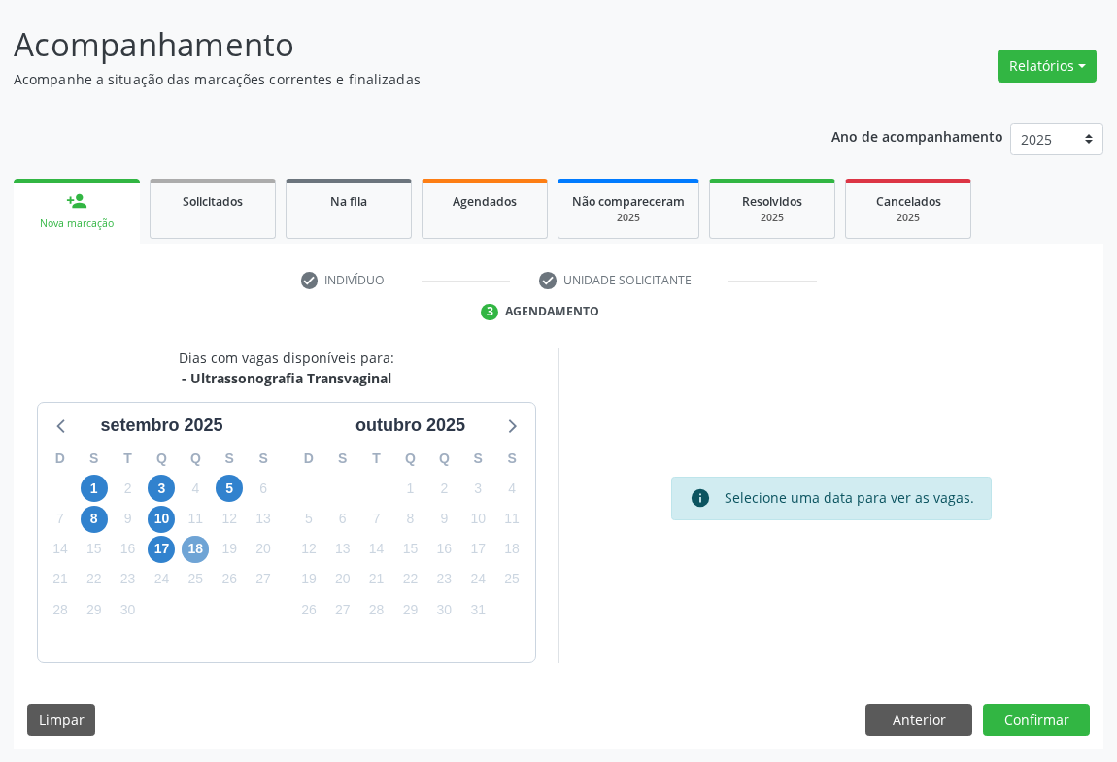
click at [196, 551] on span "18" at bounding box center [195, 549] width 27 height 27
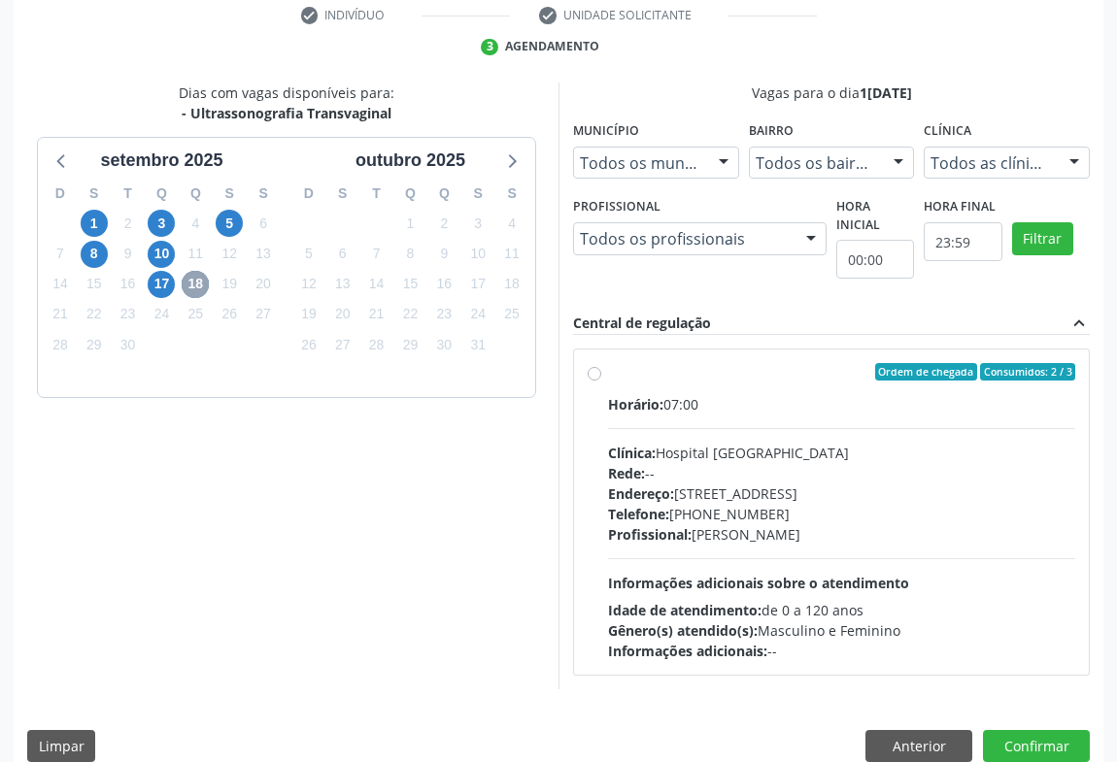
scroll to position [403, 0]
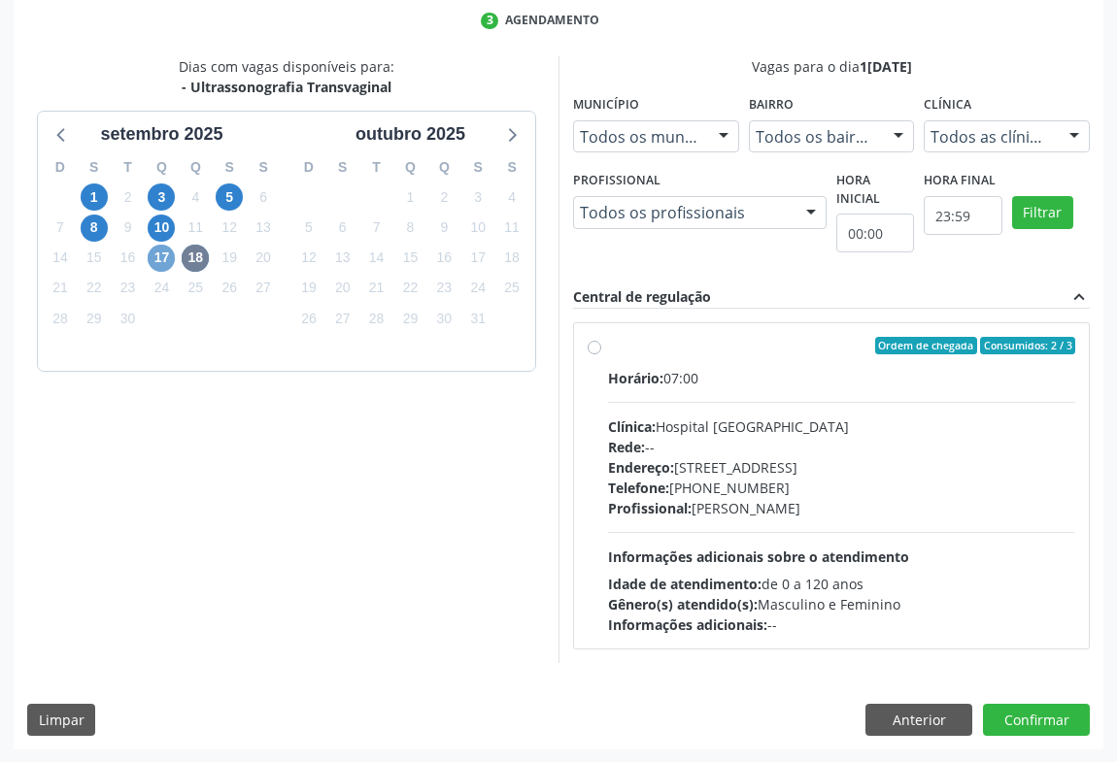
click at [167, 252] on span "17" at bounding box center [161, 258] width 27 height 27
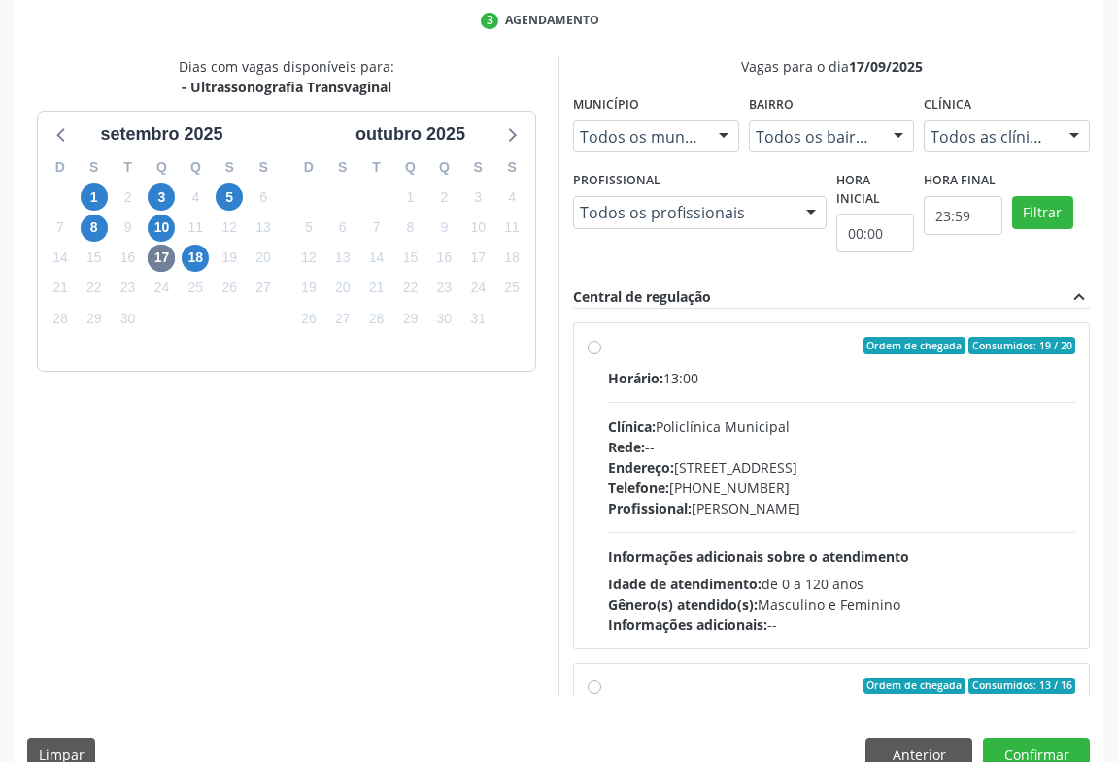
click at [736, 413] on div "Horário: 13:00 Clínica: Policlínica Municipal Rede: -- [GEOGRAPHIC_DATA]: [STRE…" at bounding box center [841, 501] width 467 height 267
click at [601, 354] on input "Ordem de chegada Consumidos: 19 / 20 Horário: 13:00 Clínica: Policlínica Munici…" at bounding box center [594, 345] width 14 height 17
radio input "true"
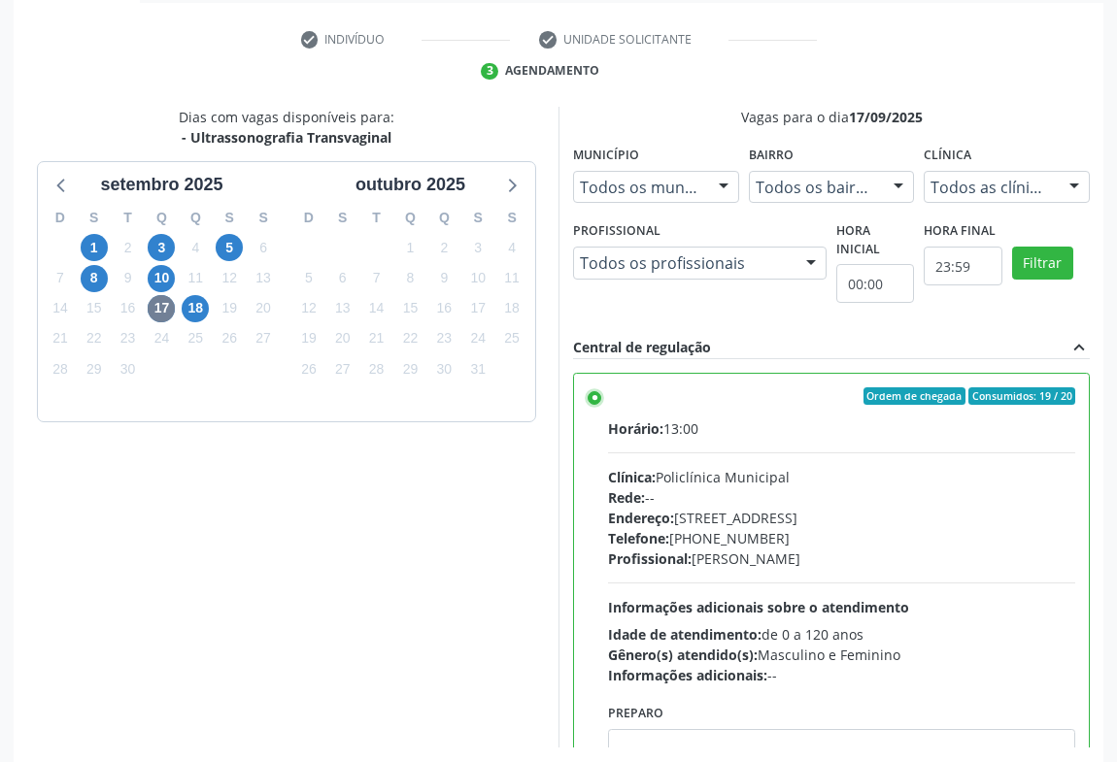
scroll to position [438, 0]
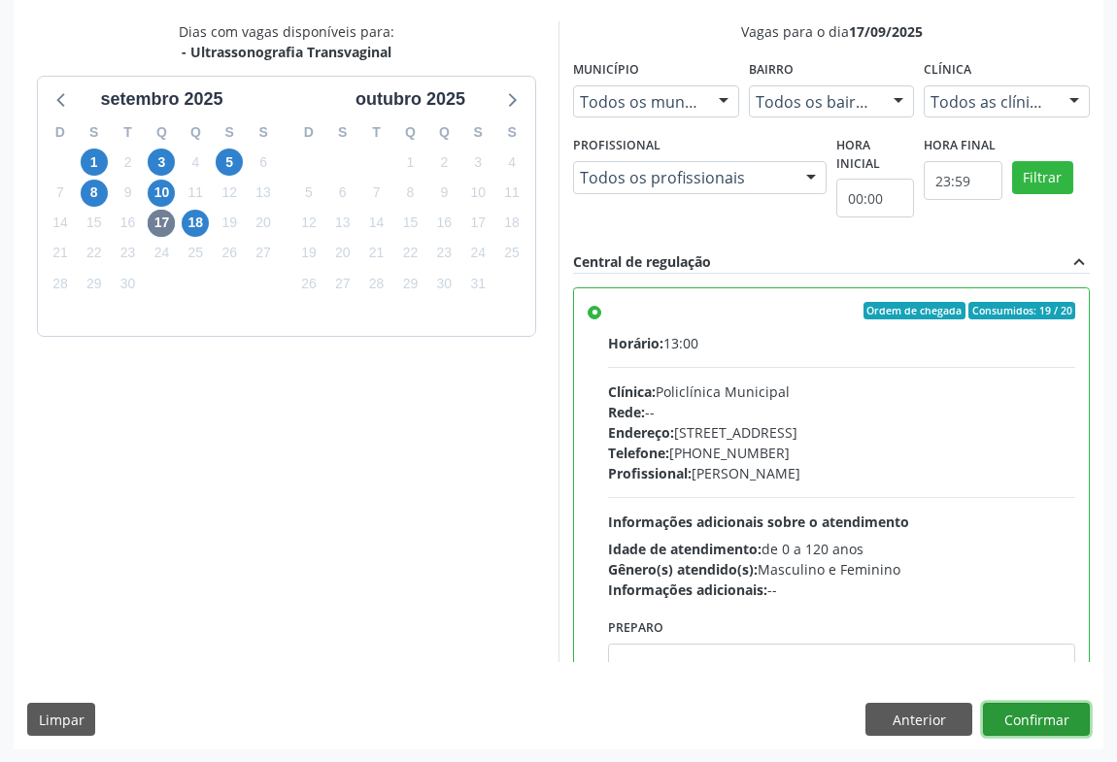
click at [1062, 711] on button "Confirmar" at bounding box center [1036, 719] width 107 height 33
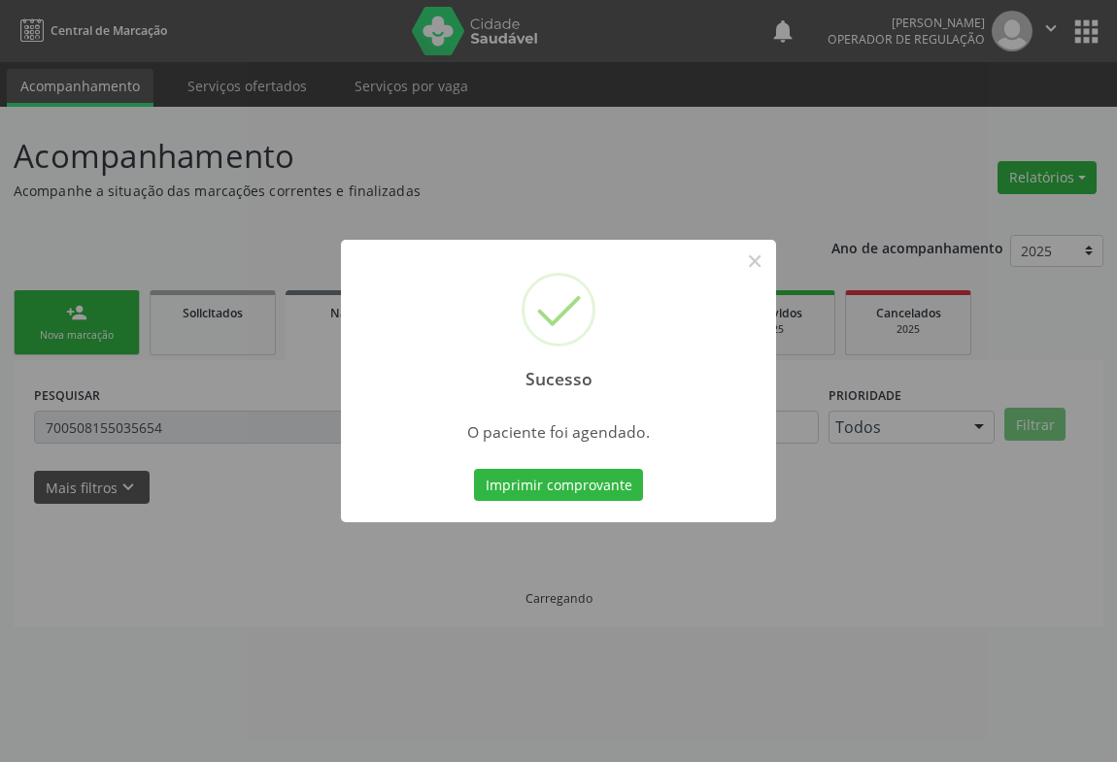
scroll to position [0, 0]
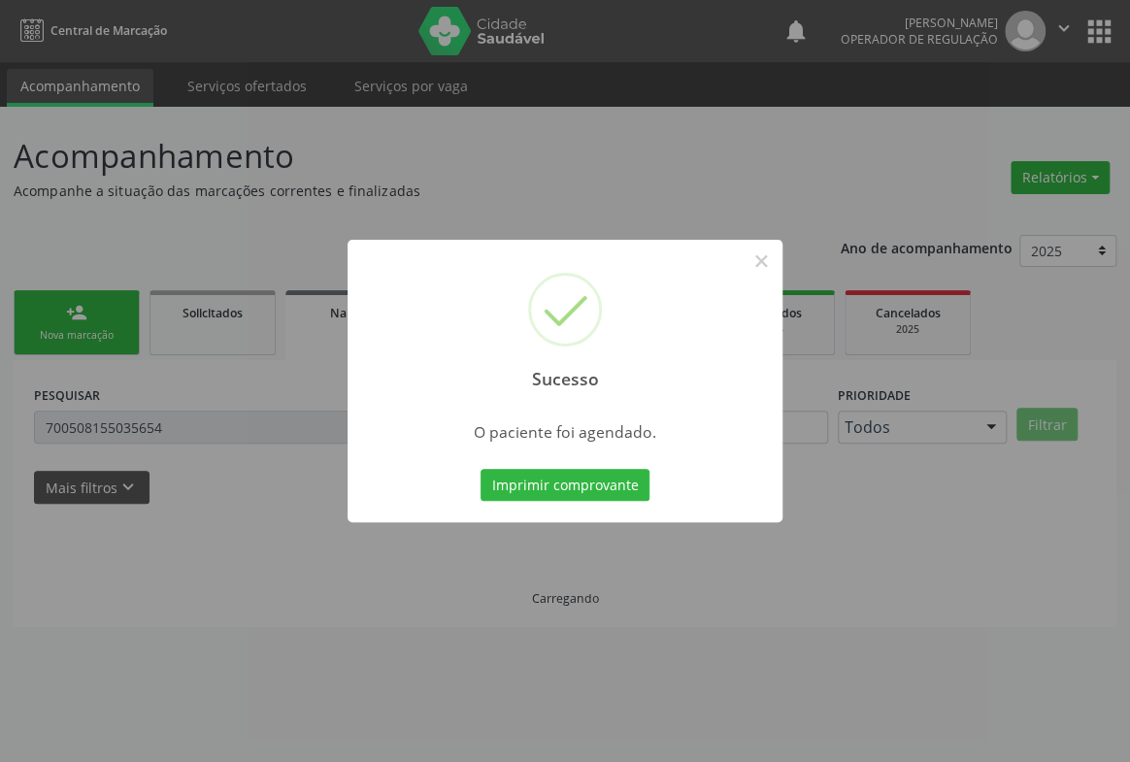
click at [481, 469] on button "Imprimir comprovante" at bounding box center [565, 485] width 169 height 33
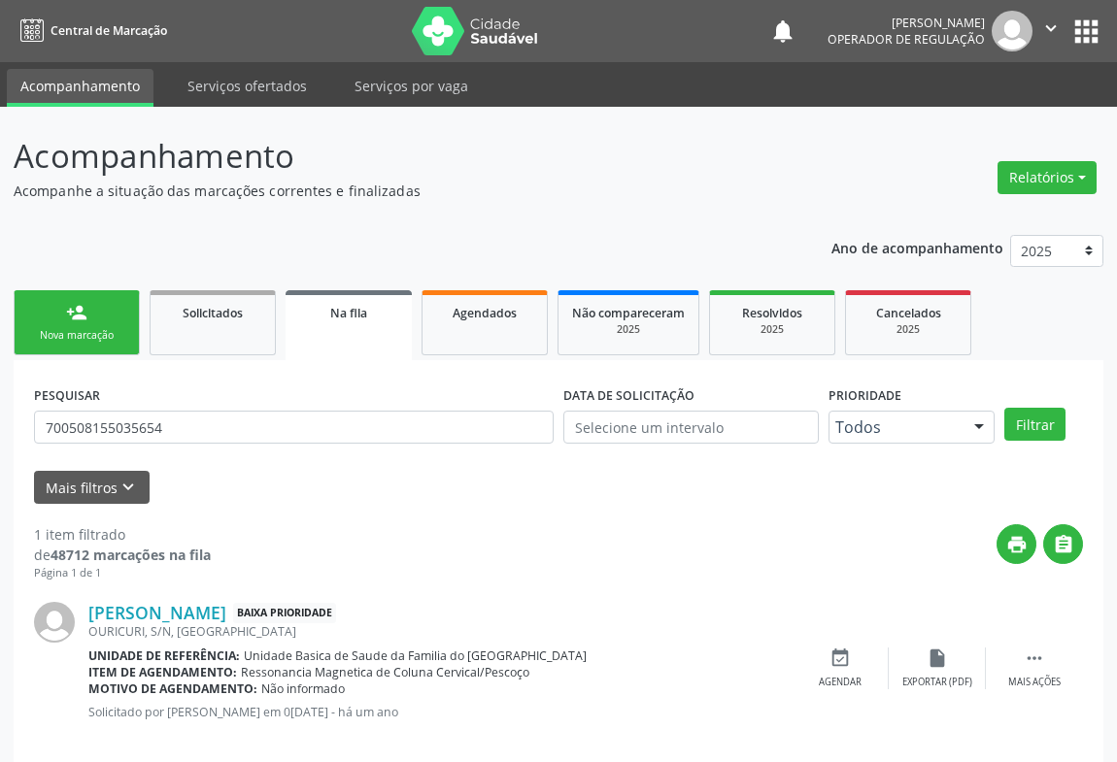
click at [113, 306] on link "person_add Nova marcação" at bounding box center [77, 322] width 126 height 65
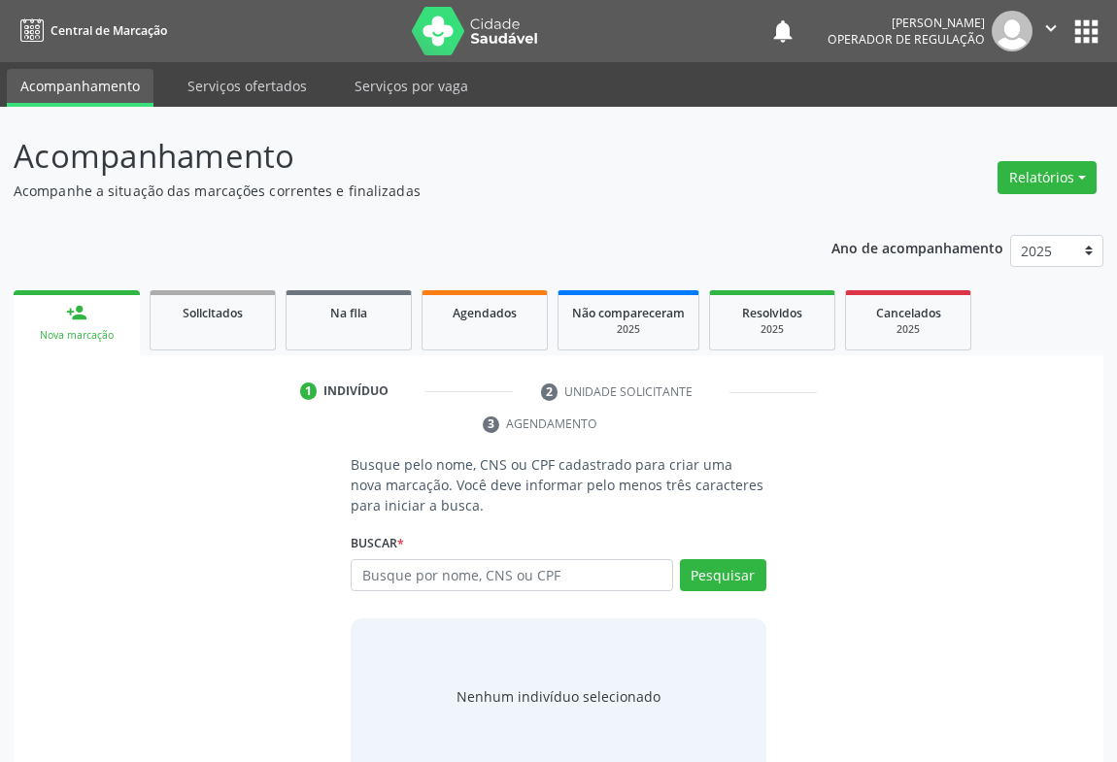
click at [113, 306] on link "person_add Nova marcação" at bounding box center [77, 322] width 126 height 65
drag, startPoint x: 413, startPoint y: 575, endPoint x: 438, endPoint y: 566, distance: 26.7
click at [414, 575] on input "text" at bounding box center [512, 575] width 322 height 33
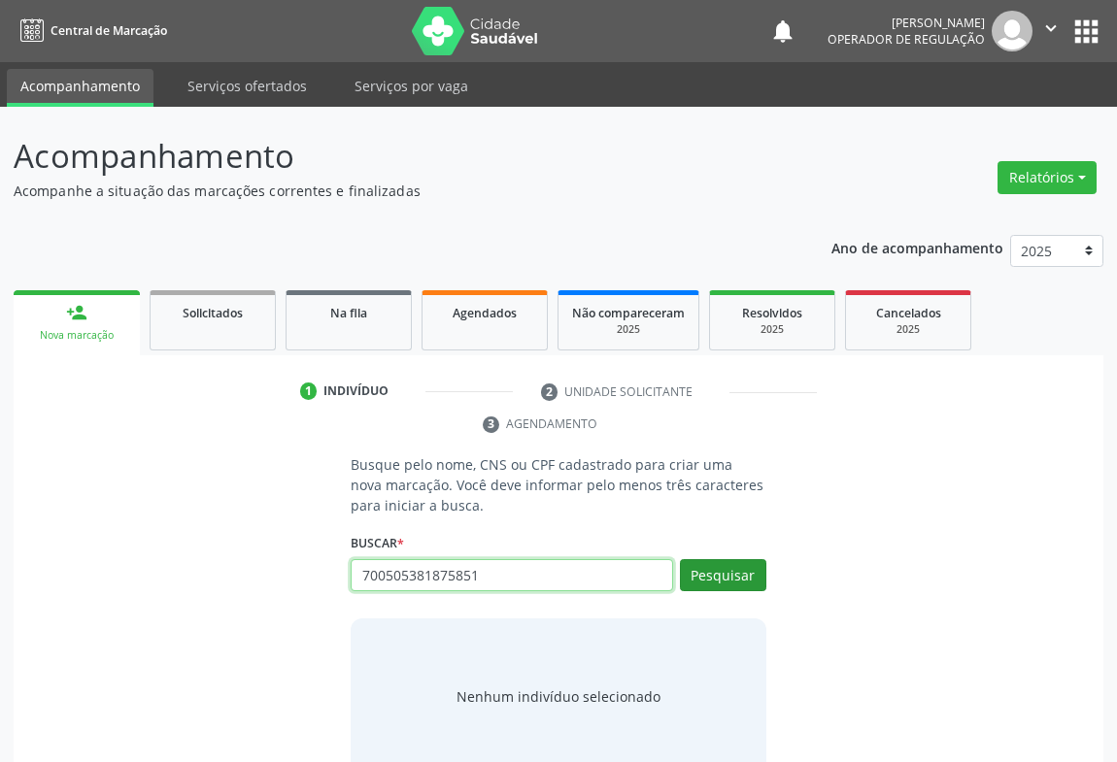
type input "700505381875851"
click at [752, 578] on button "Pesquisar" at bounding box center [723, 575] width 86 height 33
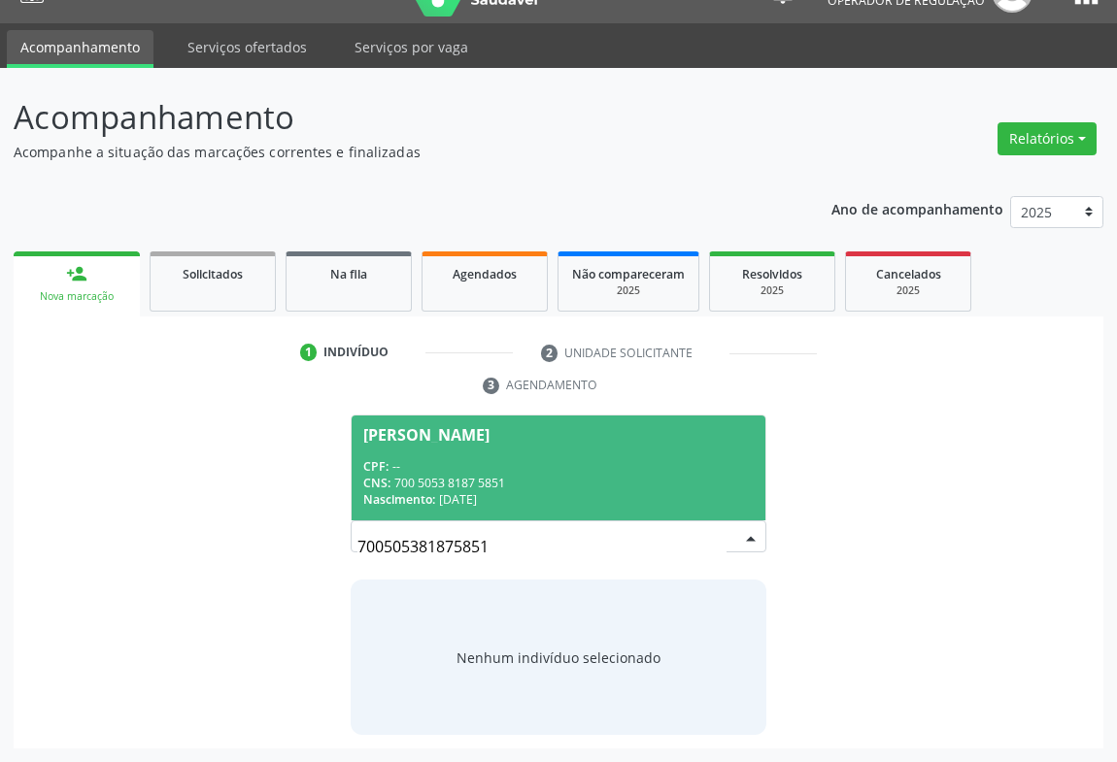
click at [545, 475] on div "CNS: 700 5053 8187 5851" at bounding box center [558, 483] width 390 height 17
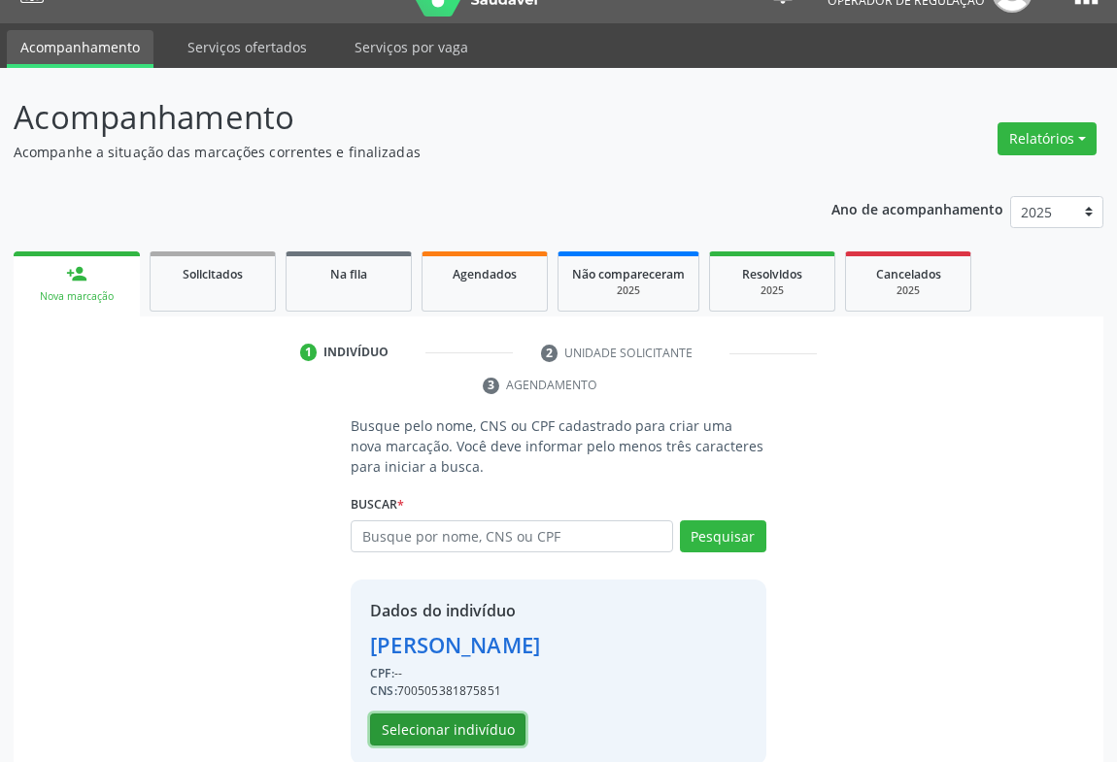
click at [409, 733] on button "Selecionar indivíduo" at bounding box center [447, 730] width 155 height 33
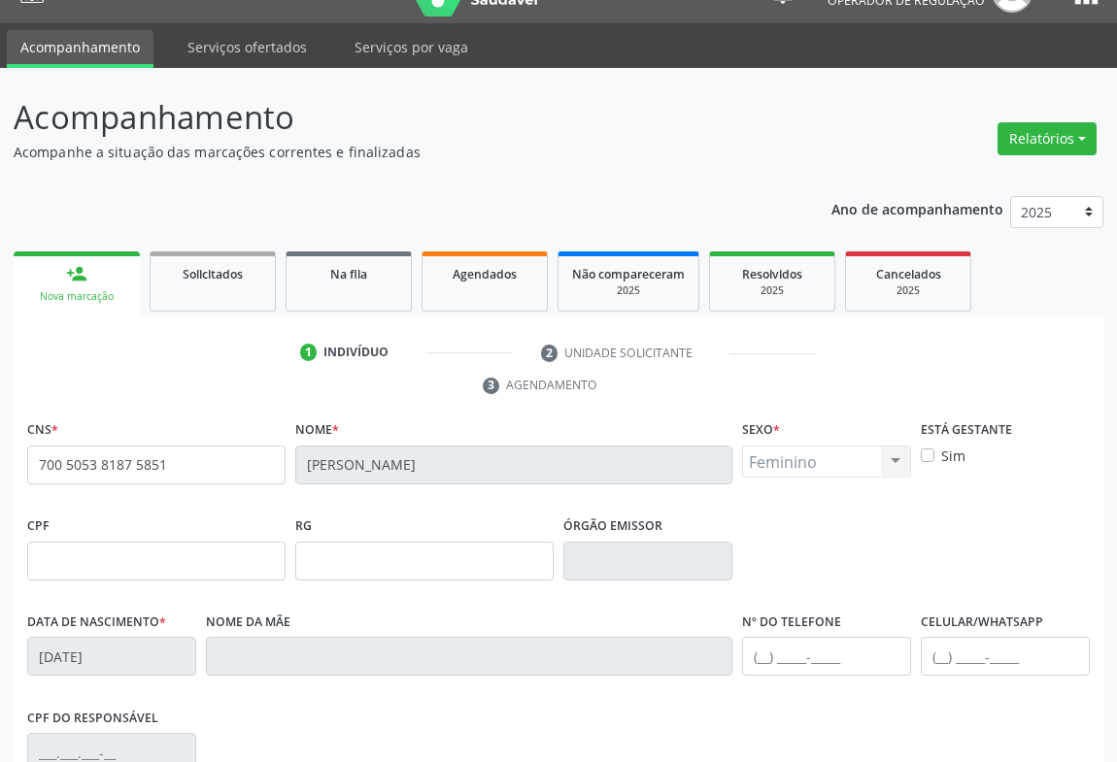
scroll to position [321, 0]
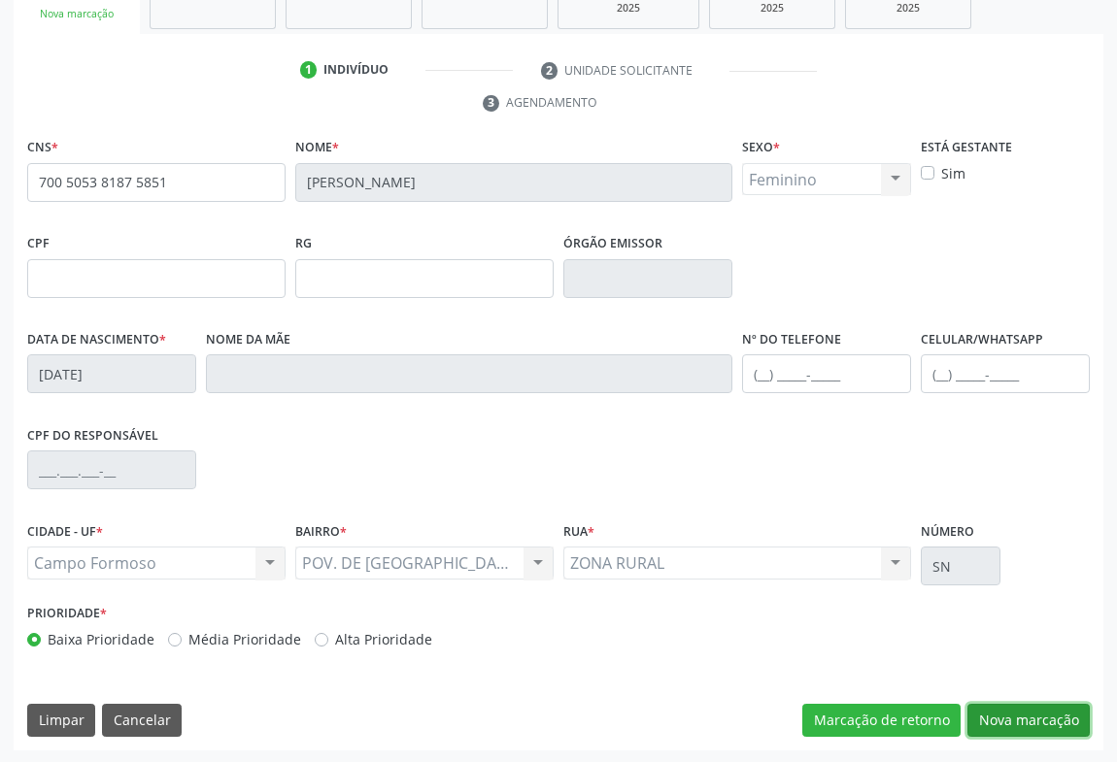
click at [1022, 718] on button "Nova marcação" at bounding box center [1028, 720] width 122 height 33
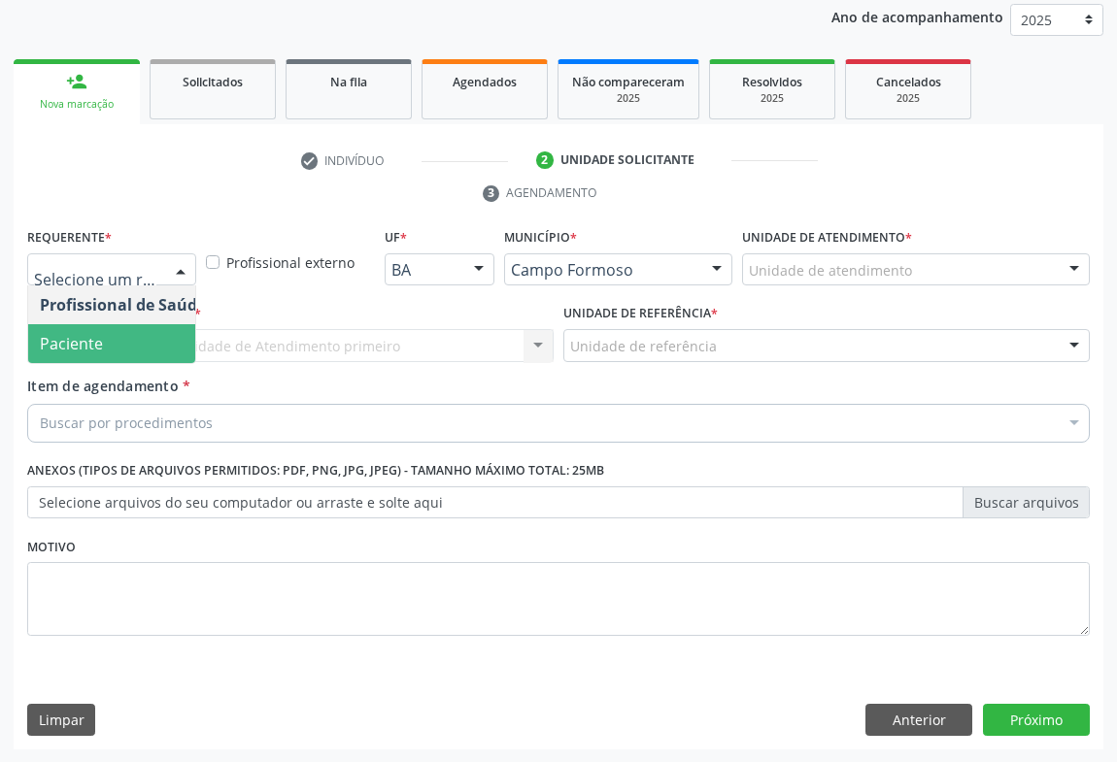
click at [138, 346] on span "Paciente" at bounding box center [122, 343] width 189 height 39
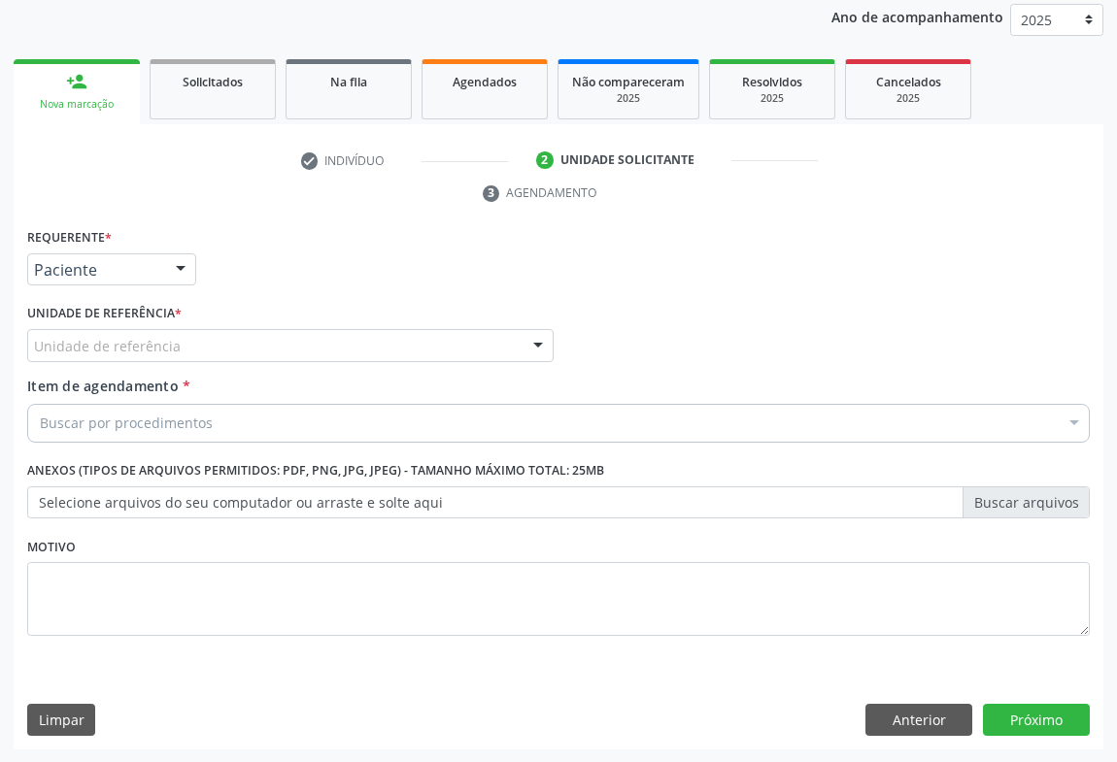
click at [286, 344] on div "Unidade de referência" at bounding box center [290, 345] width 526 height 33
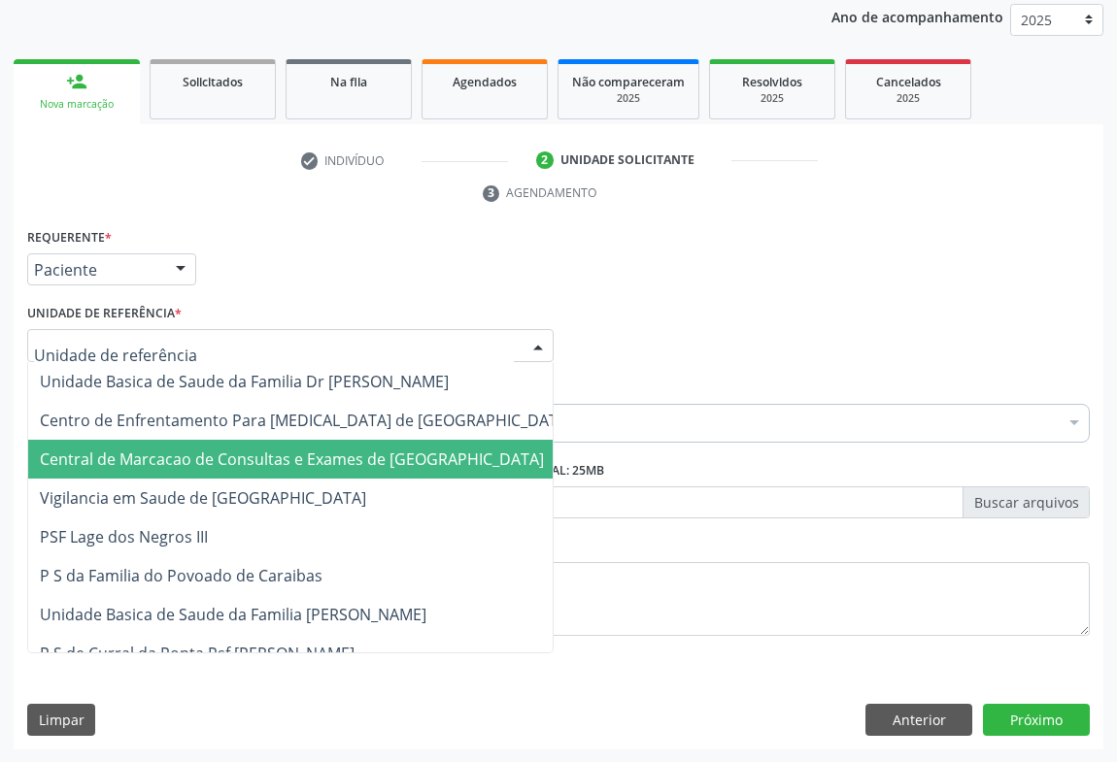
click at [282, 443] on span "Central de Marcacao de Consultas e Exames de [GEOGRAPHIC_DATA]" at bounding box center [305, 459] width 555 height 39
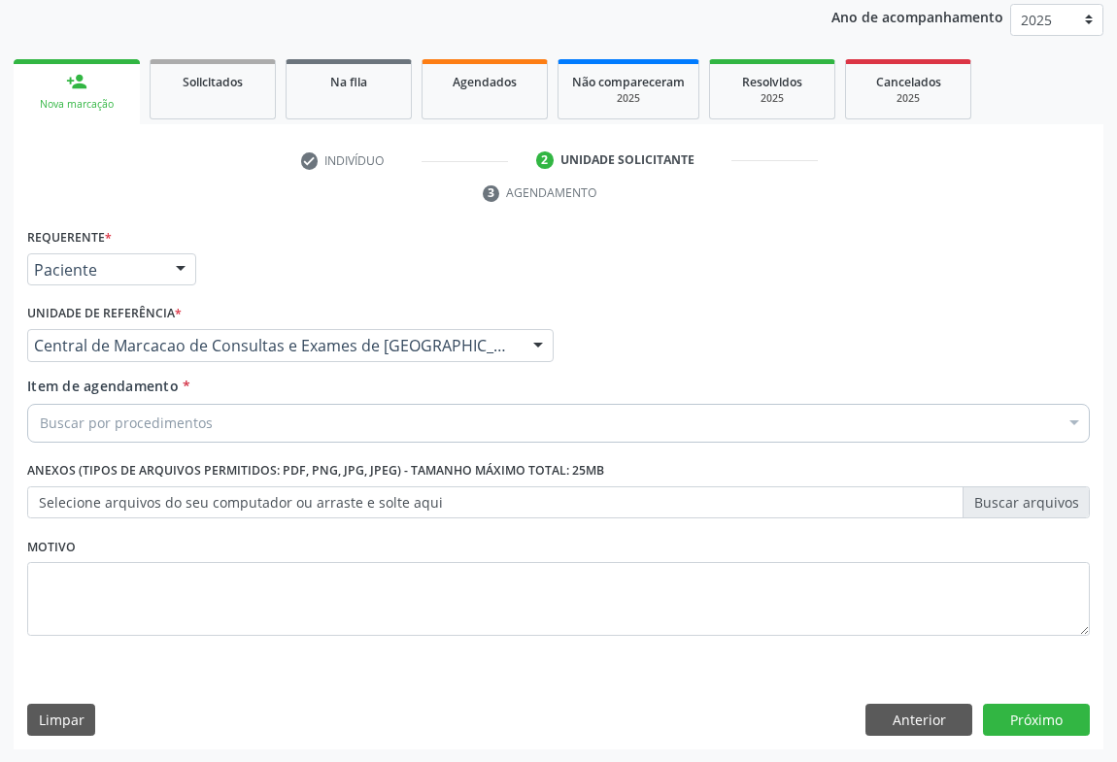
click at [208, 418] on div "Buscar por procedimentos" at bounding box center [558, 423] width 1062 height 39
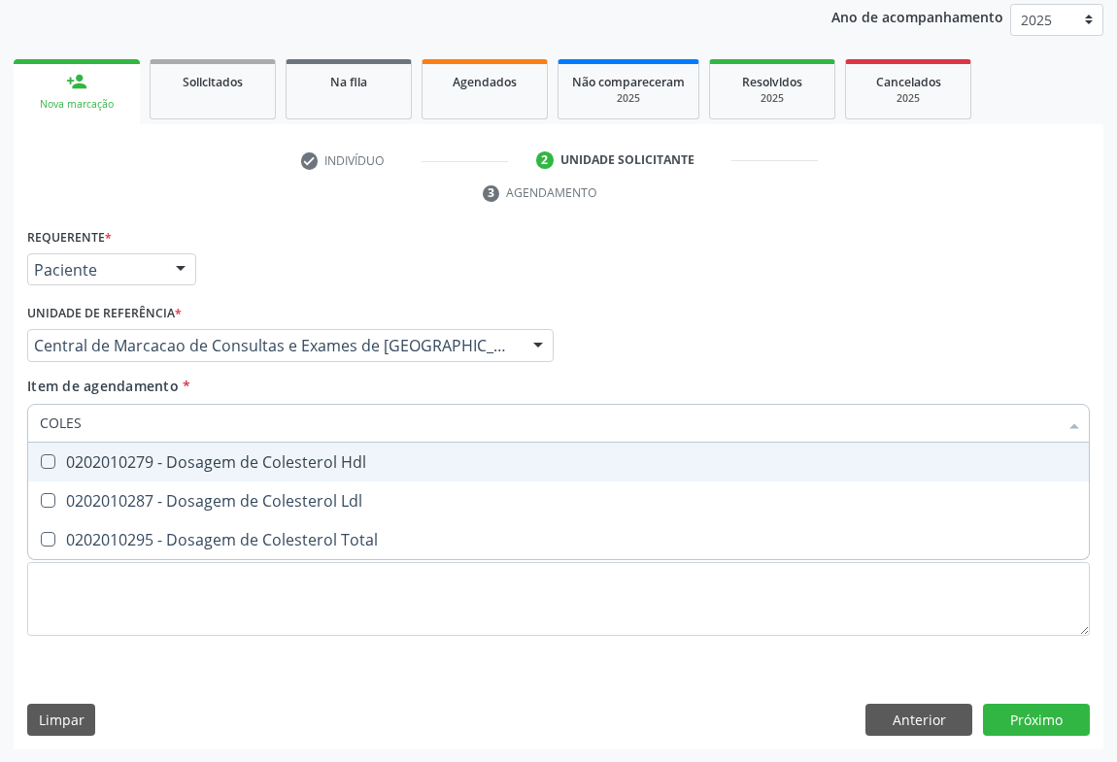
type input "COLE"
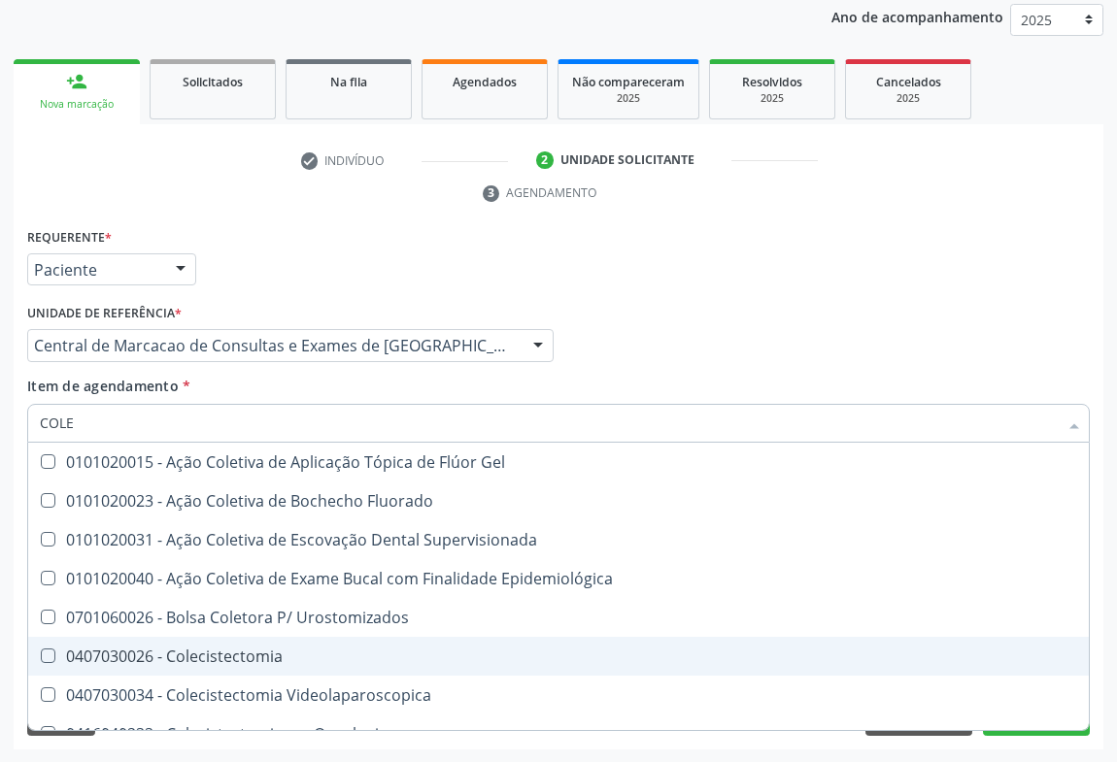
click at [223, 655] on div "0407030026 - Colecistectomia" at bounding box center [831, 657] width 1583 height 16
checkbox Colecistectomia "true"
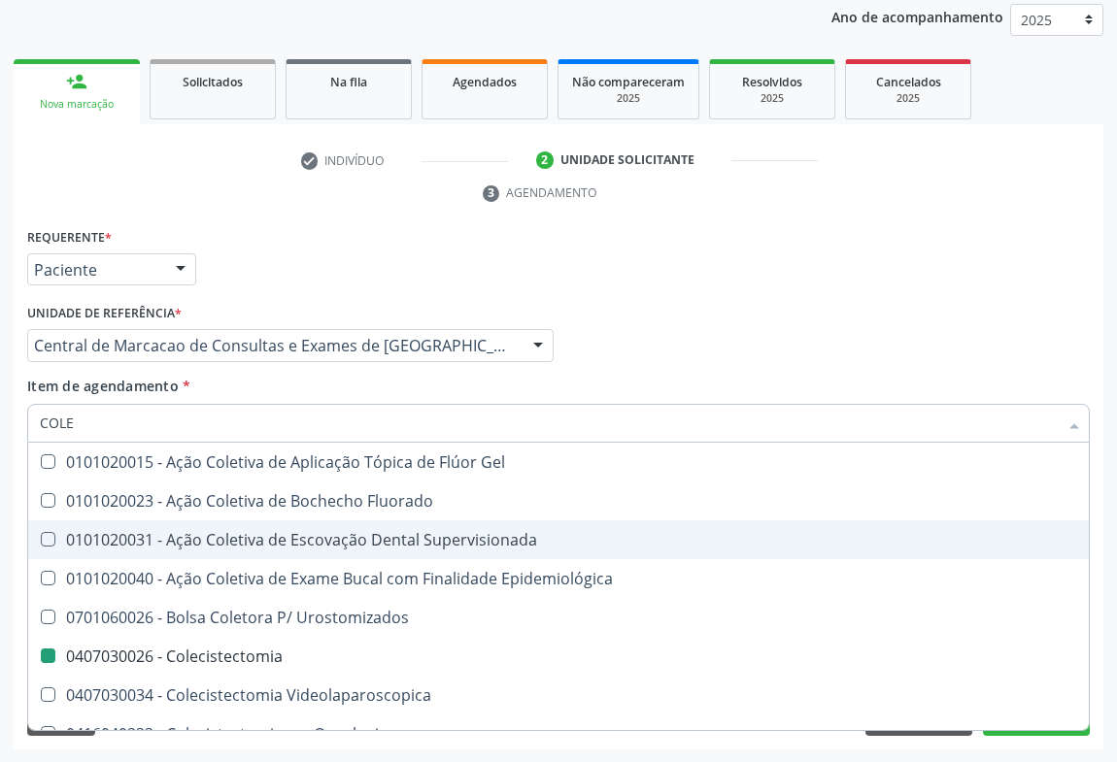
click at [803, 312] on div "Profissional Solicitante Por favor, selecione a Unidade de Atendimento primeiro…" at bounding box center [558, 337] width 1072 height 76
checkbox Fluorado "true"
checkbox Colecistectomia "false"
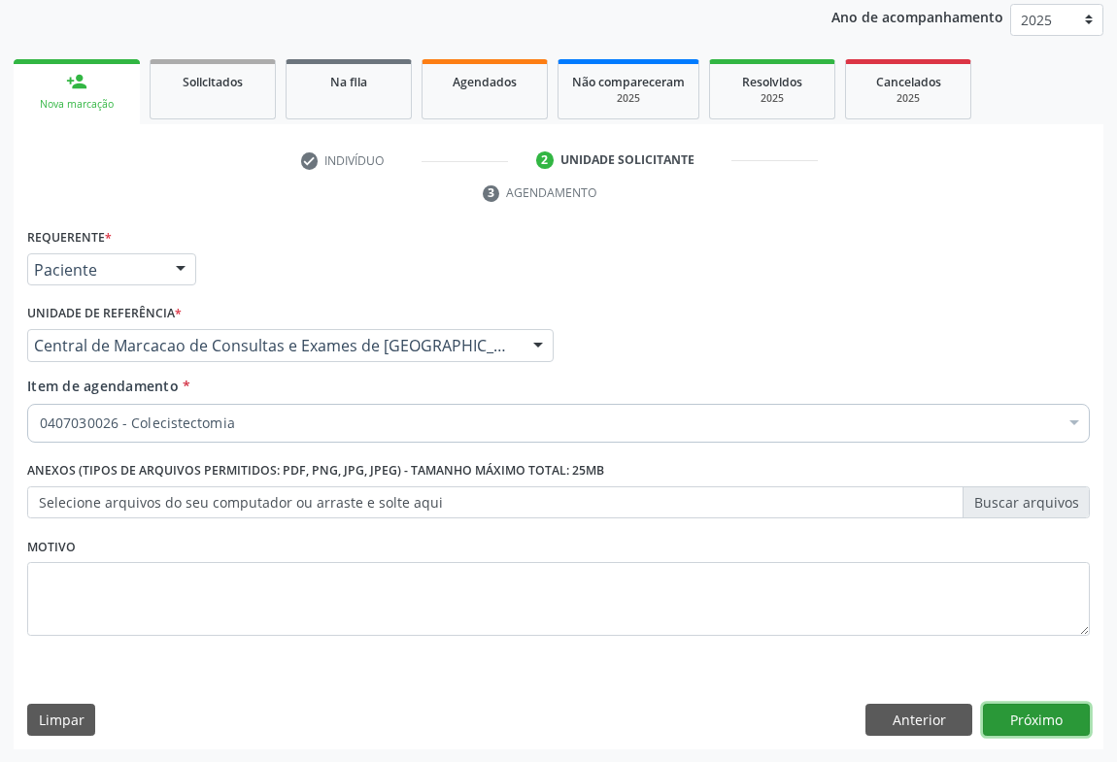
click at [999, 707] on button "Próximo" at bounding box center [1036, 720] width 107 height 33
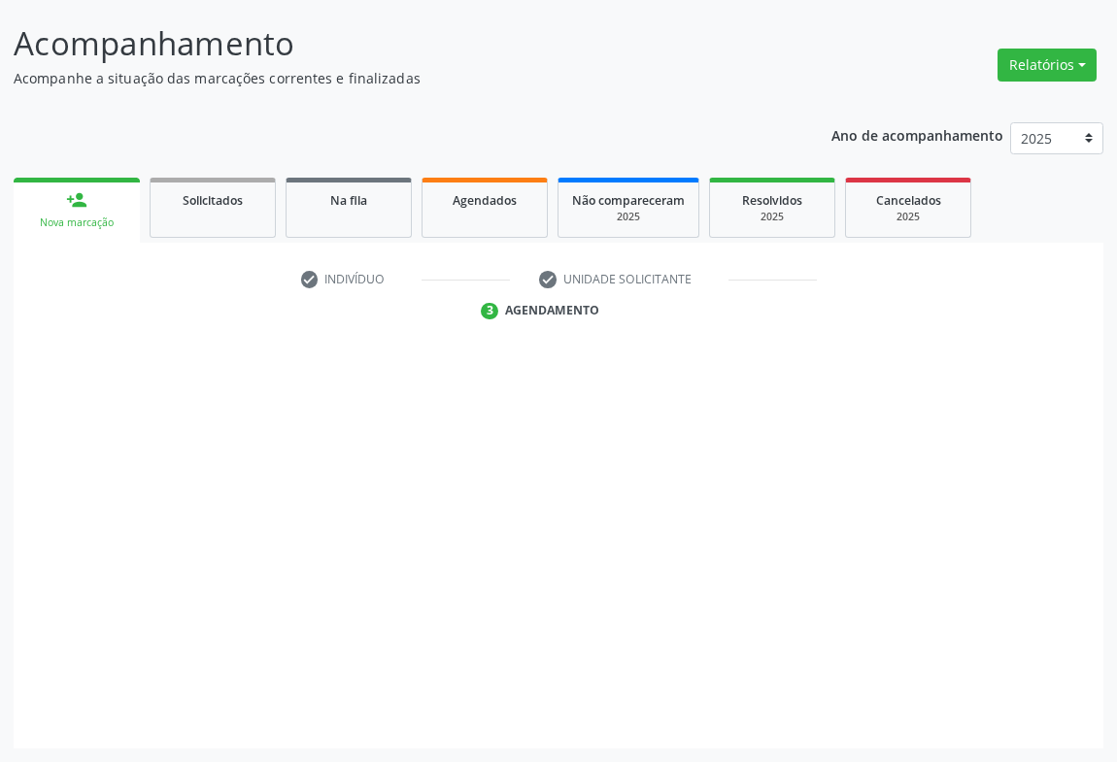
scroll to position [112, 0]
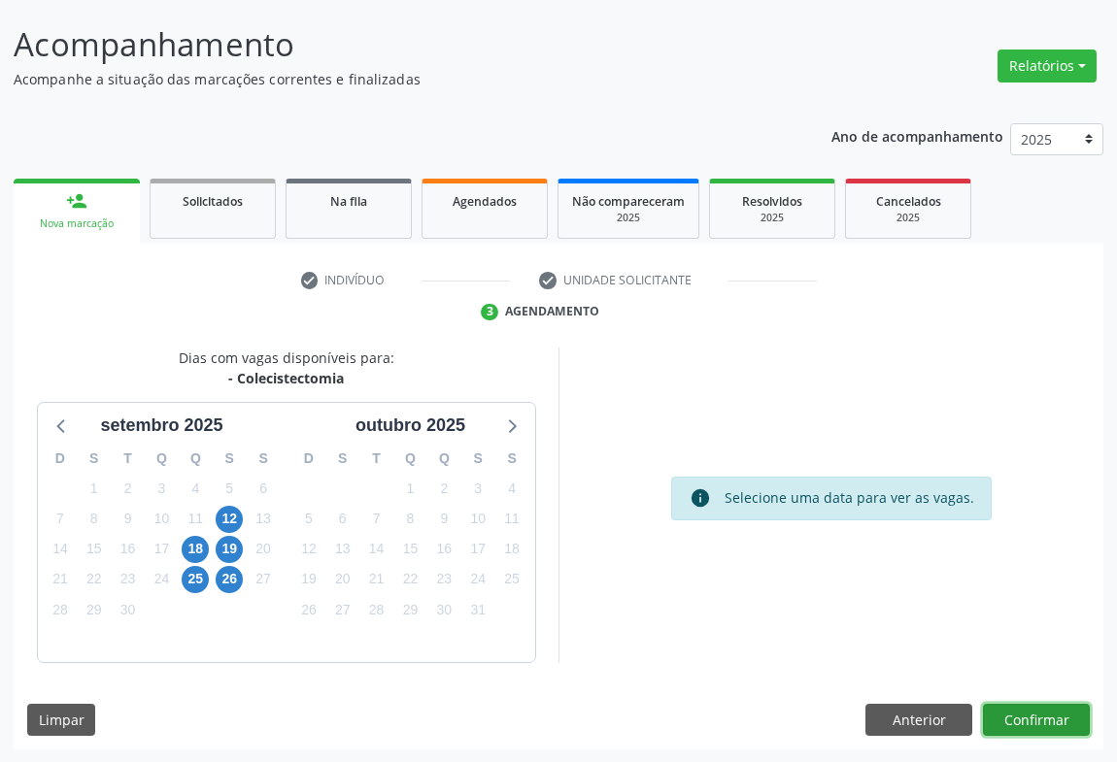
click at [1045, 719] on button "Confirmar" at bounding box center [1036, 720] width 107 height 33
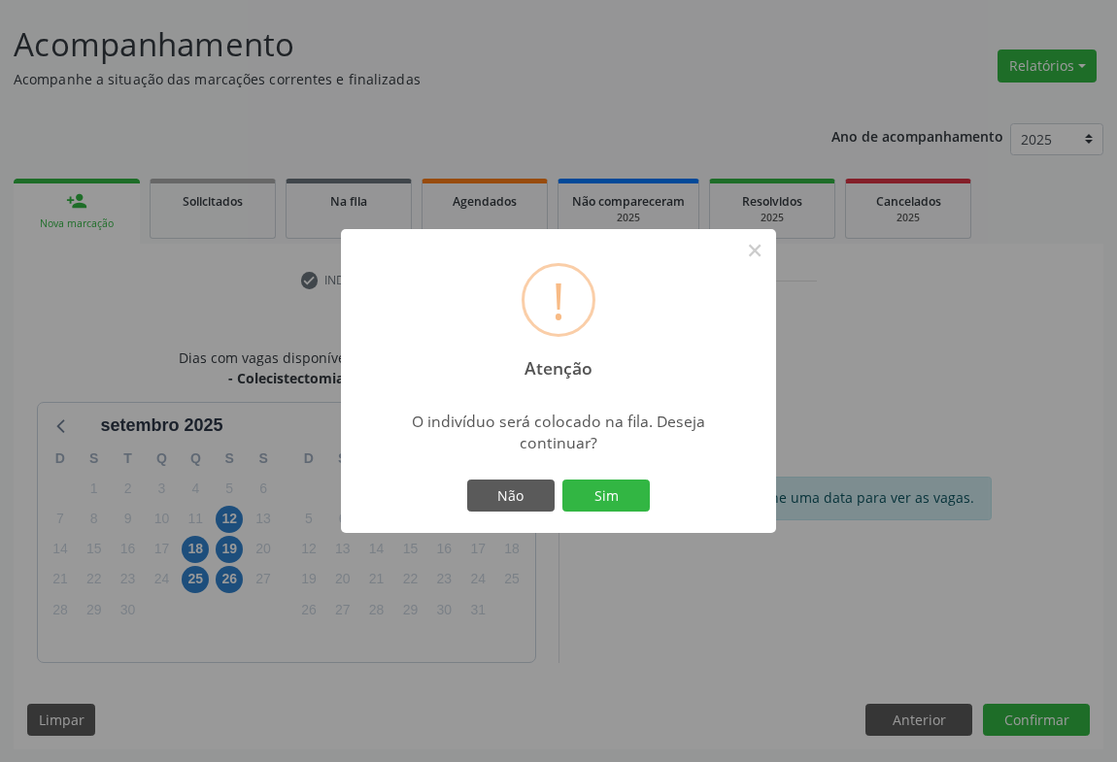
click at [562, 480] on button "Sim" at bounding box center [605, 496] width 87 height 33
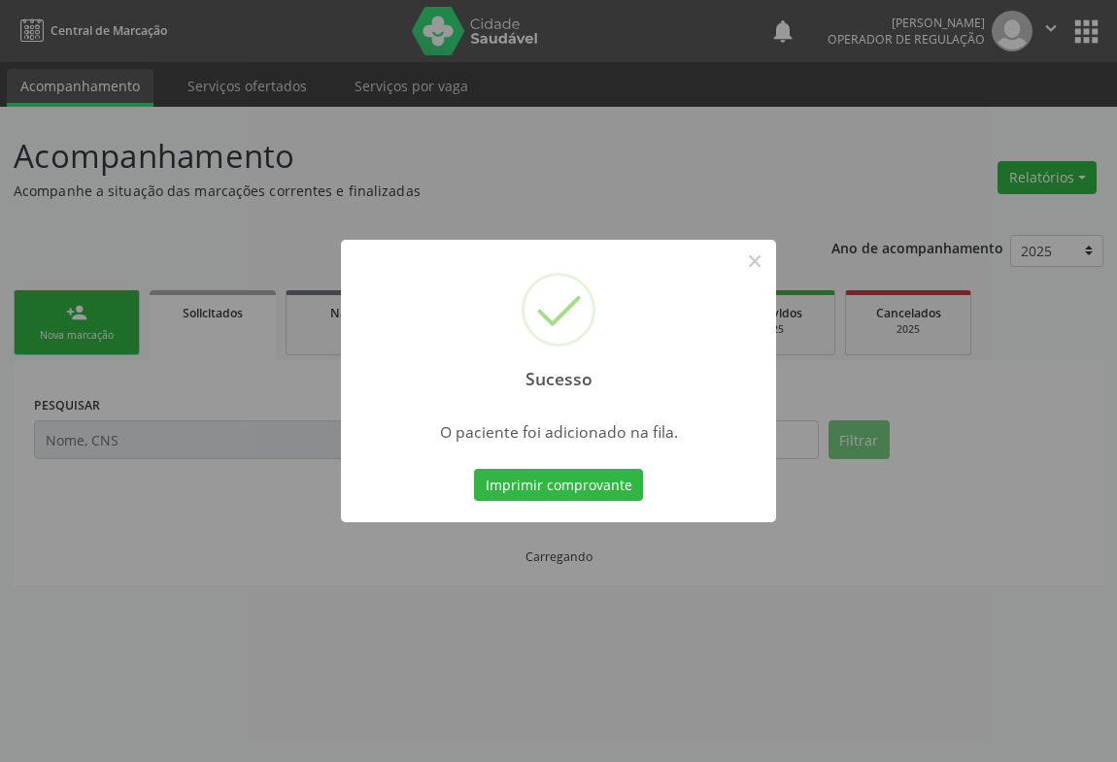
scroll to position [0, 0]
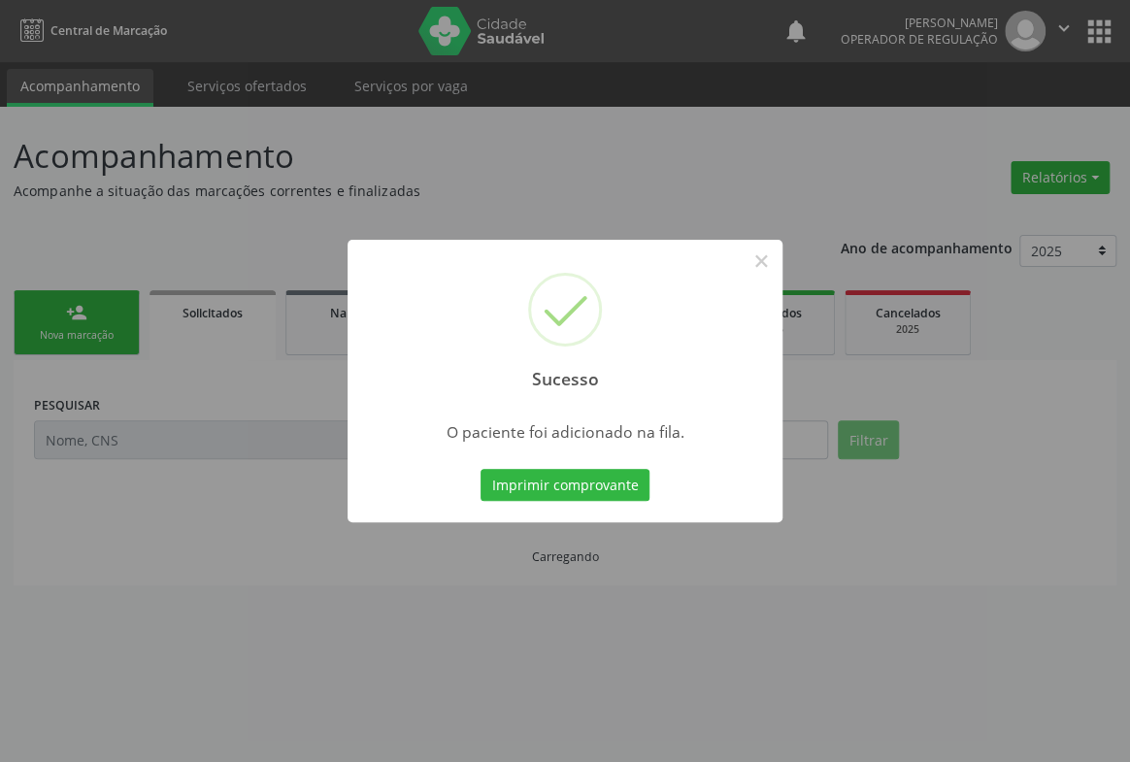
click at [481, 469] on button "Imprimir comprovante" at bounding box center [565, 485] width 169 height 33
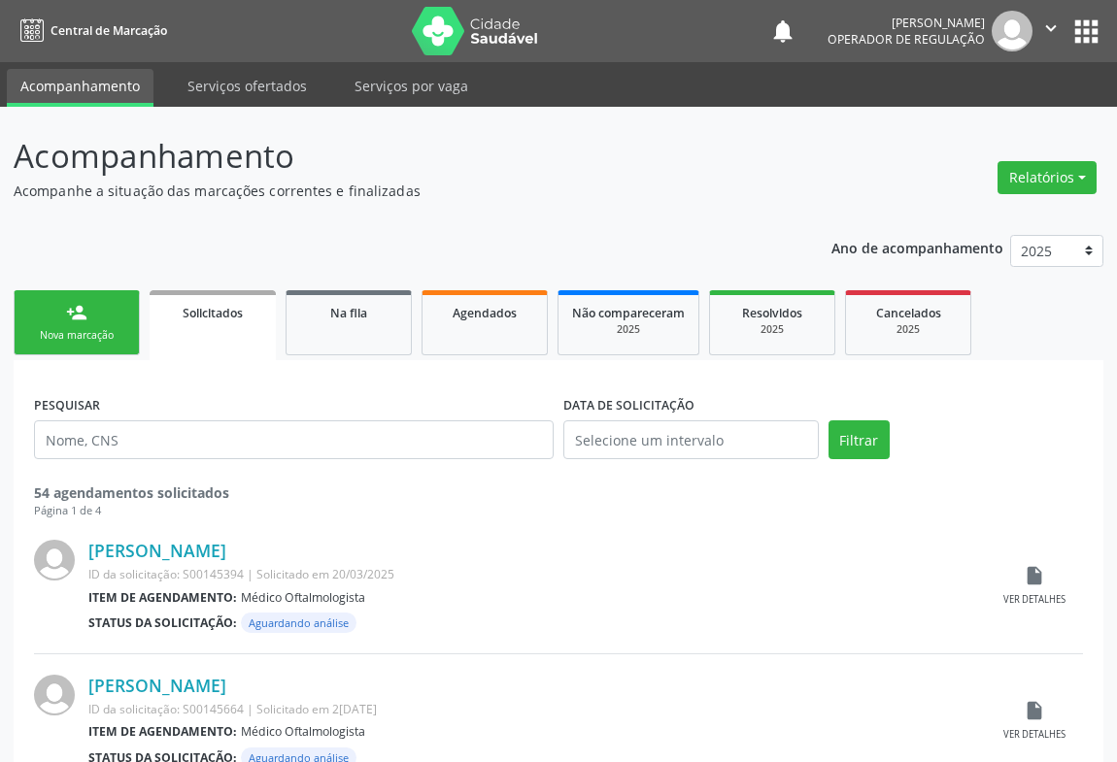
click at [81, 314] on div "person_add" at bounding box center [76, 312] width 21 height 21
click at [82, 313] on div "person_add" at bounding box center [76, 312] width 21 height 21
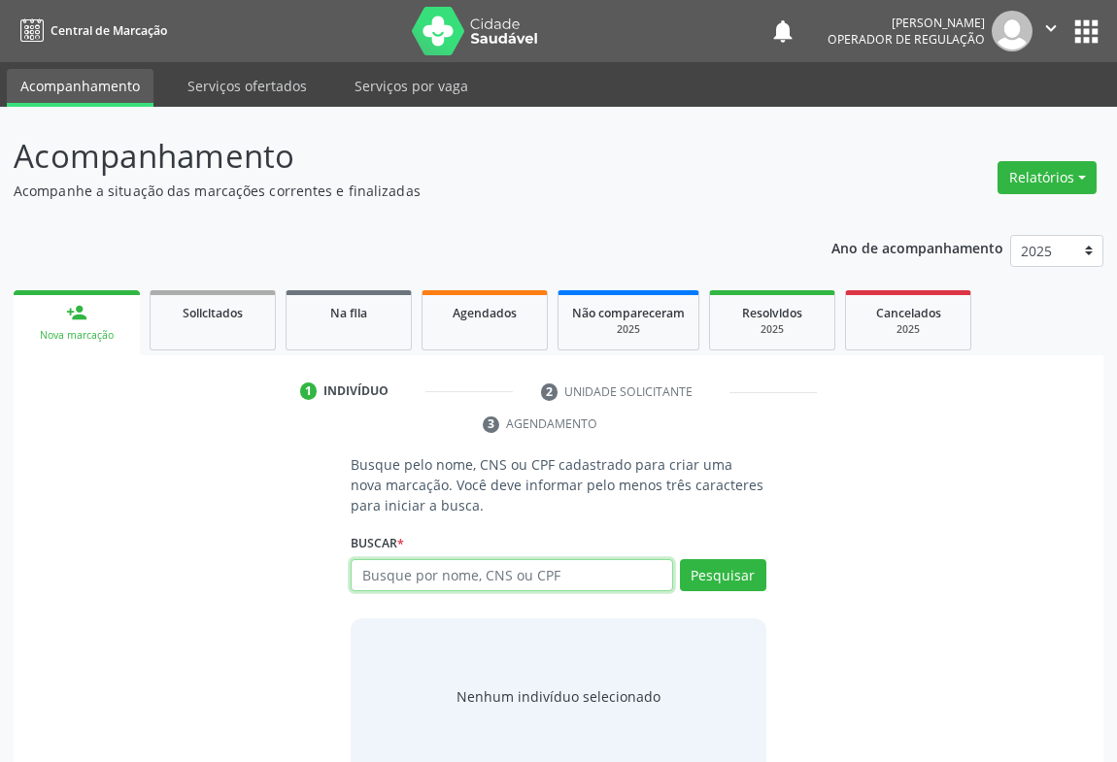
click at [425, 580] on input "text" at bounding box center [512, 575] width 322 height 33
type input "704101042839650"
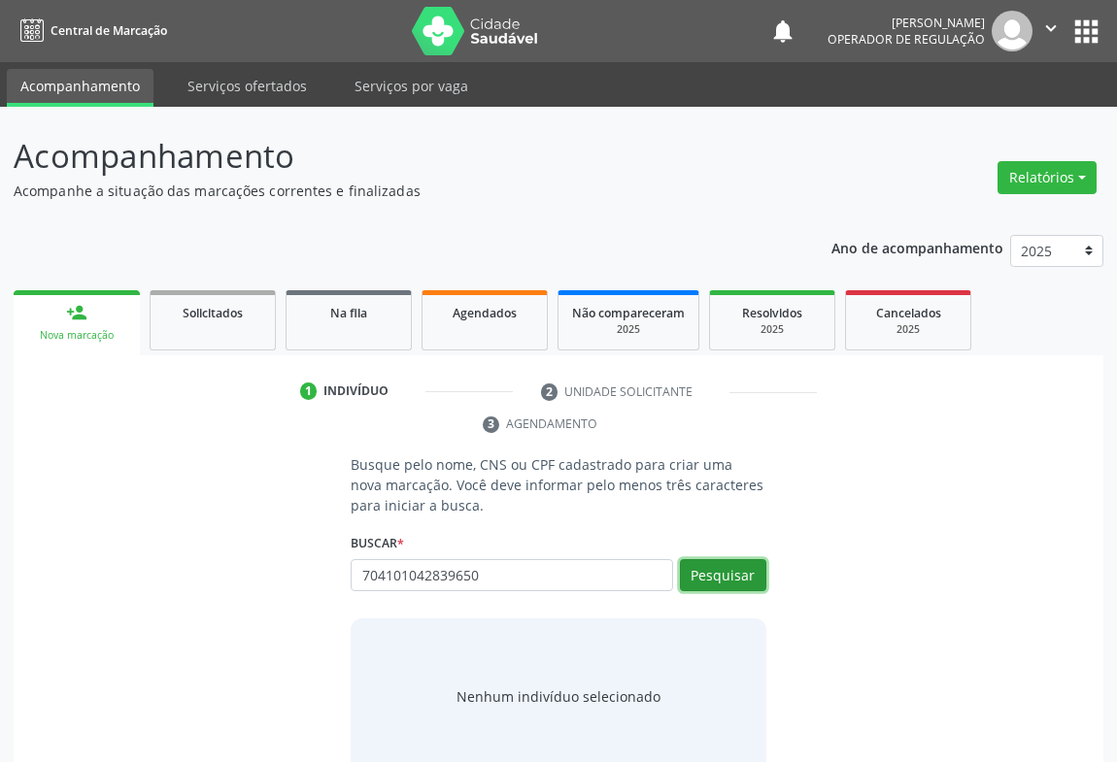
click at [738, 578] on button "Pesquisar" at bounding box center [723, 575] width 86 height 33
type input "704101042839650"
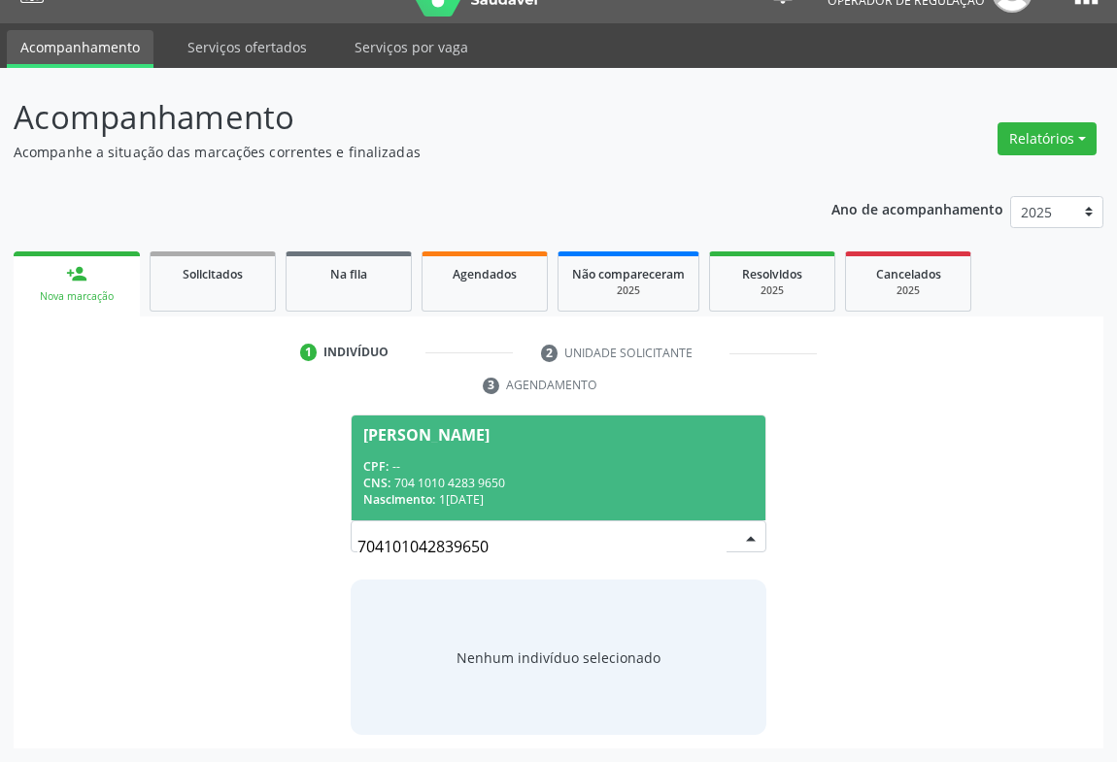
click at [609, 464] on div "CPF: --" at bounding box center [558, 466] width 390 height 17
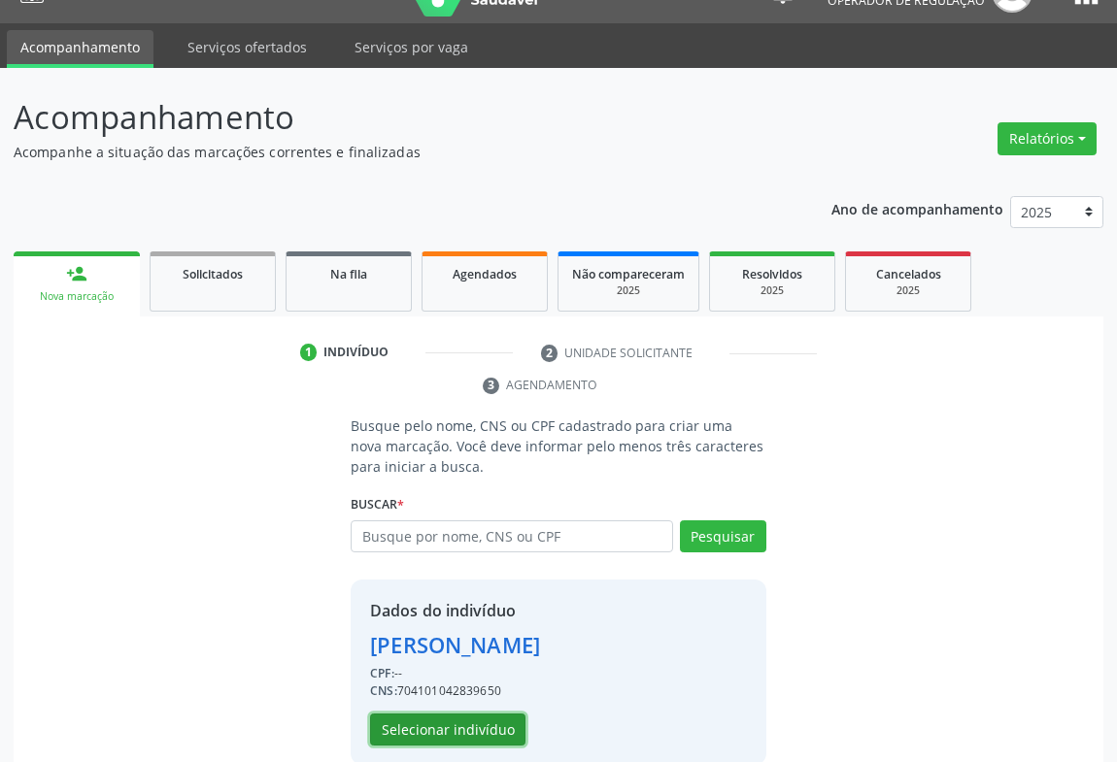
click at [490, 736] on button "Selecionar indivíduo" at bounding box center [447, 730] width 155 height 33
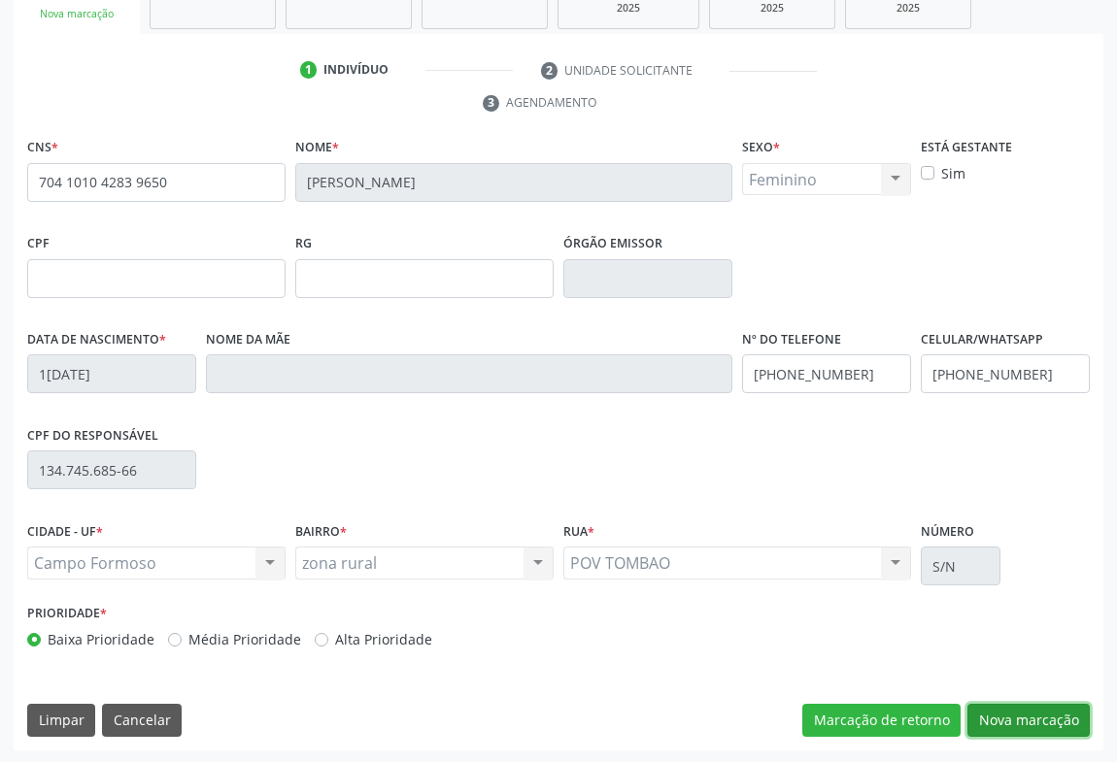
click at [989, 709] on button "Nova marcação" at bounding box center [1028, 720] width 122 height 33
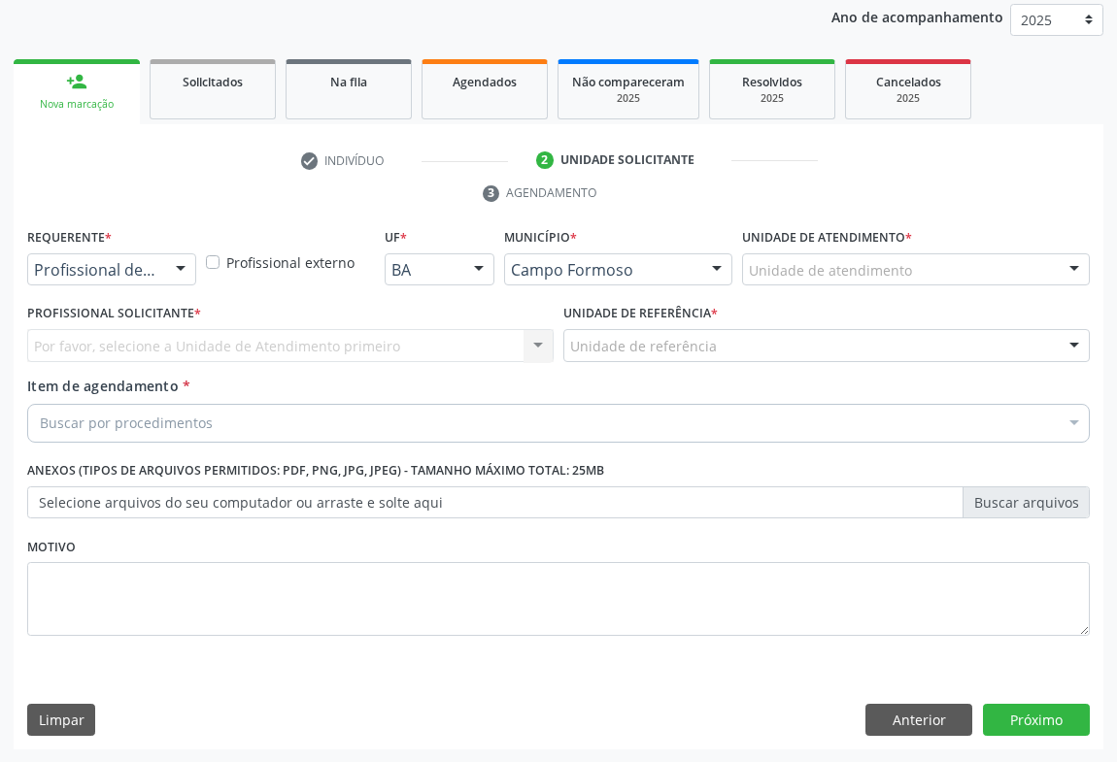
click at [140, 279] on div "Profissional de Saúde" at bounding box center [111, 269] width 169 height 33
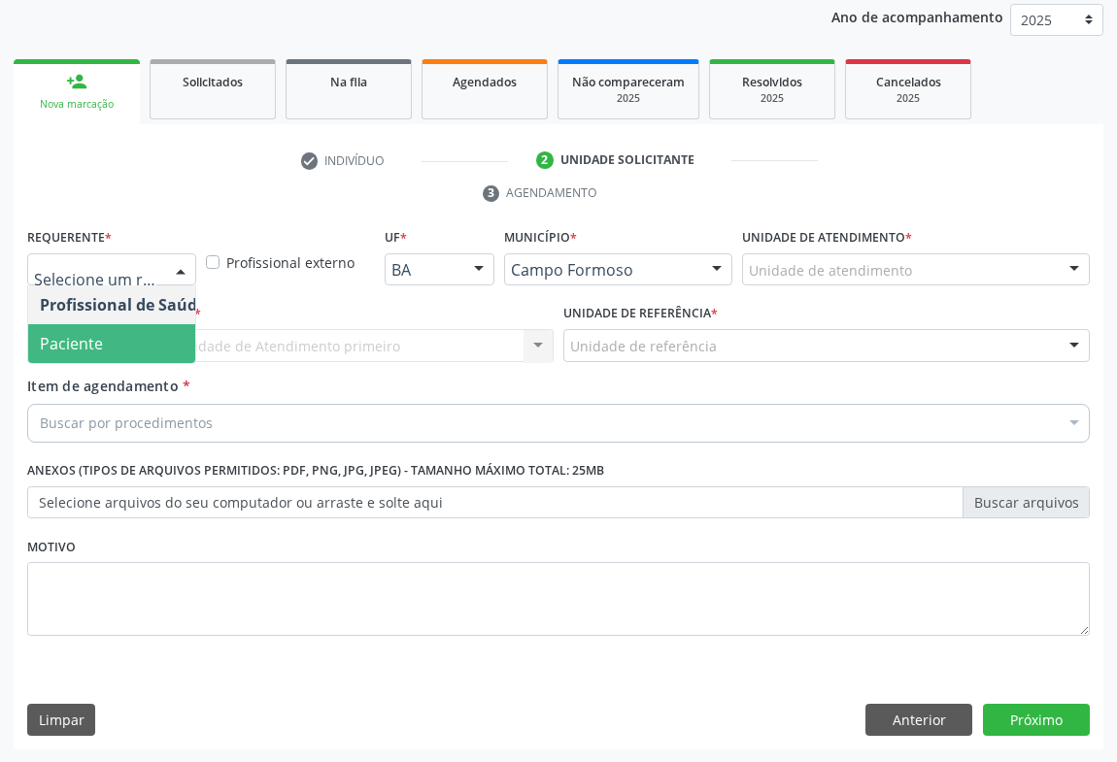
click at [149, 352] on span "Paciente" at bounding box center [122, 343] width 189 height 39
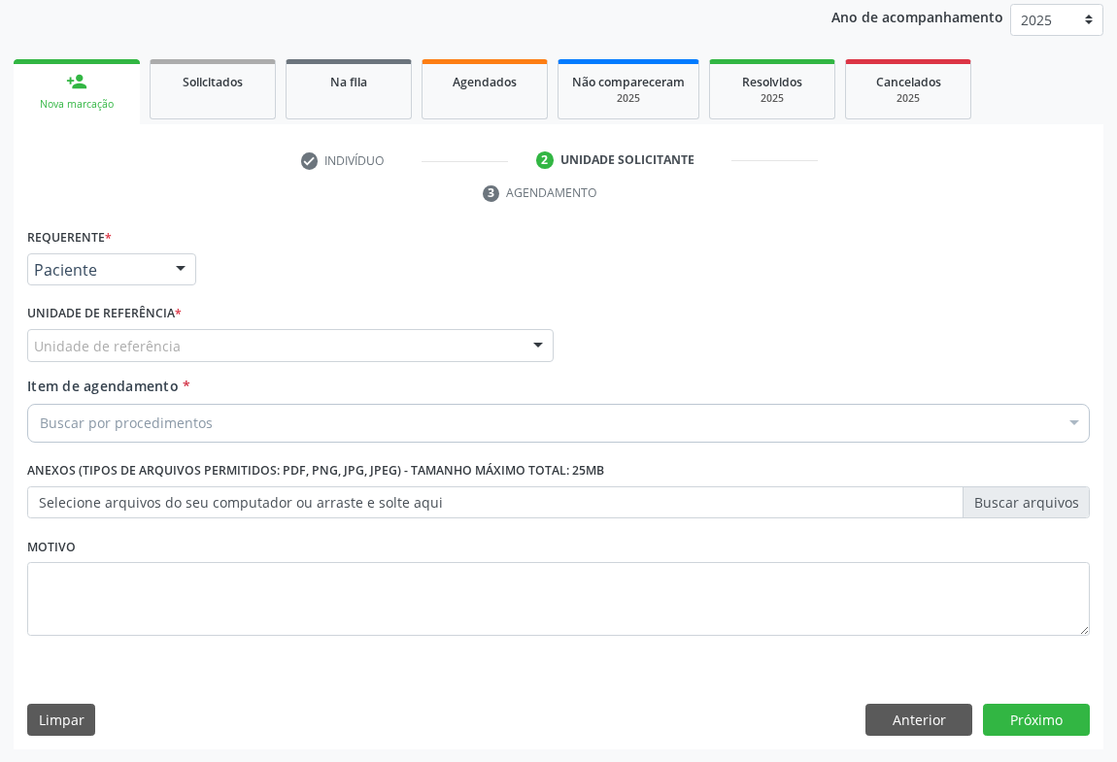
click at [213, 348] on div "Unidade de referência" at bounding box center [290, 345] width 526 height 33
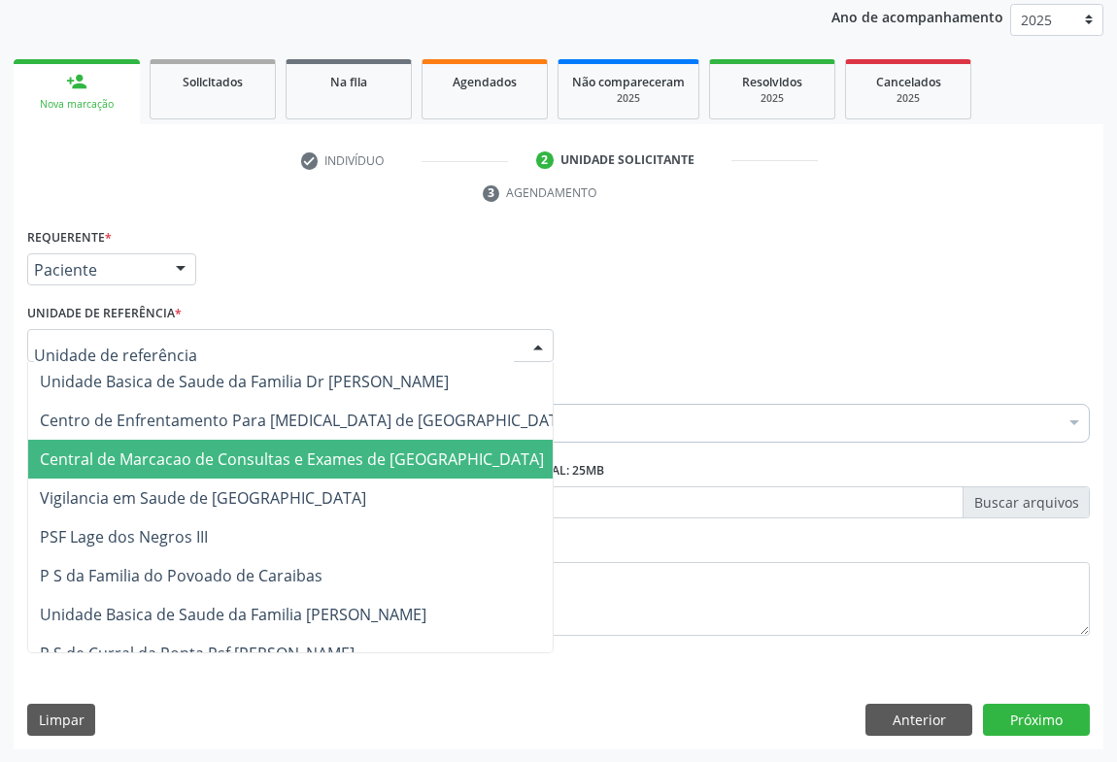
click at [220, 449] on span "Central de Marcacao de Consultas e Exames de [GEOGRAPHIC_DATA]" at bounding box center [292, 459] width 504 height 21
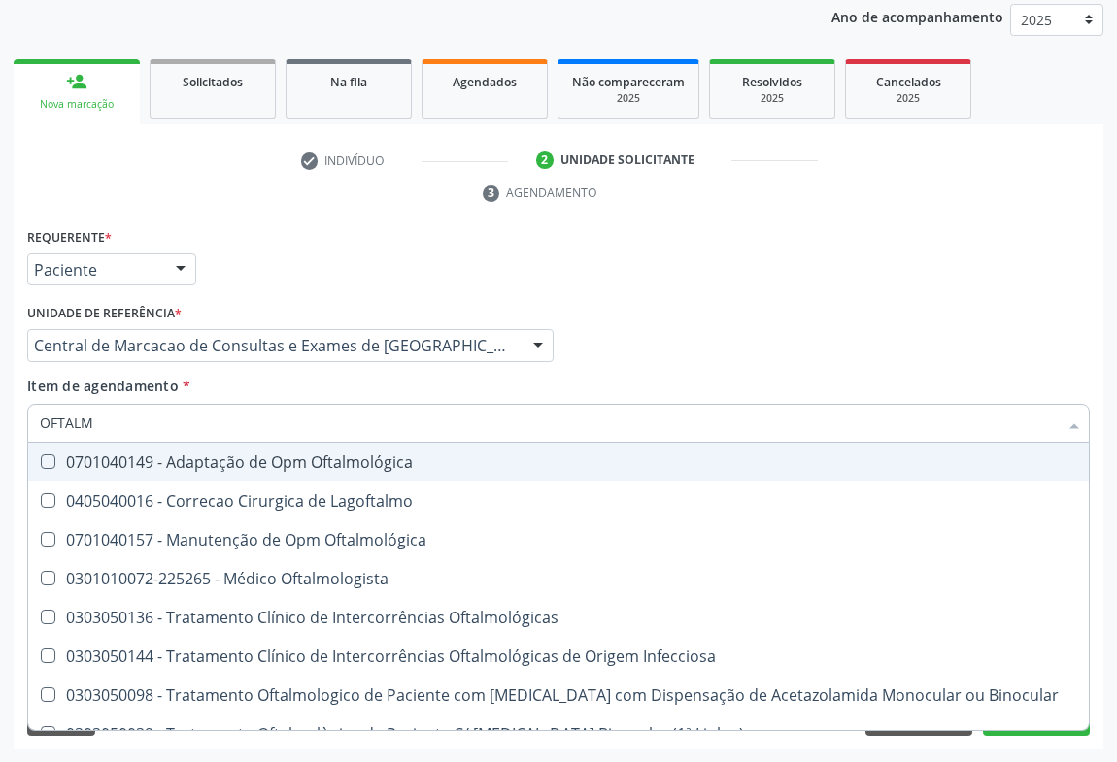
type input "OFTALMO"
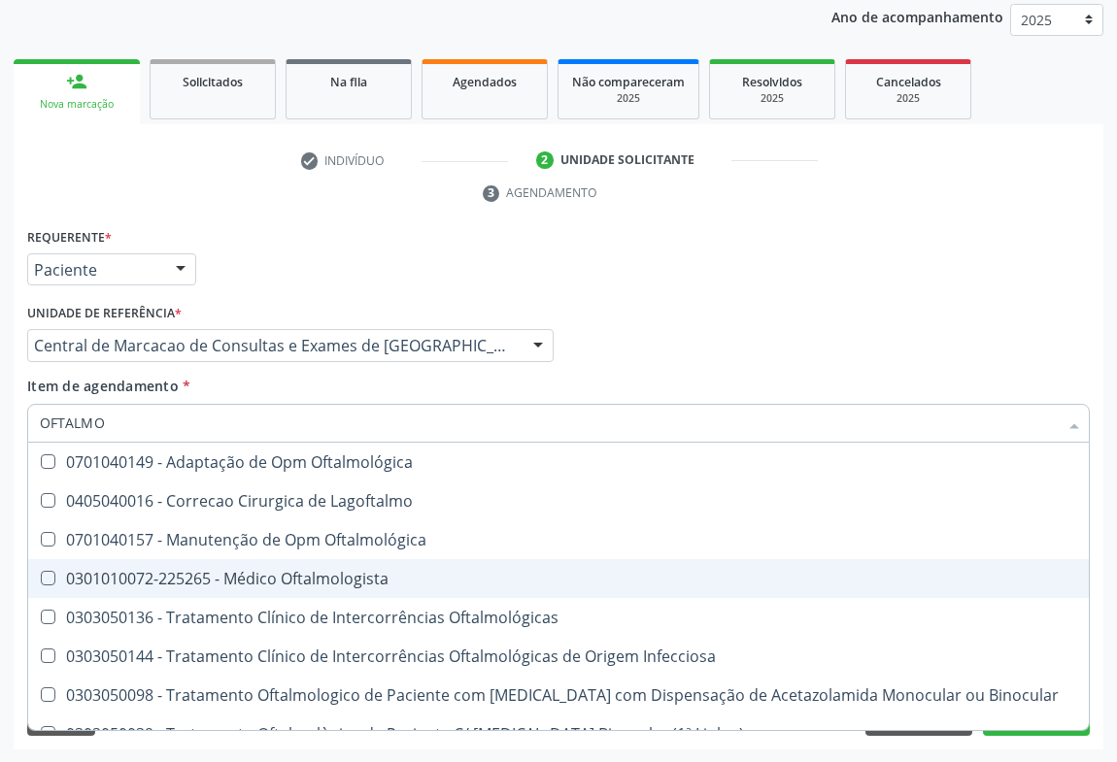
click at [291, 561] on span "0301010072-225265 - Médico Oftalmologista" at bounding box center [558, 578] width 1060 height 39
checkbox Oftalmologista "true"
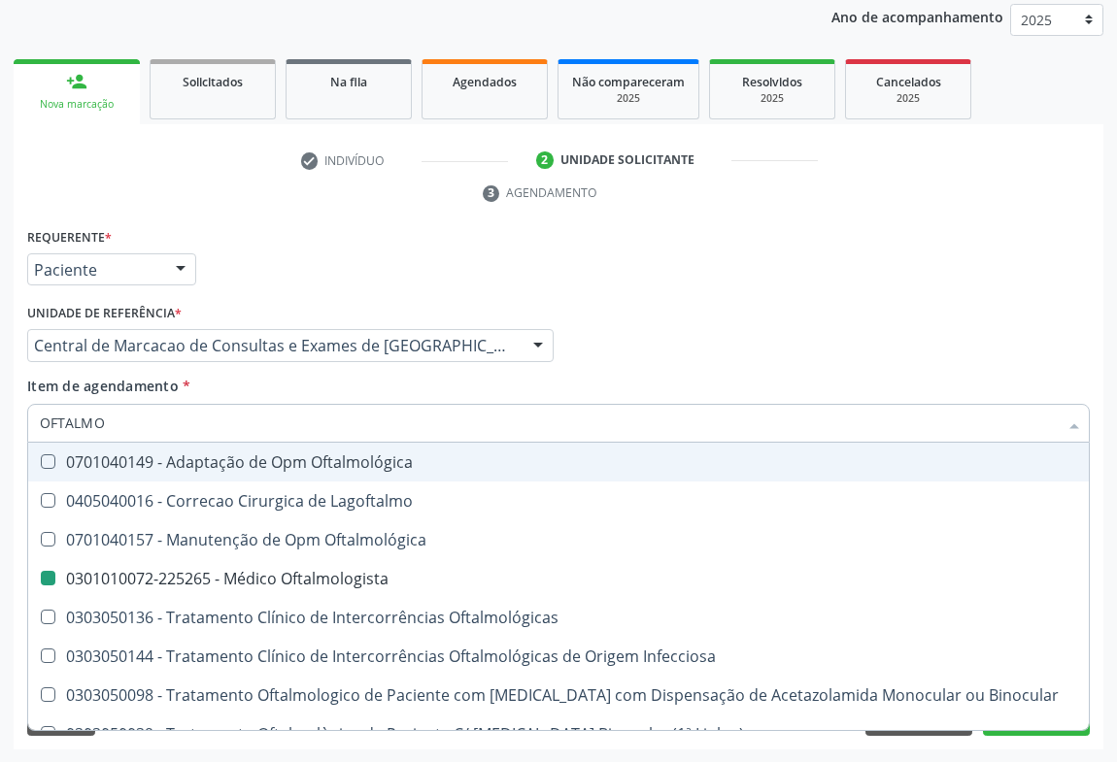
click at [1084, 384] on div "Item de agendamento * OFTALMO Desfazer seleção 0701040149 - Adaptação de Opm Of…" at bounding box center [558, 406] width 1062 height 61
checkbox Lagoftalmo "true"
checkbox Oftalmologista "false"
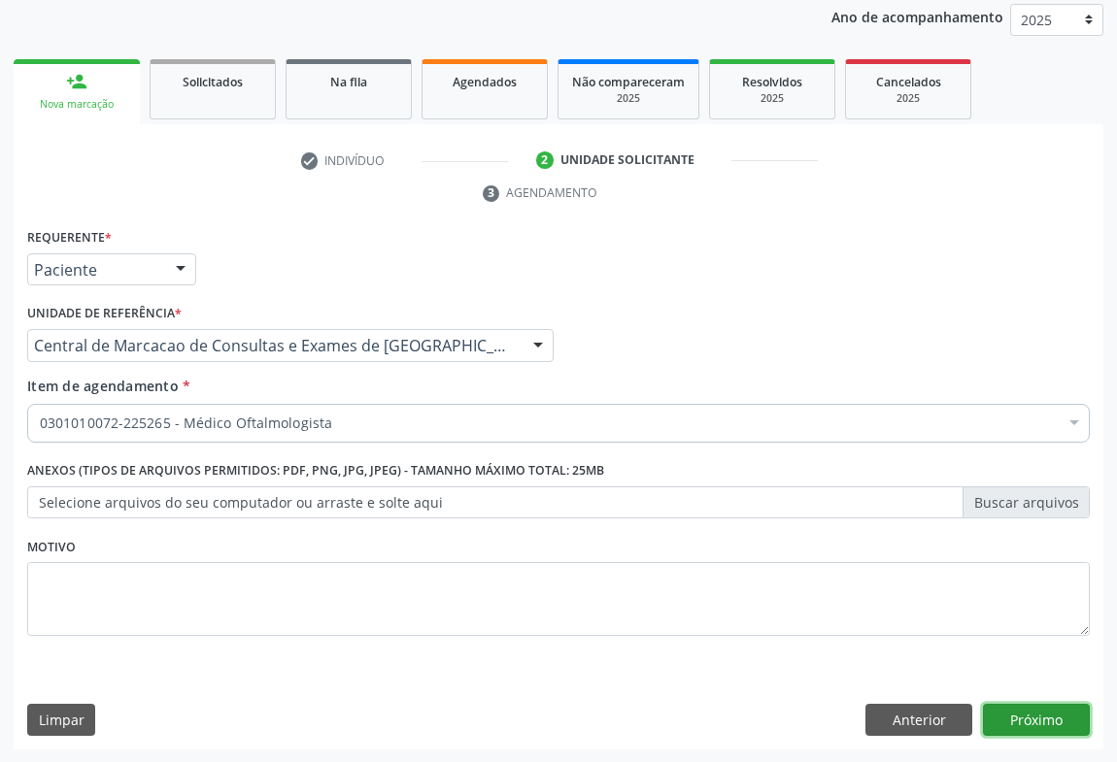
click at [1027, 709] on button "Próximo" at bounding box center [1036, 720] width 107 height 33
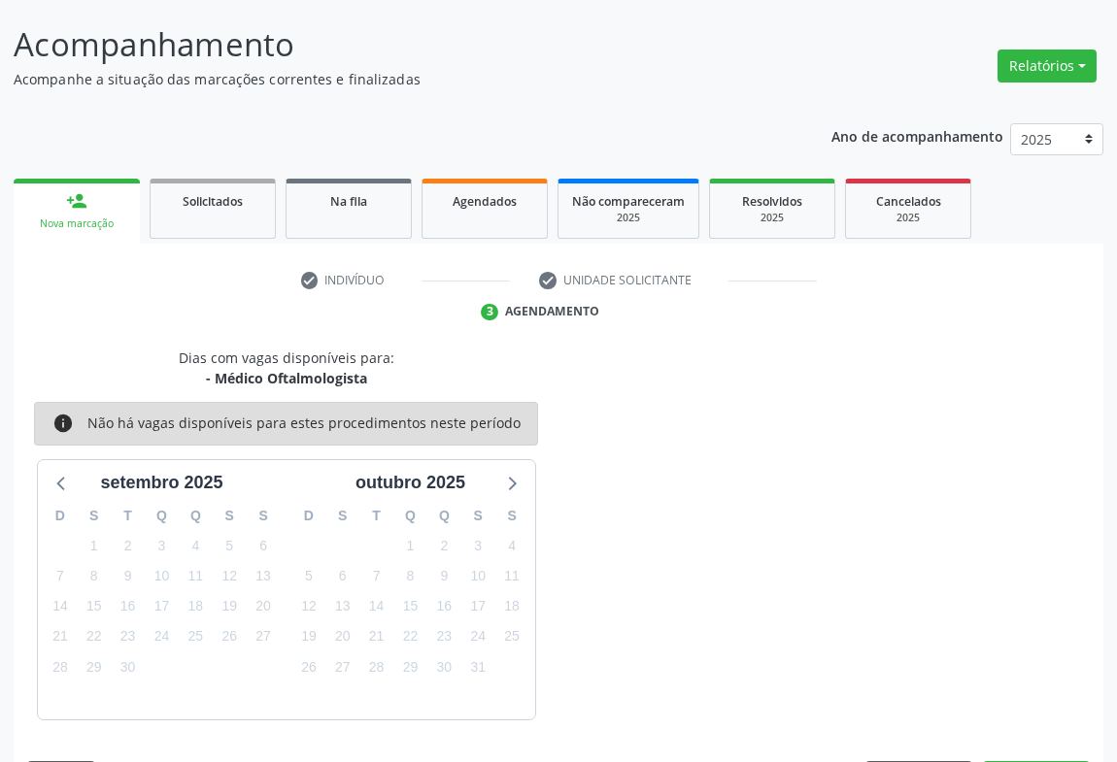
scroll to position [169, 0]
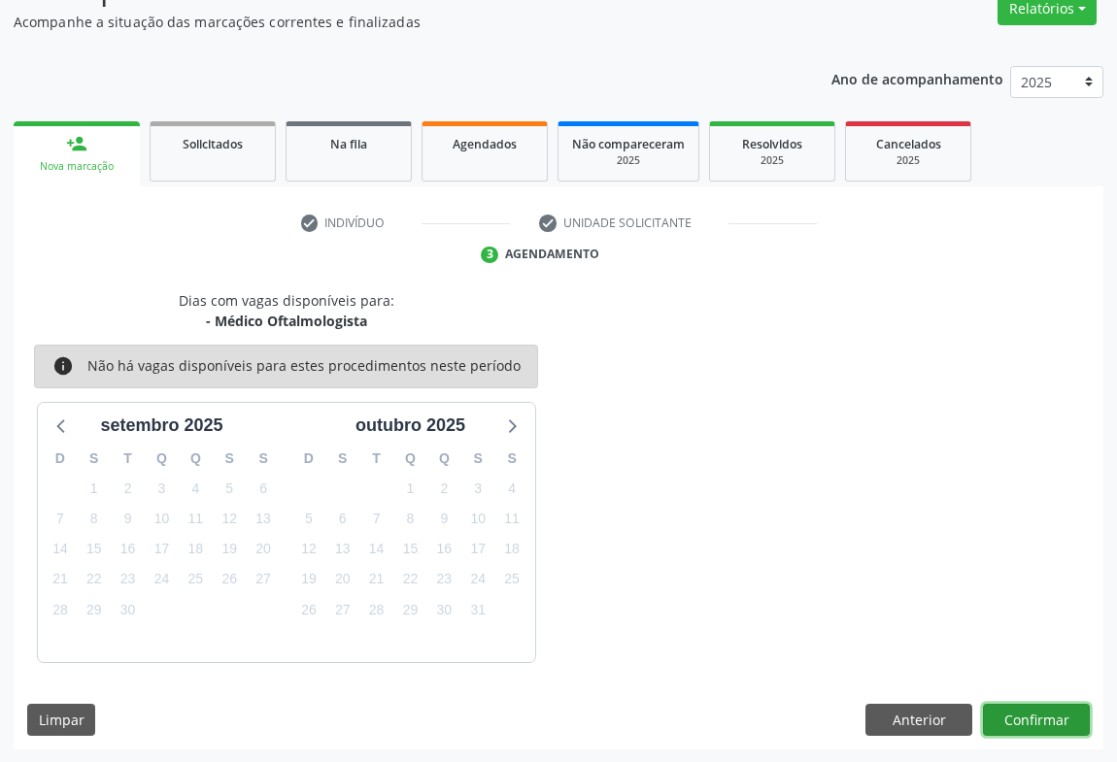
click at [1047, 719] on button "Confirmar" at bounding box center [1036, 720] width 107 height 33
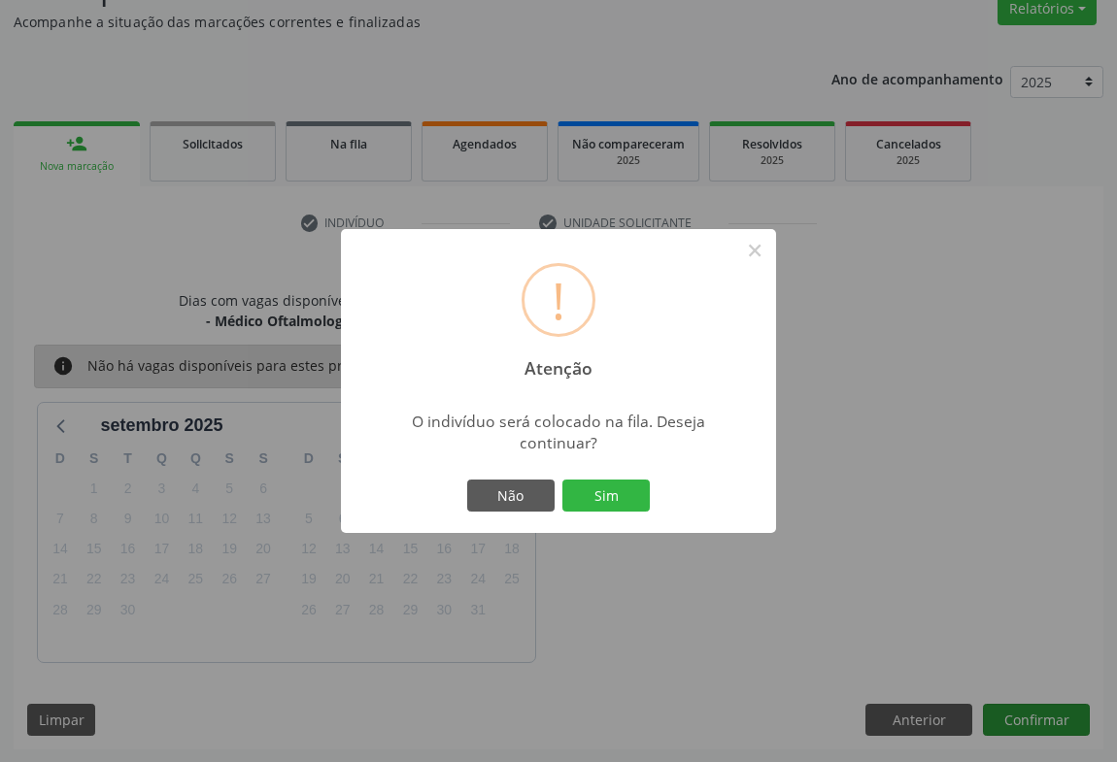
click at [562, 480] on button "Sim" at bounding box center [605, 496] width 87 height 33
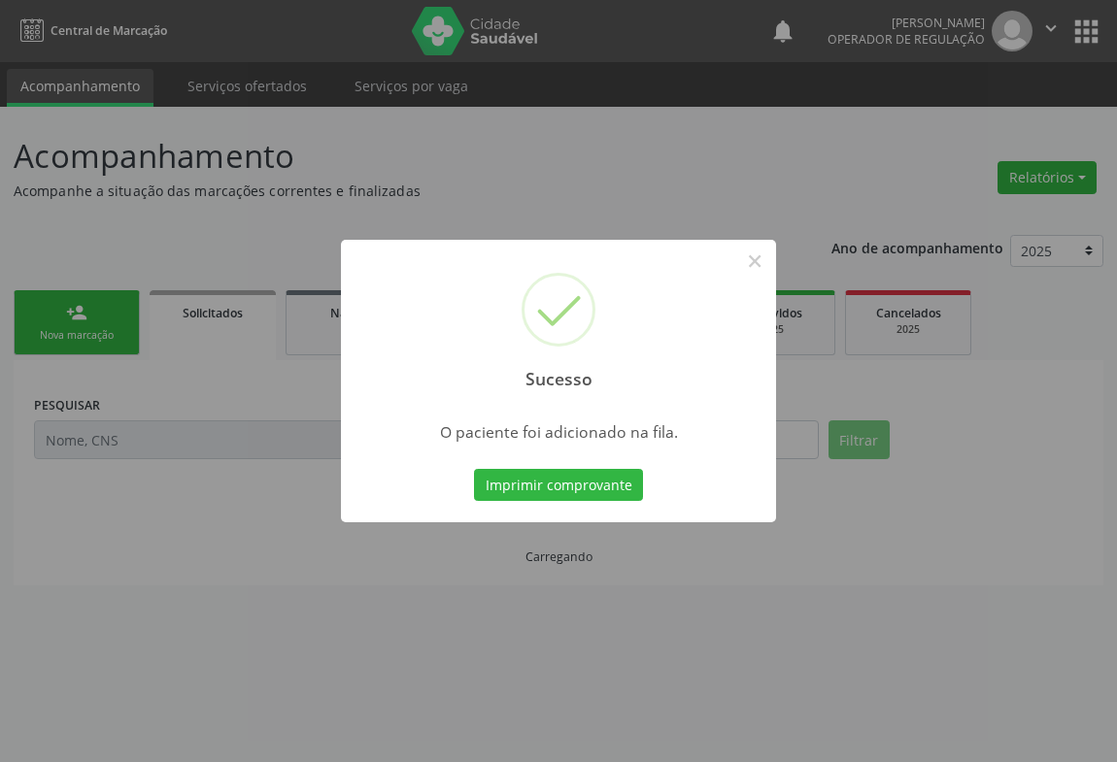
scroll to position [0, 0]
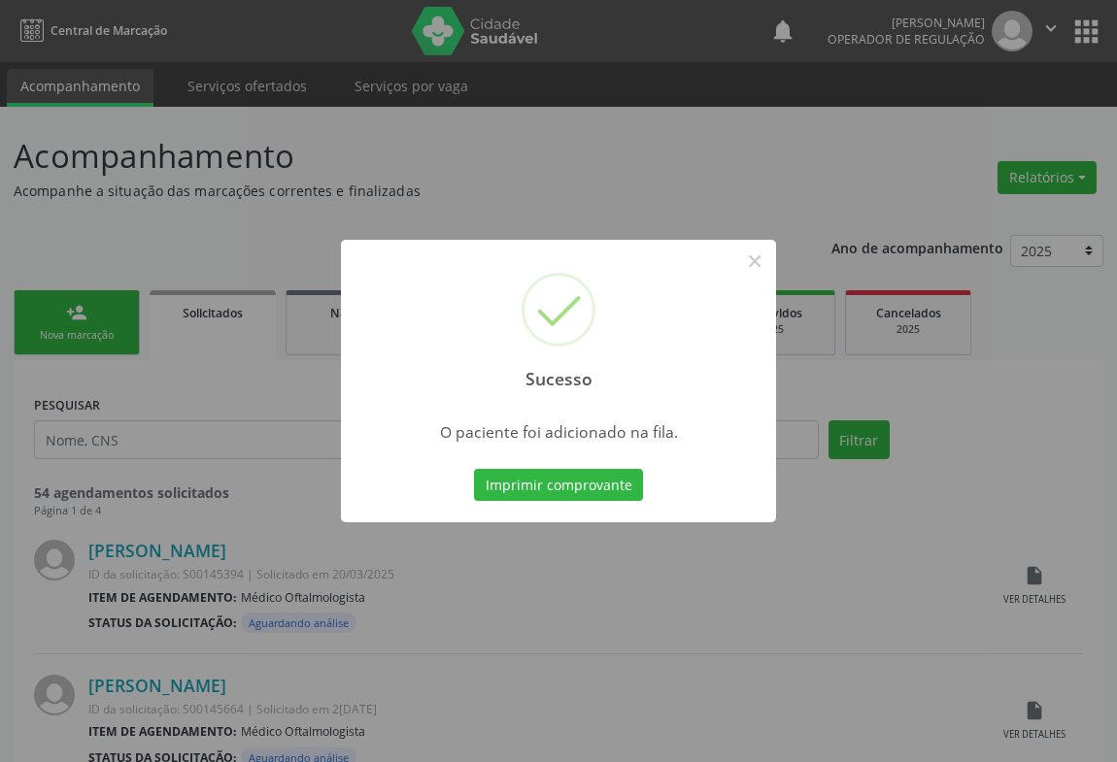
click at [474, 469] on button "Imprimir comprovante" at bounding box center [558, 485] width 169 height 33
